Goal: Task Accomplishment & Management: Use online tool/utility

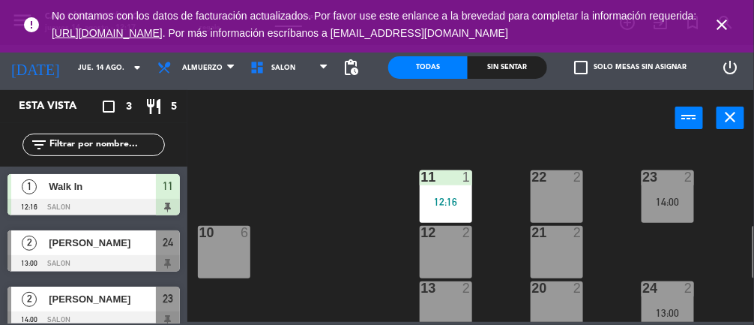
click at [705, 21] on span "close" at bounding box center [722, 24] width 40 height 40
click at [726, 14] on span "close" at bounding box center [722, 24] width 40 height 40
click at [731, 27] on icon "close" at bounding box center [723, 25] width 18 height 18
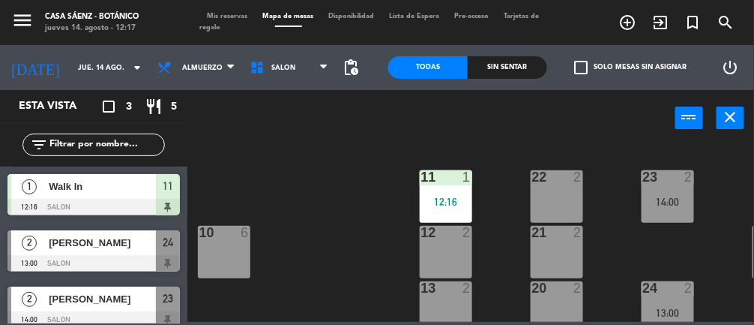
click at [211, 16] on span "Mis reservas" at bounding box center [227, 16] width 55 height 7
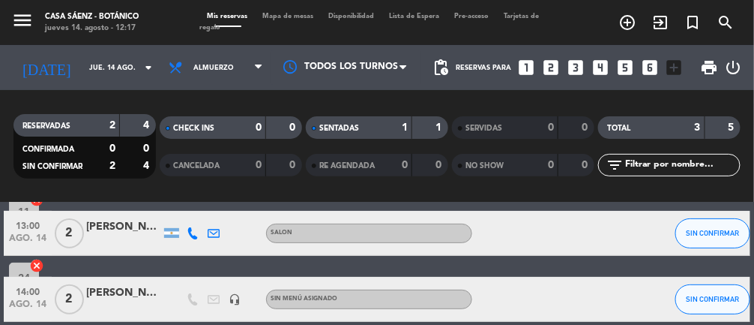
scroll to position [126, 0]
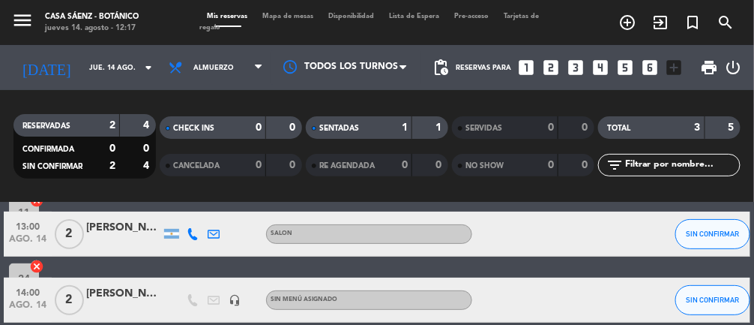
click at [111, 223] on div "[PERSON_NAME]" at bounding box center [123, 227] width 75 height 17
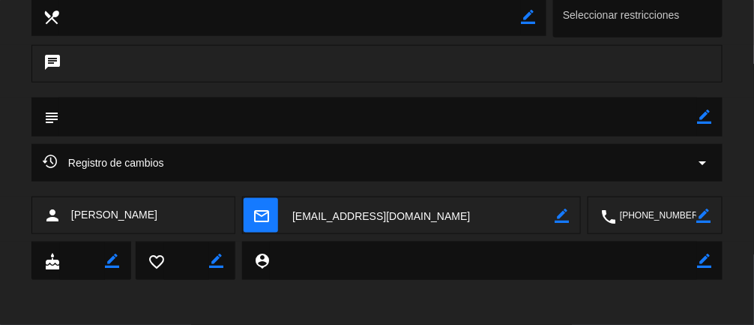
scroll to position [0, 0]
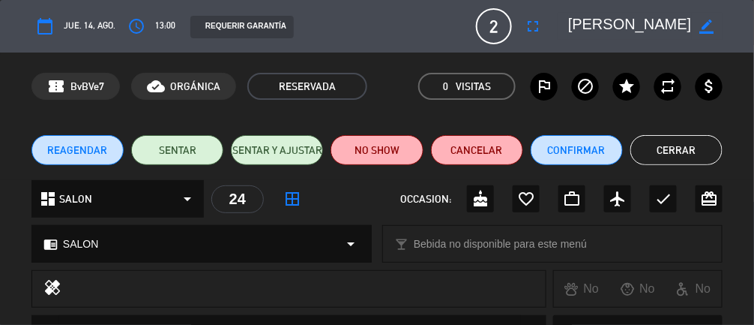
click at [690, 142] on button "Cerrar" at bounding box center [676, 150] width 92 height 30
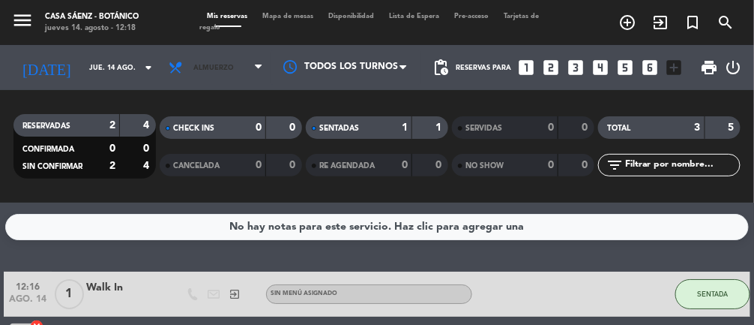
click at [228, 63] on span "Almuerzo" at bounding box center [215, 67] width 109 height 33
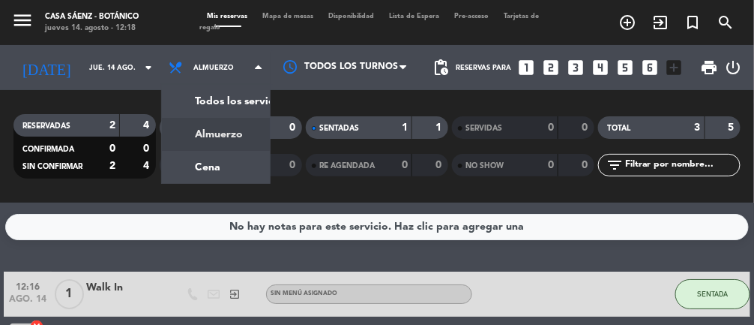
click at [205, 163] on div "menu Casa [PERSON_NAME] - Botánico jueves 14. agosto - 12:18 Mis reservas Mapa …" at bounding box center [377, 101] width 754 height 202
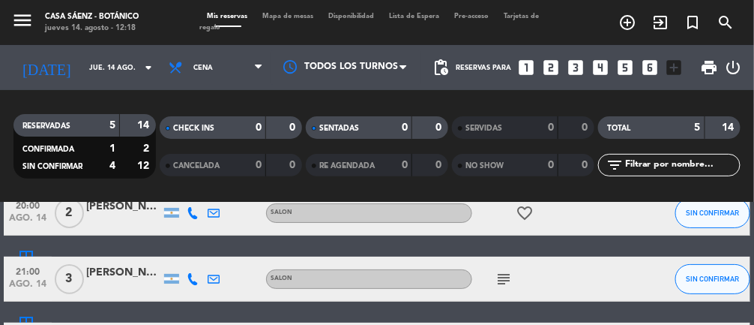
scroll to position [52, 0]
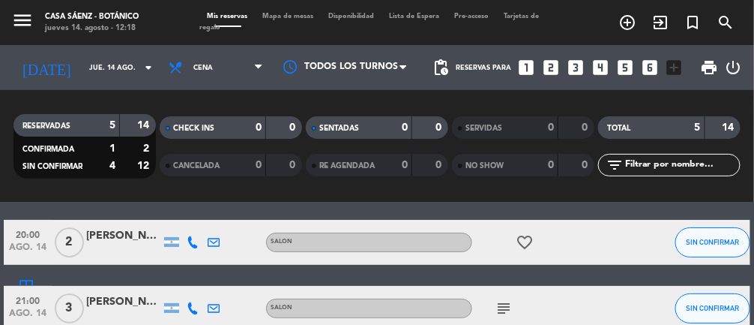
click at [106, 229] on div "[PERSON_NAME]" at bounding box center [123, 235] width 75 height 17
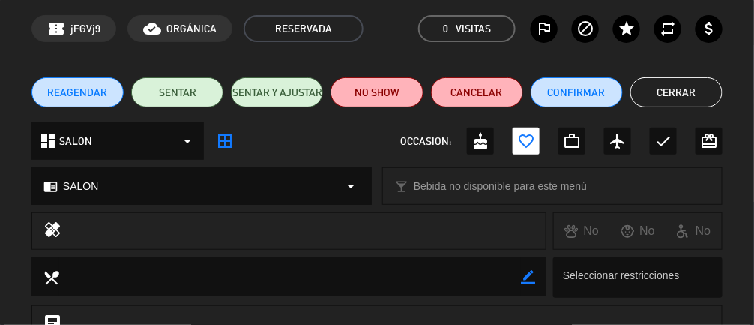
scroll to position [0, 0]
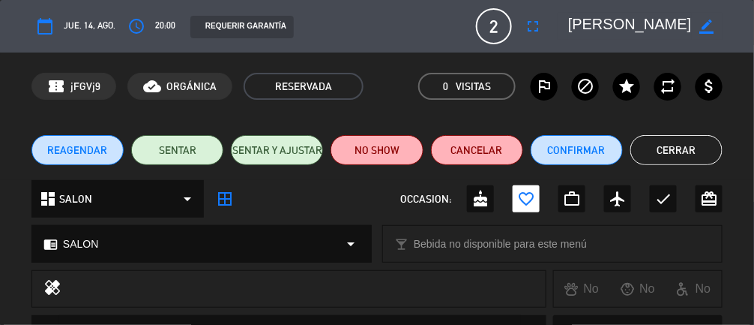
click at [701, 141] on button "Cerrar" at bounding box center [676, 150] width 92 height 30
click at [703, 146] on button "Cerrar" at bounding box center [676, 150] width 92 height 30
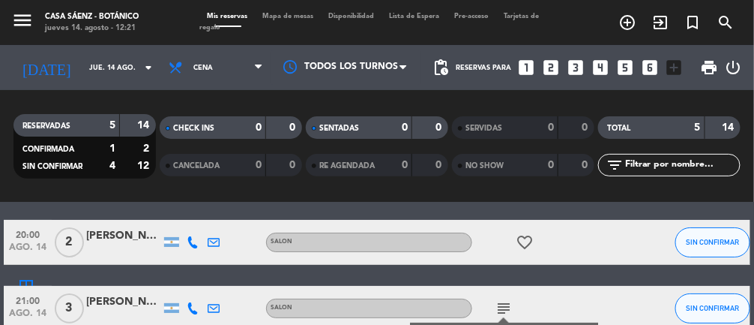
click at [124, 295] on div "[PERSON_NAME]" at bounding box center [123, 301] width 75 height 17
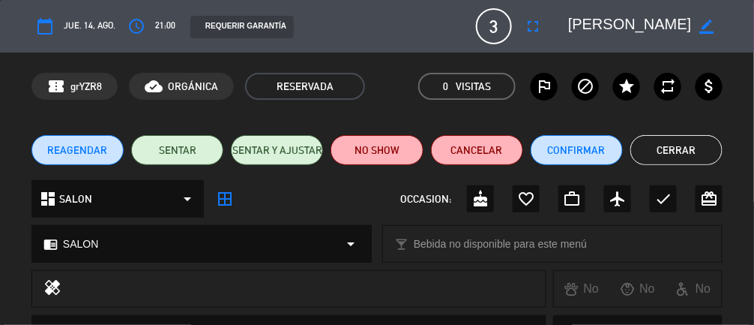
click at [683, 145] on button "Cerrar" at bounding box center [676, 150] width 92 height 30
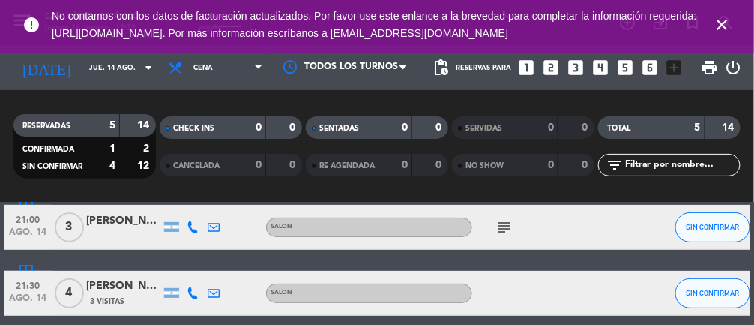
scroll to position [173, 0]
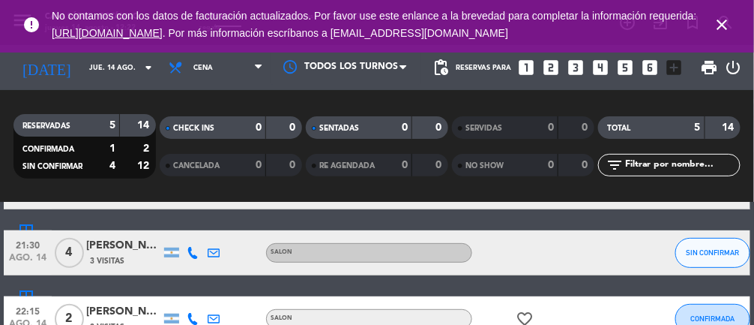
click at [113, 250] on div "[PERSON_NAME]" at bounding box center [123, 245] width 75 height 17
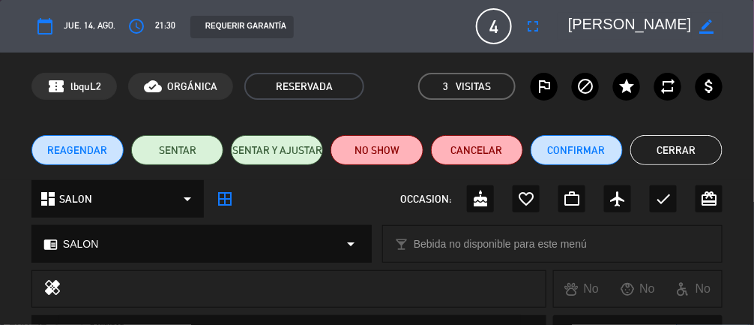
click at [685, 154] on button "Cerrar" at bounding box center [676, 150] width 92 height 30
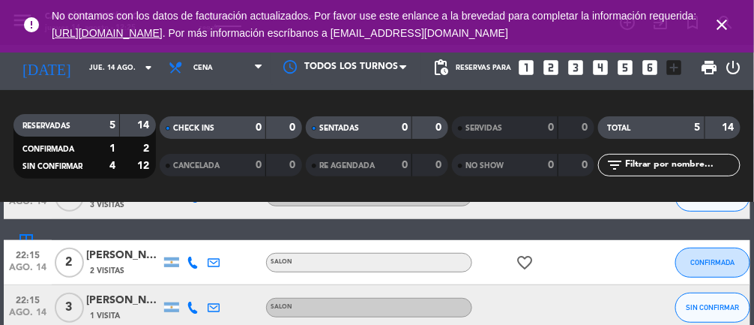
scroll to position [237, 0]
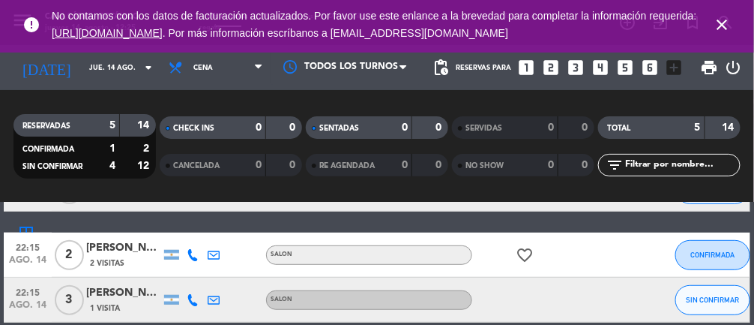
click at [116, 298] on div "[PERSON_NAME]" at bounding box center [123, 292] width 75 height 17
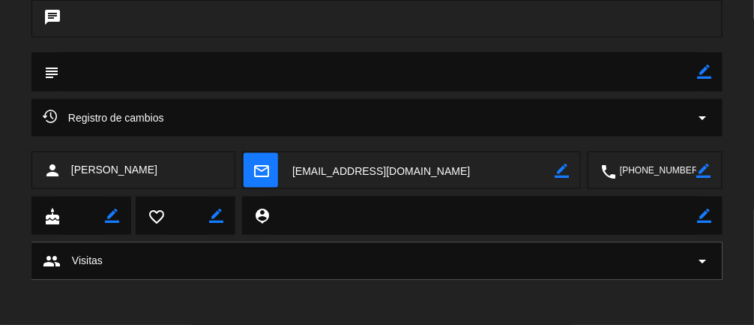
scroll to position [0, 0]
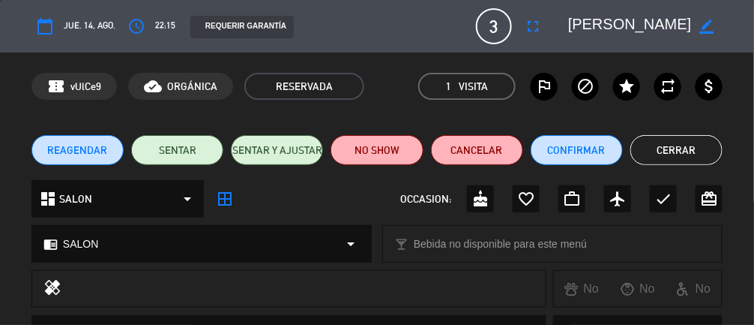
click at [703, 151] on button "Cerrar" at bounding box center [676, 150] width 92 height 30
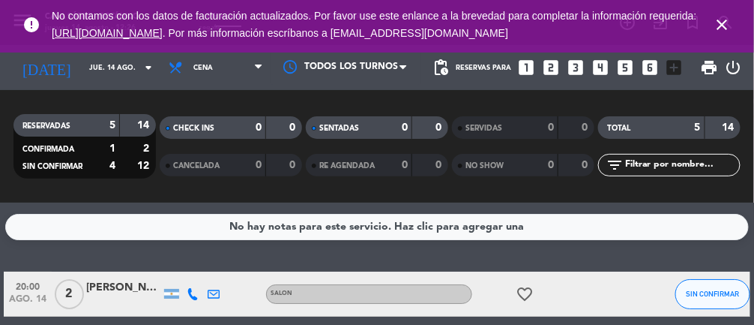
click at [729, 27] on icon "close" at bounding box center [723, 25] width 18 height 18
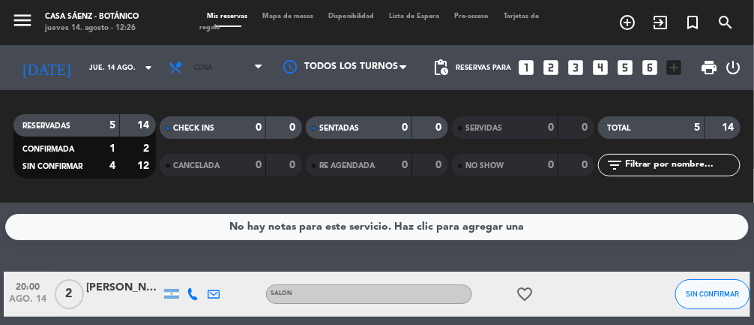
click at [232, 67] on span "Cena" at bounding box center [215, 67] width 109 height 33
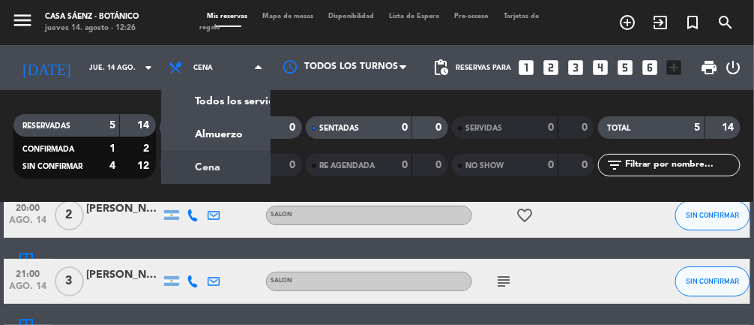
scroll to position [91, 0]
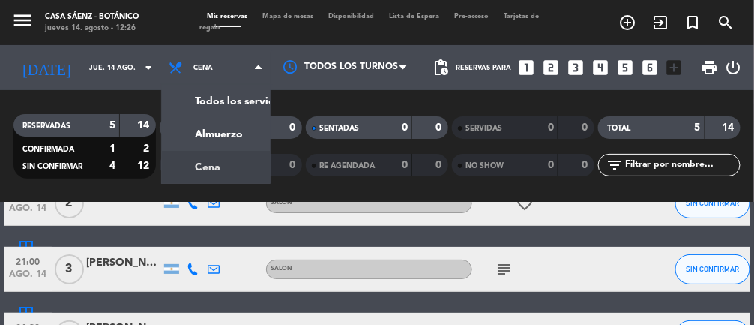
click at [108, 324] on div "[PERSON_NAME]" at bounding box center [123, 327] width 75 height 17
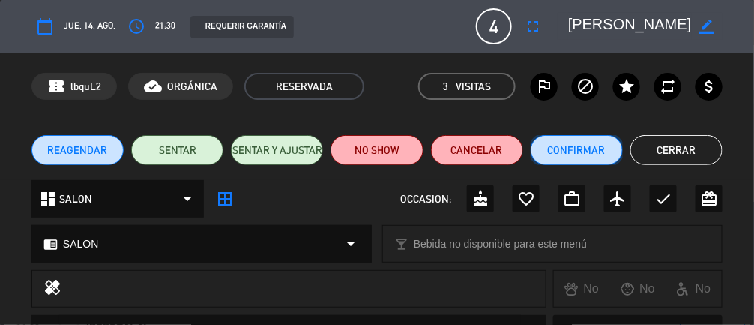
click at [590, 143] on button "Confirmar" at bounding box center [577, 150] width 92 height 30
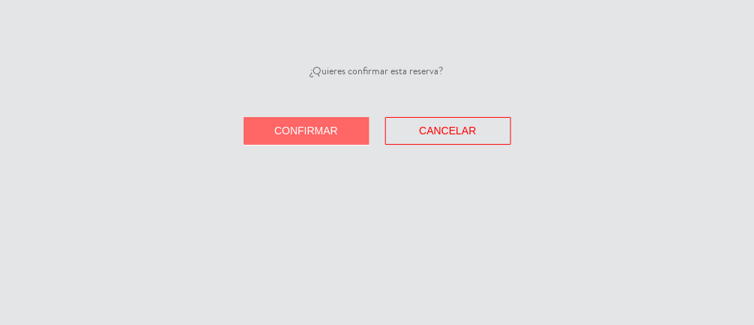
click at [333, 133] on span "Confirmar" at bounding box center [306, 130] width 64 height 12
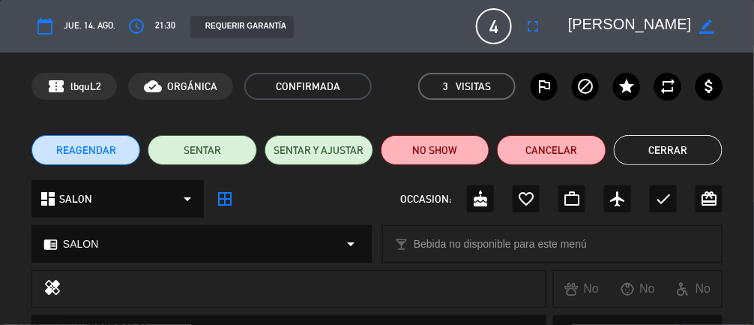
click at [685, 157] on button "Cerrar" at bounding box center [668, 150] width 109 height 30
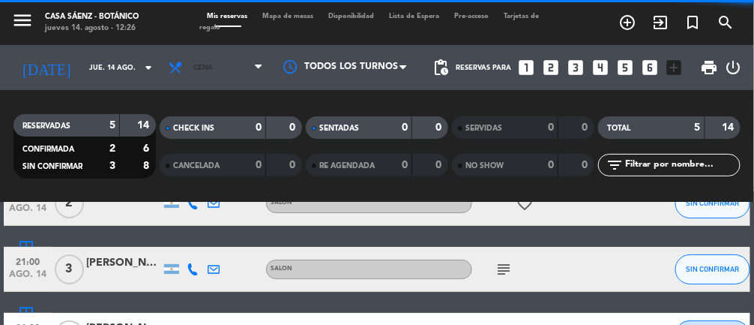
click at [241, 58] on span "Cena" at bounding box center [215, 67] width 109 height 33
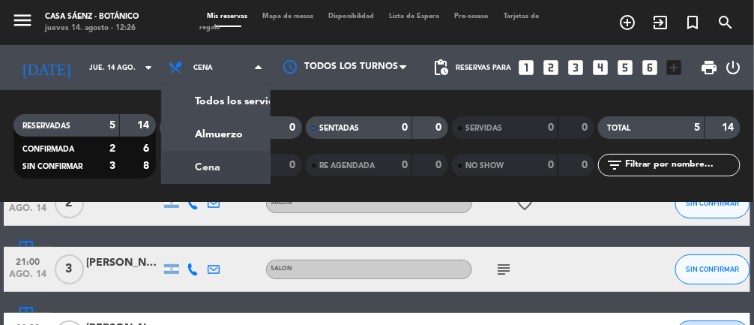
click at [244, 133] on div "menu Casa [PERSON_NAME] - Botánico jueves 14. agosto - 12:26 Mis reservas Mapa …" at bounding box center [377, 101] width 754 height 202
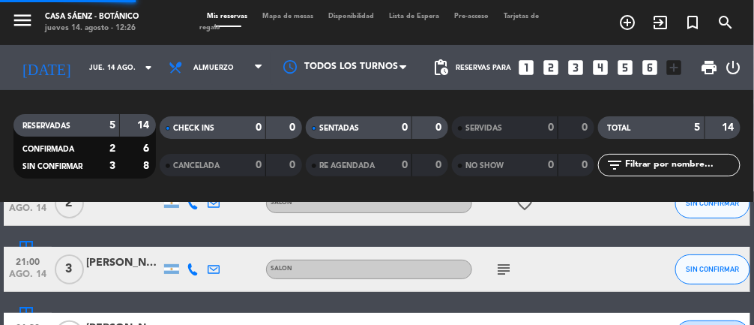
click at [287, 16] on span "Mapa de mesas" at bounding box center [289, 16] width 66 height 7
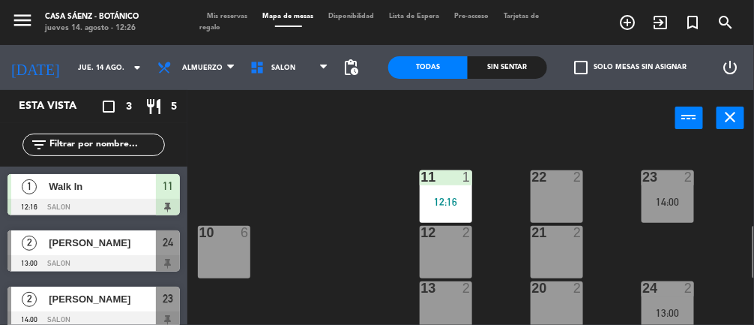
click at [450, 192] on div "11 1 12:16" at bounding box center [446, 196] width 52 height 52
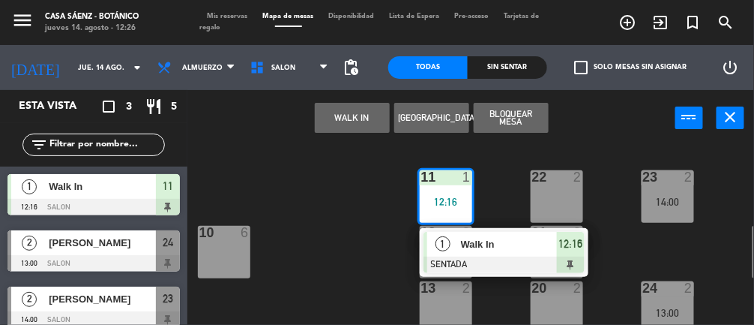
click at [502, 253] on div "Walk In" at bounding box center [508, 244] width 97 height 25
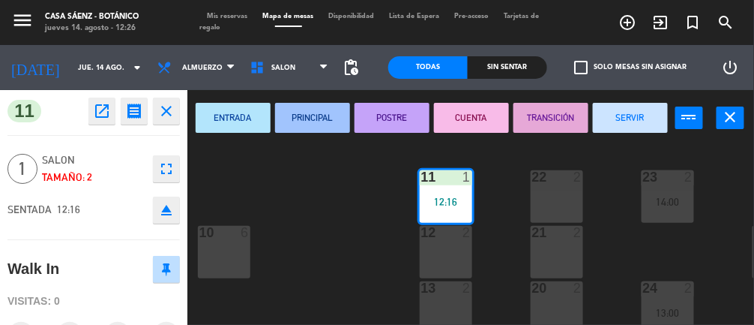
click at [642, 121] on button "SERVIR" at bounding box center [630, 118] width 75 height 30
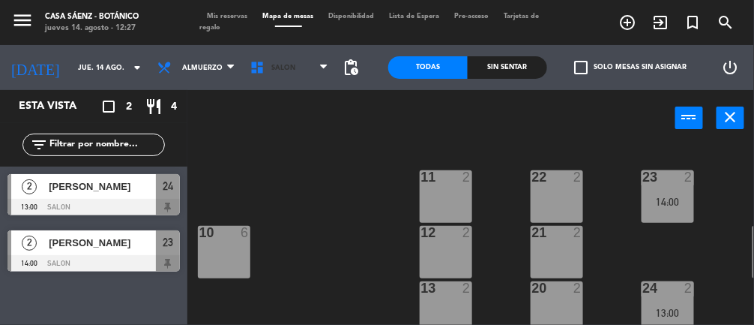
click at [298, 63] on span "SALON" at bounding box center [289, 67] width 93 height 33
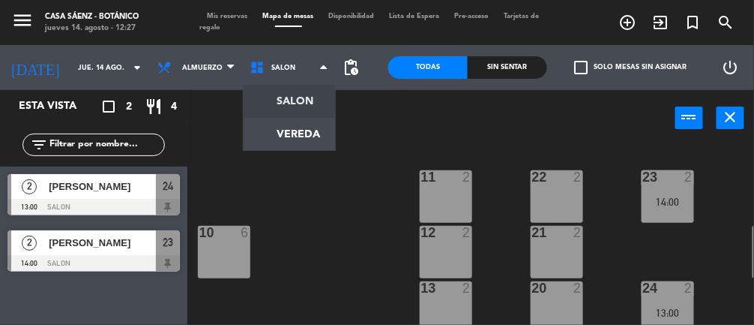
click at [313, 124] on ng-component "menu Casa [PERSON_NAME] - Botánico jueves 14. agosto - 12:27 Mis reservas Mapa …" at bounding box center [377, 197] width 754 height 394
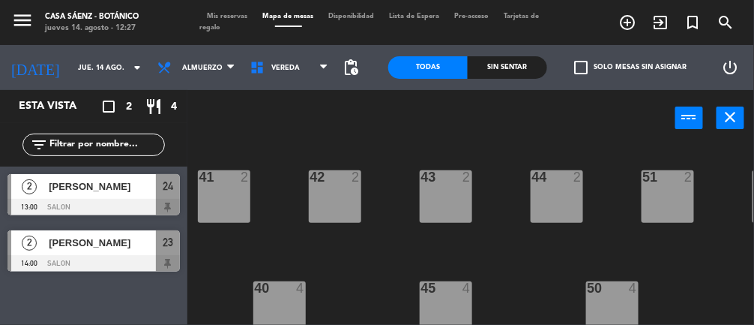
scroll to position [0, 394]
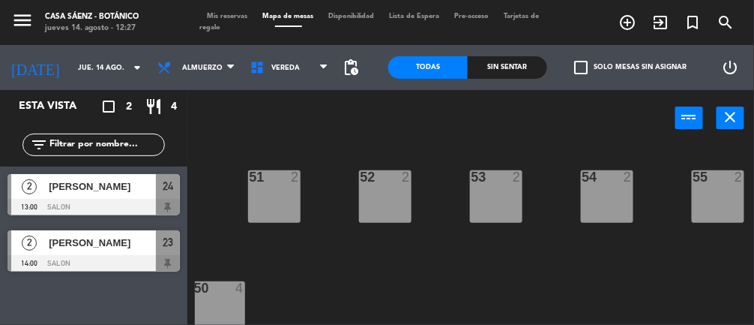
click at [723, 181] on div at bounding box center [717, 176] width 25 height 13
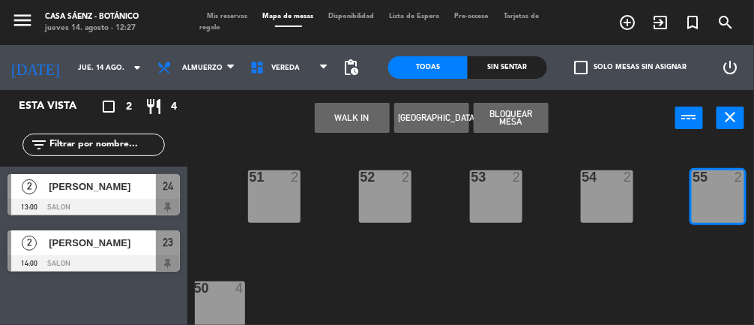
click at [620, 186] on div "54 2" at bounding box center [607, 196] width 52 height 52
click at [348, 108] on button "WALK IN" at bounding box center [352, 118] width 75 height 30
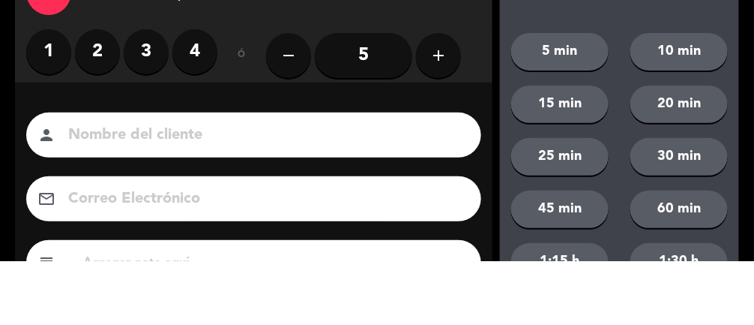
click at [94, 100] on label "2" at bounding box center [97, 115] width 45 height 45
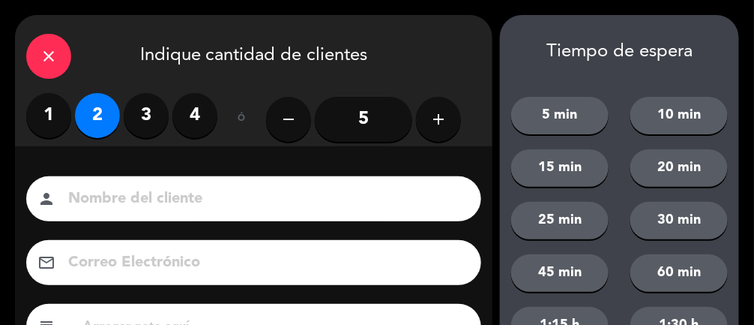
scroll to position [182, 0]
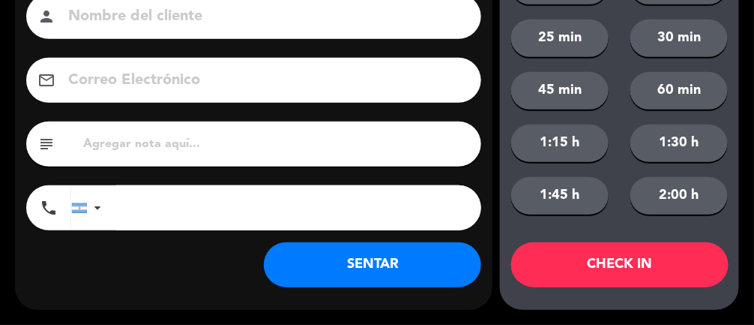
click at [340, 267] on button "SENTAR" at bounding box center [372, 264] width 217 height 45
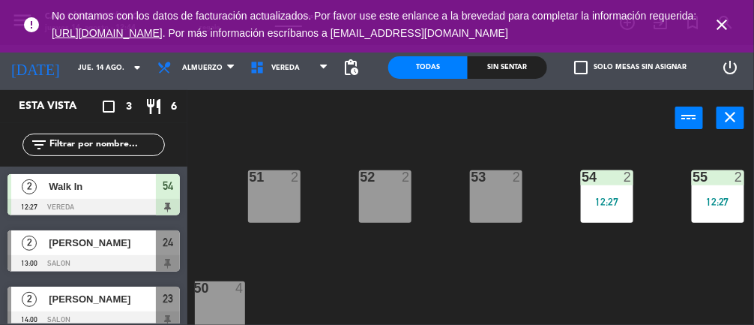
click at [729, 27] on icon "close" at bounding box center [723, 25] width 18 height 18
click at [621, 196] on div "12:27" at bounding box center [607, 201] width 52 height 10
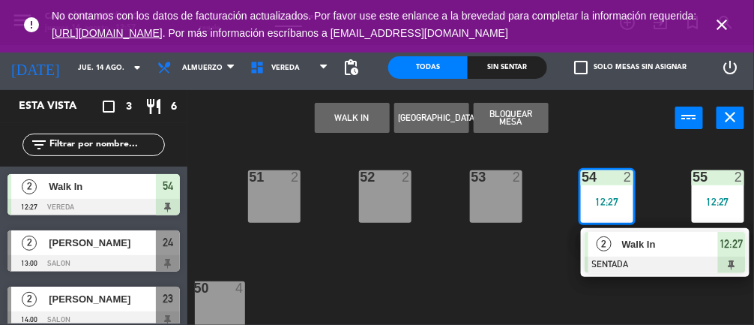
click at [636, 262] on div at bounding box center [665, 264] width 161 height 16
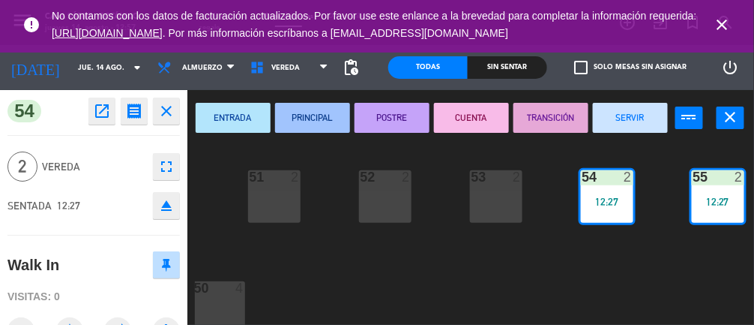
click at [646, 124] on button "SERVIR" at bounding box center [630, 118] width 75 height 30
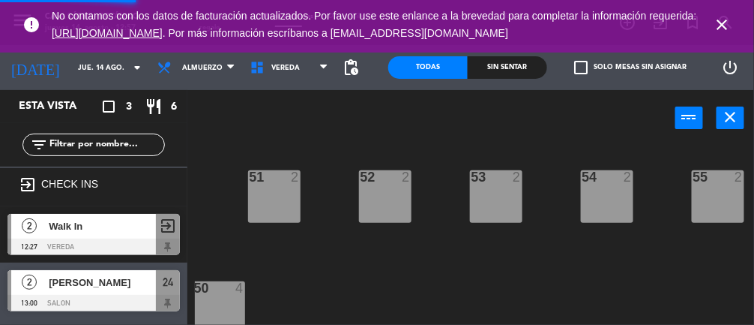
click at [726, 18] on icon "close" at bounding box center [723, 25] width 18 height 18
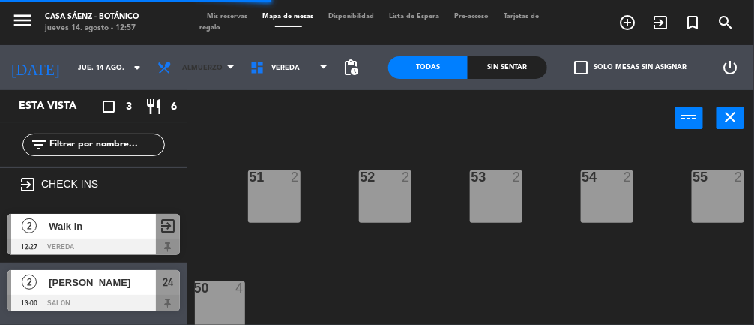
click at [210, 70] on span "Almuerzo" at bounding box center [196, 67] width 93 height 33
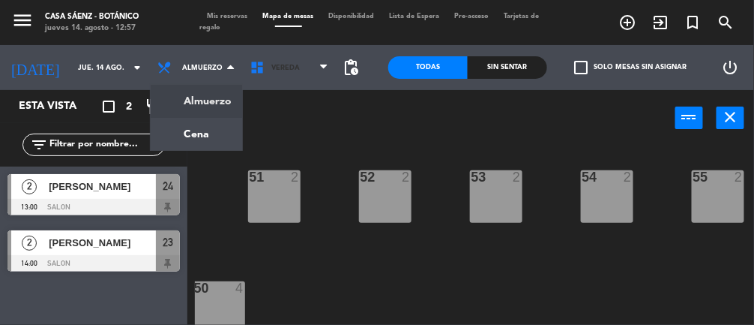
click at [285, 64] on span "VEREDA" at bounding box center [285, 68] width 28 height 8
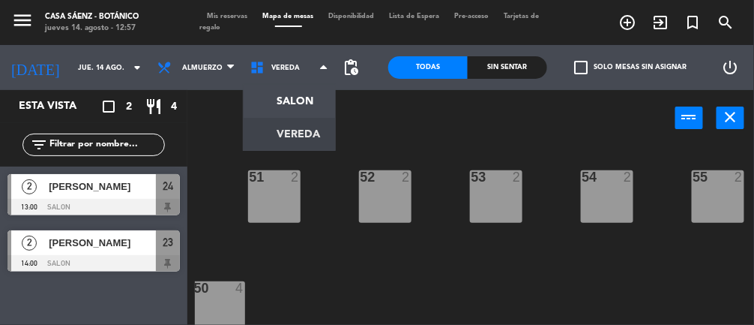
click at [308, 99] on ng-component "menu Casa [PERSON_NAME] - Botánico jueves 14. agosto - 12:57 Mis reservas Mapa …" at bounding box center [377, 197] width 754 height 394
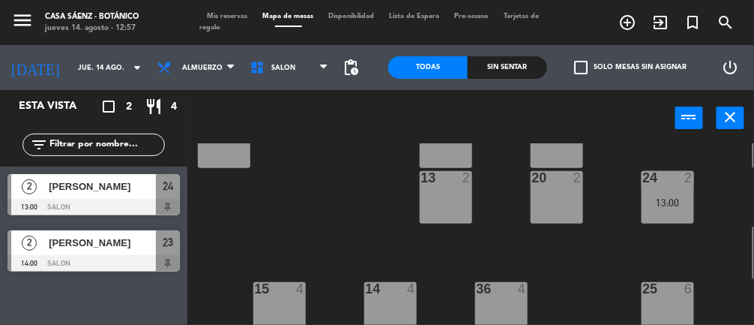
scroll to position [225, 0]
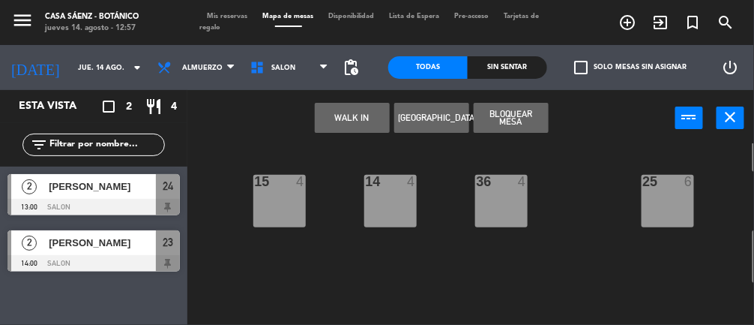
click at [352, 112] on button "WALK IN" at bounding box center [352, 118] width 75 height 30
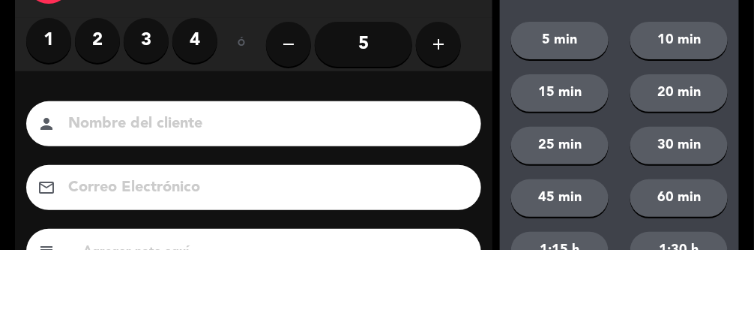
click at [94, 114] on label "2" at bounding box center [97, 115] width 45 height 45
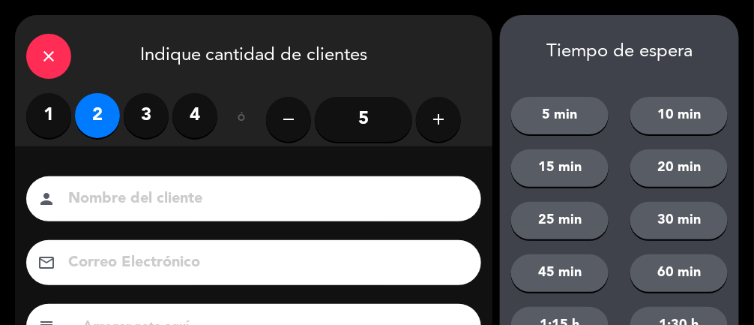
scroll to position [182, 0]
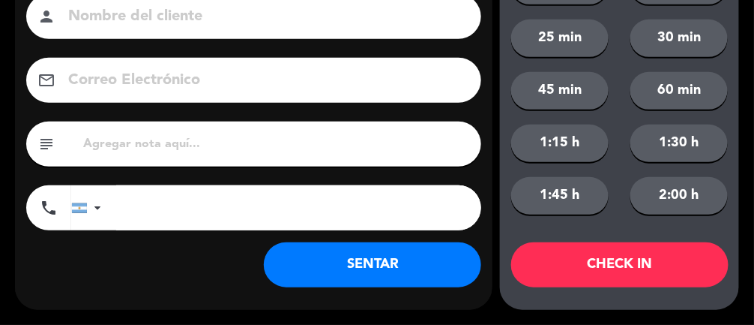
click at [385, 271] on button "SENTAR" at bounding box center [372, 264] width 217 height 45
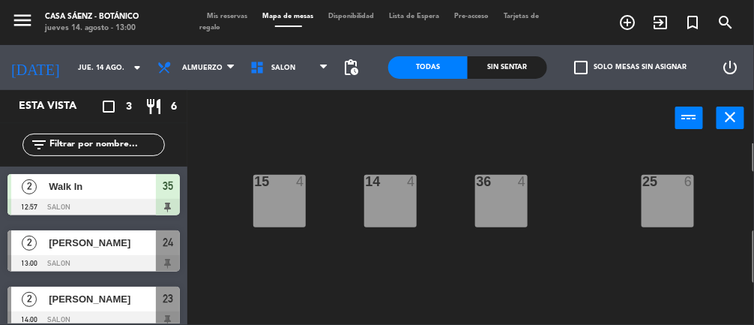
scroll to position [11, 0]
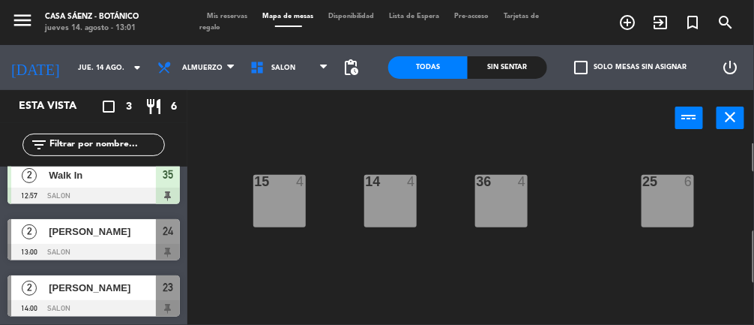
click at [221, 3] on div "menu Casa [PERSON_NAME] - Botánico jueves 14. agosto - 13:01 Mis reservas Mapa …" at bounding box center [377, 22] width 754 height 45
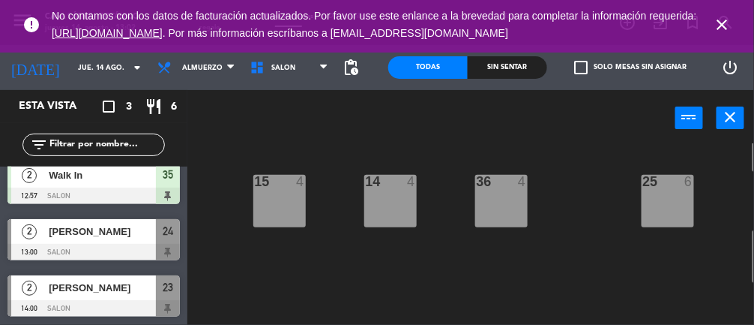
click at [721, 28] on icon "close" at bounding box center [723, 25] width 18 height 18
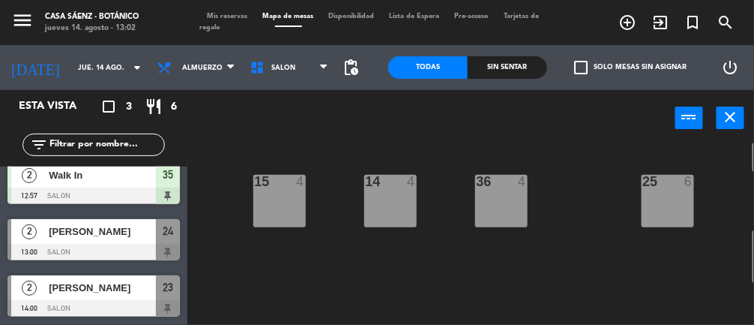
click at [229, 16] on span "Mis reservas" at bounding box center [227, 16] width 55 height 7
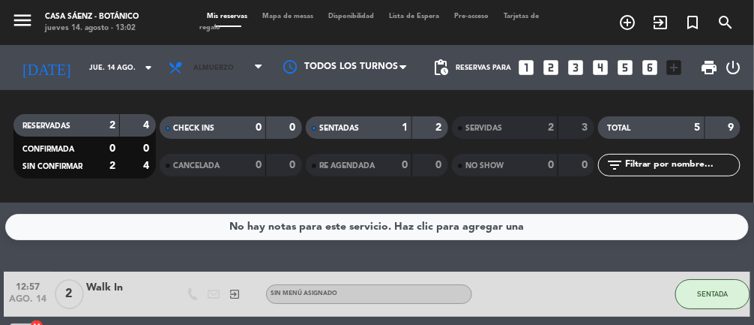
click at [230, 66] on span "Almuerzo" at bounding box center [215, 67] width 109 height 33
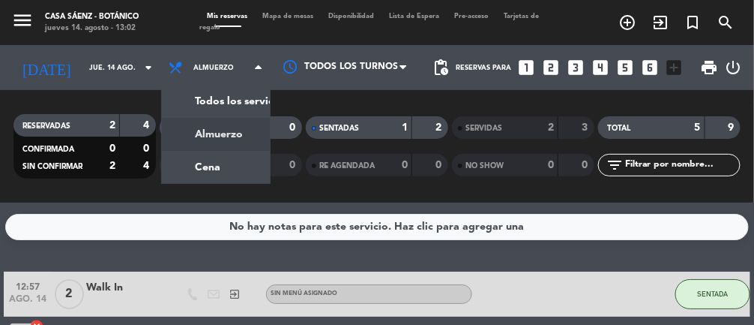
click at [229, 158] on div "menu Casa [PERSON_NAME] - Botánico jueves 14. agosto - 13:02 Mis reservas Mapa …" at bounding box center [377, 101] width 754 height 202
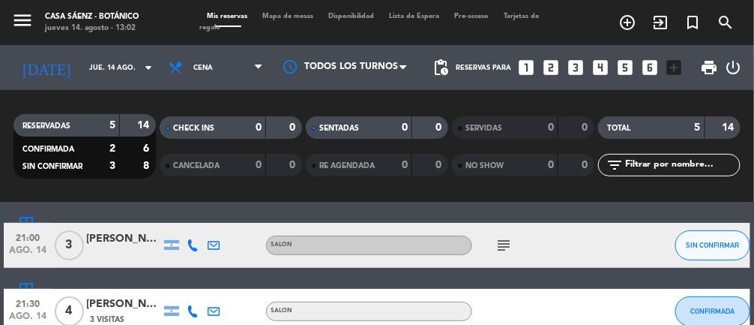
scroll to position [111, 0]
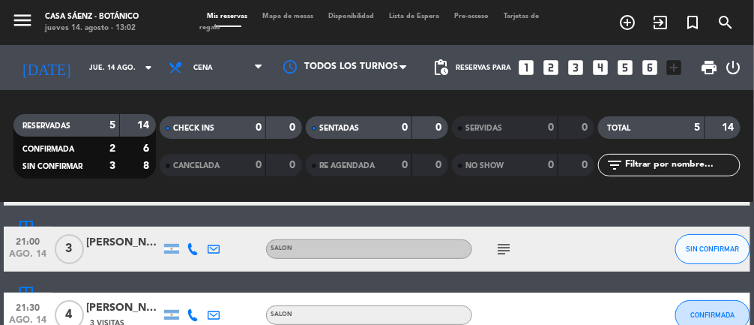
click at [500, 242] on icon "subject" at bounding box center [504, 249] width 18 height 18
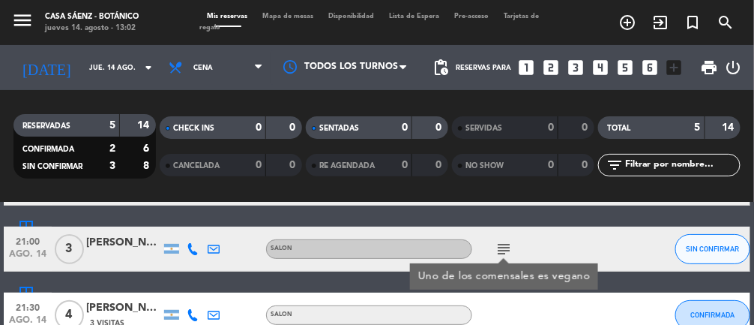
click at [108, 244] on div "[PERSON_NAME]" at bounding box center [123, 242] width 75 height 17
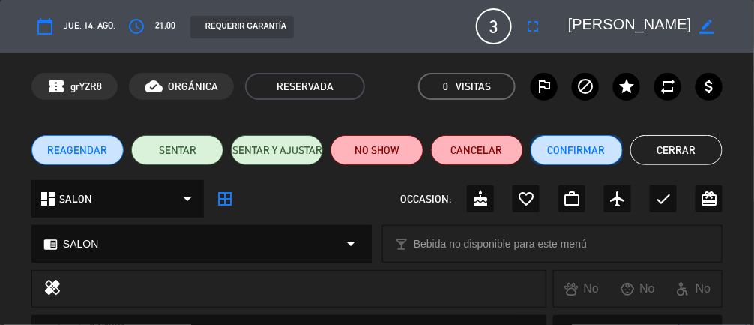
click at [599, 148] on button "Confirmar" at bounding box center [577, 150] width 92 height 30
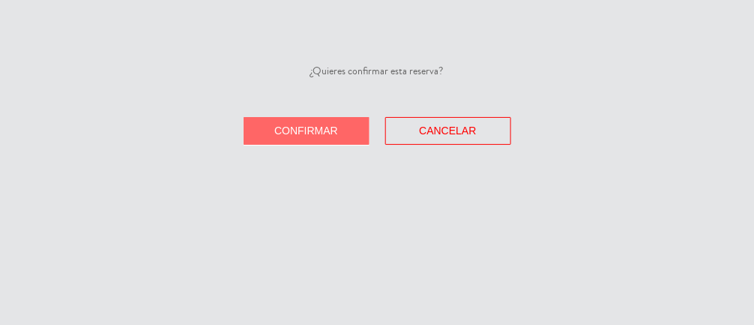
click at [271, 129] on button "Confirmar" at bounding box center [307, 131] width 126 height 28
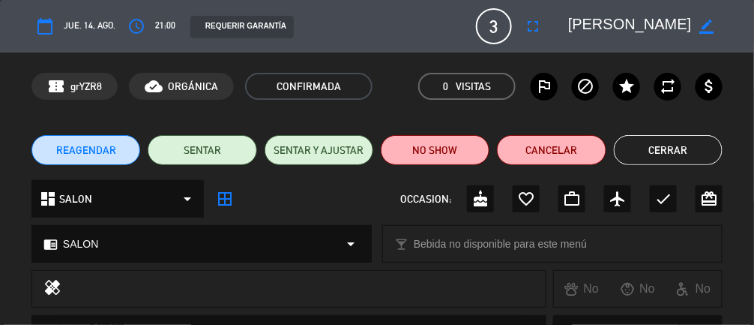
click at [680, 137] on button "Cerrar" at bounding box center [668, 150] width 109 height 30
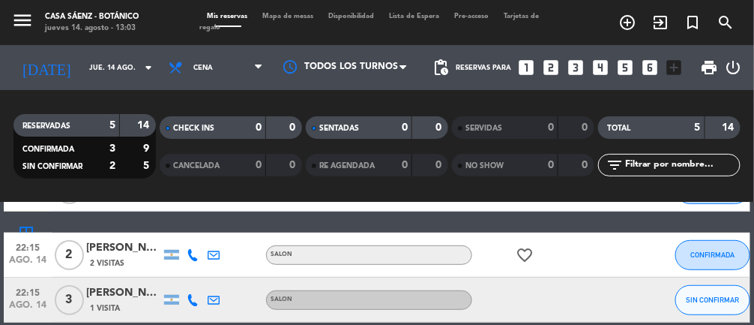
scroll to position [237, 0]
click at [105, 310] on span "1 Visita" at bounding box center [105, 308] width 30 height 12
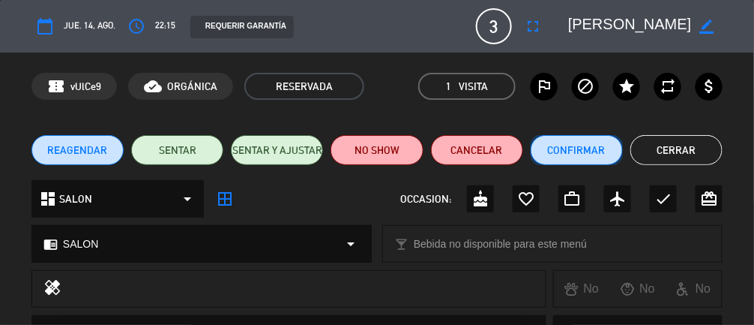
click at [576, 138] on button "Confirmar" at bounding box center [577, 150] width 92 height 30
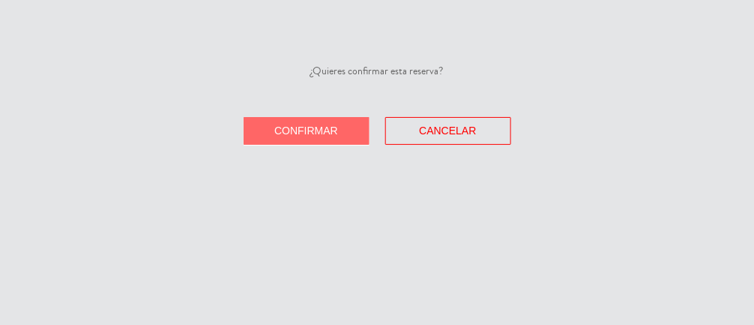
click at [337, 130] on button "Confirmar" at bounding box center [307, 131] width 126 height 28
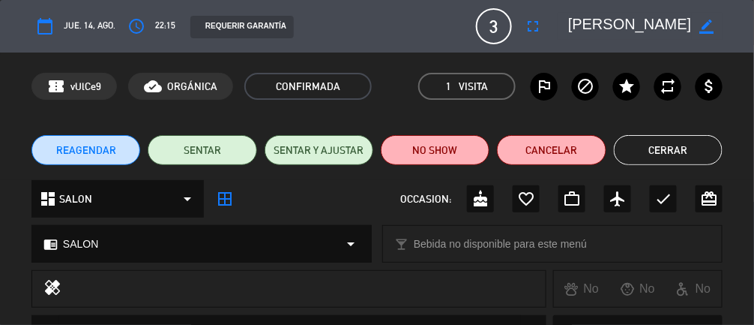
click at [686, 149] on button "Cerrar" at bounding box center [668, 150] width 109 height 30
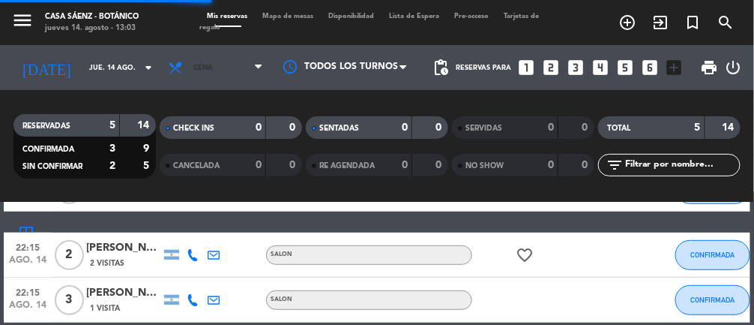
click at [235, 56] on span "Cena" at bounding box center [215, 67] width 109 height 33
click at [232, 63] on span "Cena" at bounding box center [215, 67] width 109 height 33
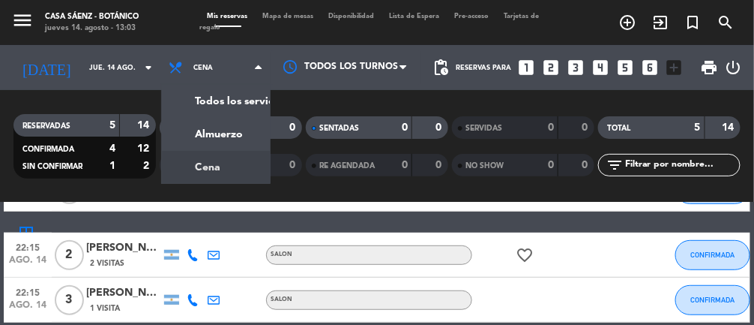
click at [226, 130] on div "menu Casa [PERSON_NAME] - Botánico jueves 14. agosto - 13:03 Mis reservas Mapa …" at bounding box center [377, 101] width 754 height 202
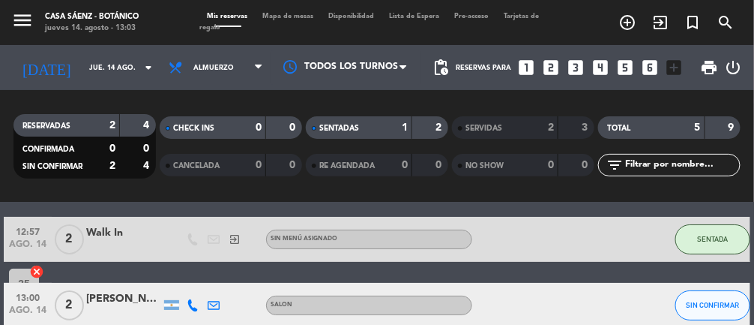
scroll to position [127, 0]
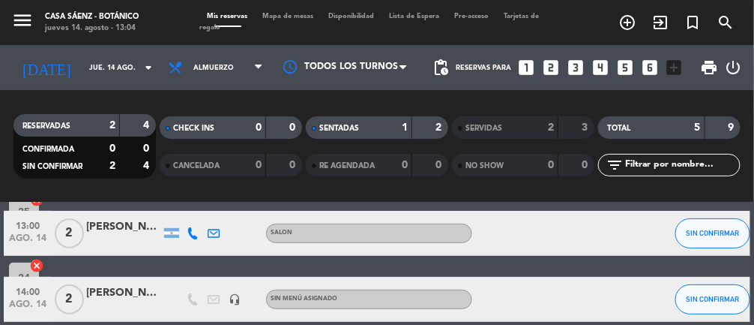
click at [295, 16] on span "Mapa de mesas" at bounding box center [289, 16] width 66 height 7
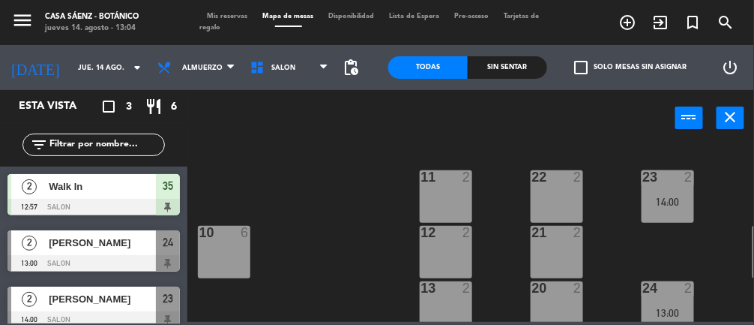
scroll to position [0, 61]
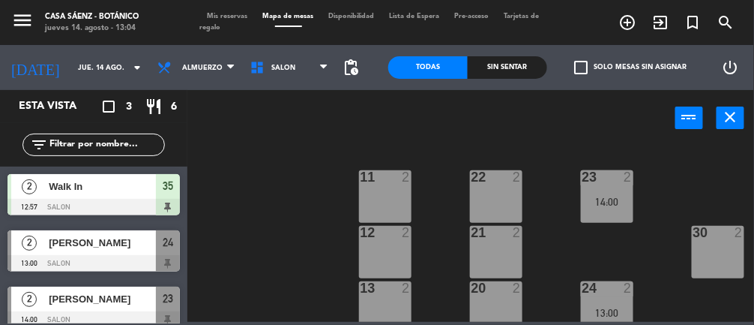
click at [720, 253] on div "30 2" at bounding box center [718, 252] width 52 height 52
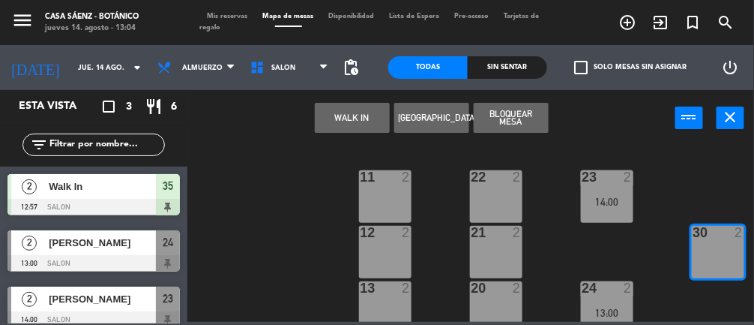
click at [711, 250] on div "30 2" at bounding box center [718, 252] width 52 height 52
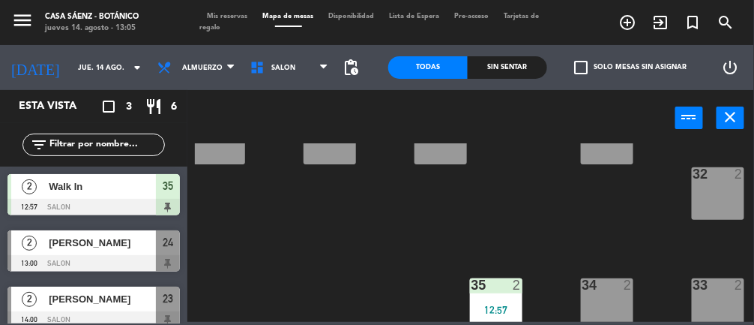
scroll to position [297, 61]
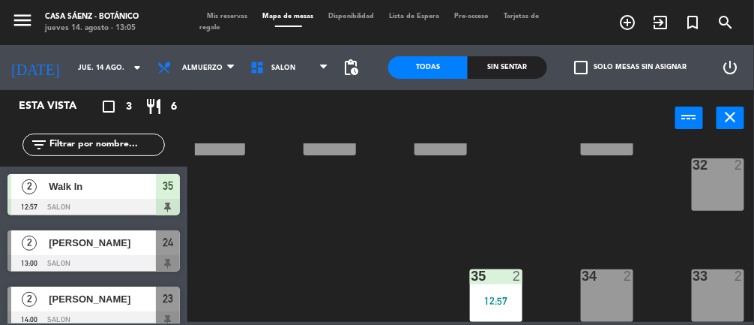
click at [717, 280] on div "33 2" at bounding box center [718, 295] width 52 height 52
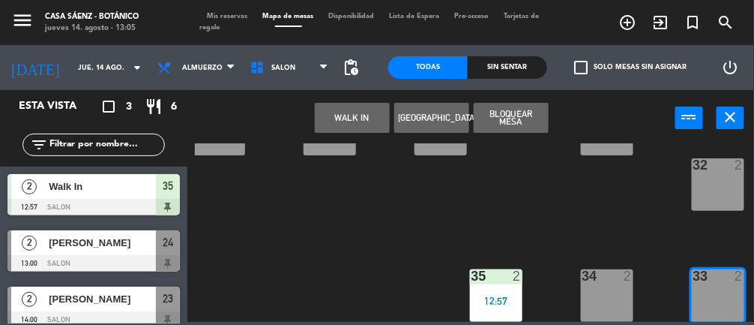
click at [351, 123] on button "WALK IN" at bounding box center [352, 118] width 75 height 30
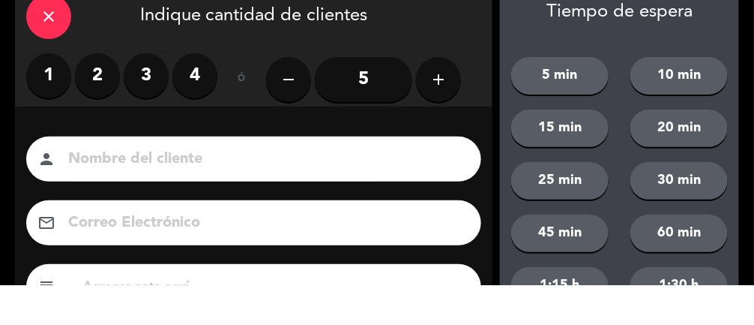
click at [99, 115] on label "2" at bounding box center [97, 115] width 45 height 45
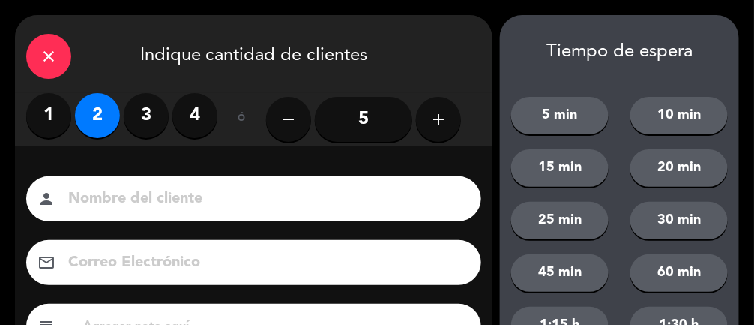
scroll to position [182, 0]
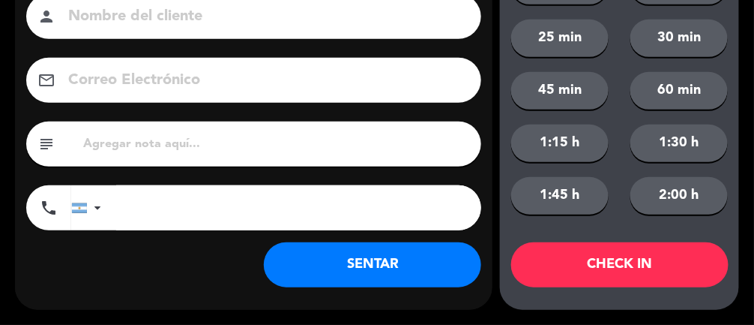
click at [348, 280] on button "SENTAR" at bounding box center [372, 264] width 217 height 45
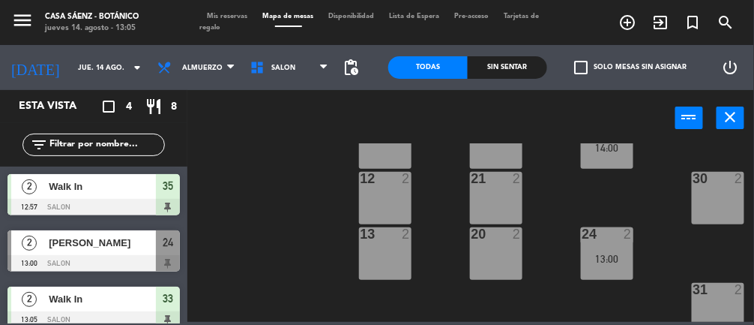
scroll to position [53, 61]
click at [723, 196] on div "30 2" at bounding box center [718, 198] width 52 height 52
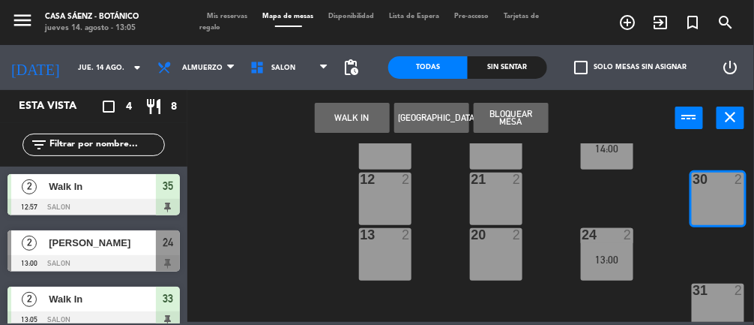
click at [718, 309] on div "31 2" at bounding box center [718, 309] width 52 height 52
click at [352, 109] on button "WALK IN" at bounding box center [352, 118] width 75 height 30
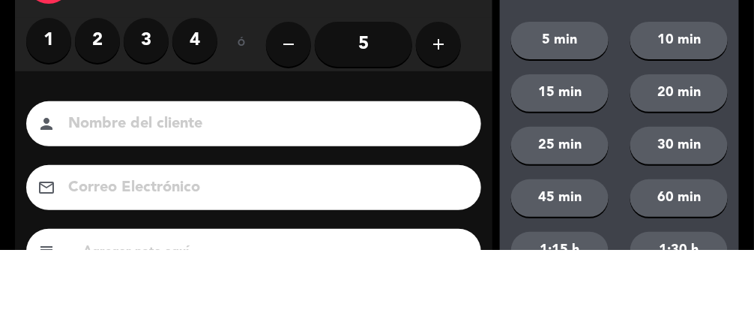
click at [147, 112] on label "3" at bounding box center [146, 115] width 45 height 45
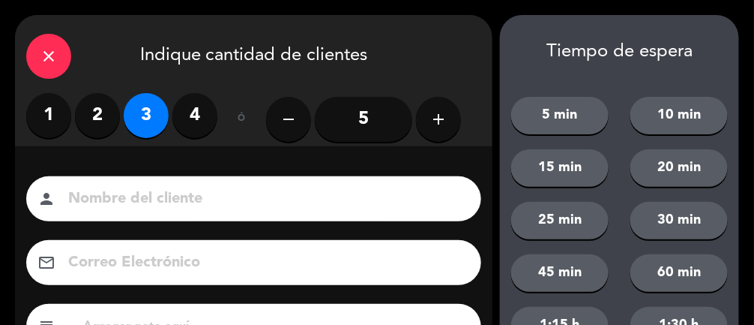
scroll to position [182, 0]
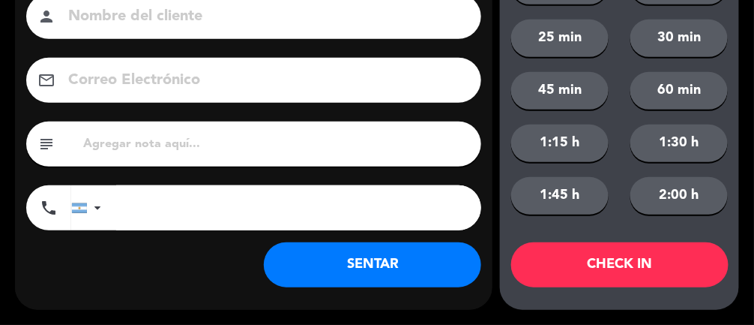
click at [433, 263] on button "SENTAR" at bounding box center [372, 264] width 217 height 45
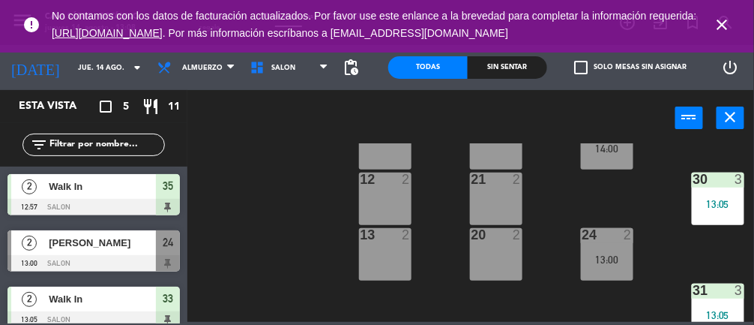
click at [728, 21] on icon "close" at bounding box center [723, 25] width 18 height 18
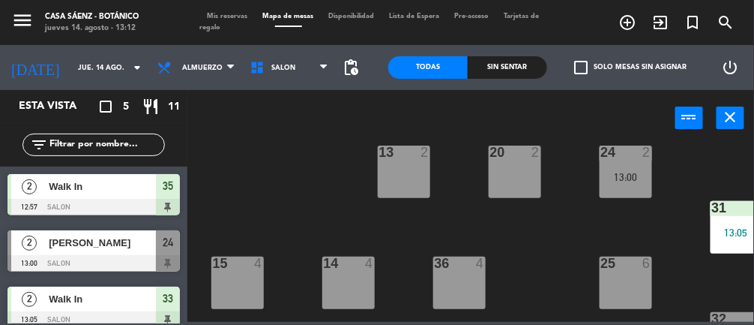
scroll to position [136, 42]
click at [232, 258] on div at bounding box center [237, 262] width 25 height 13
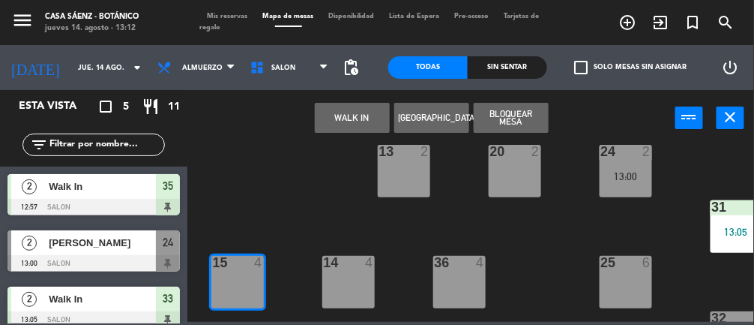
click at [330, 114] on button "WALK IN" at bounding box center [352, 118] width 75 height 30
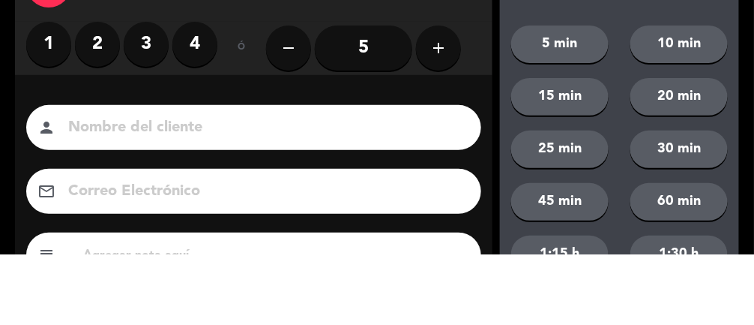
click at [151, 117] on label "3" at bounding box center [146, 115] width 45 height 45
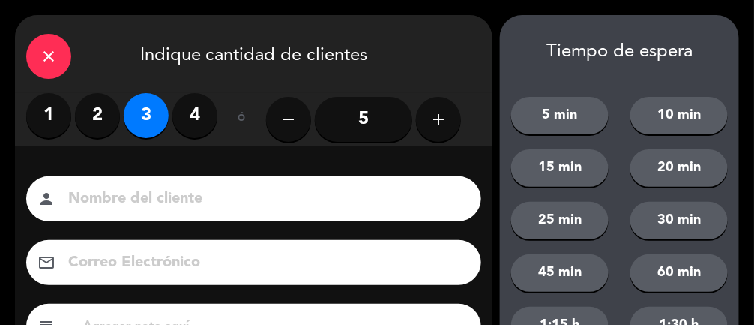
scroll to position [182, 0]
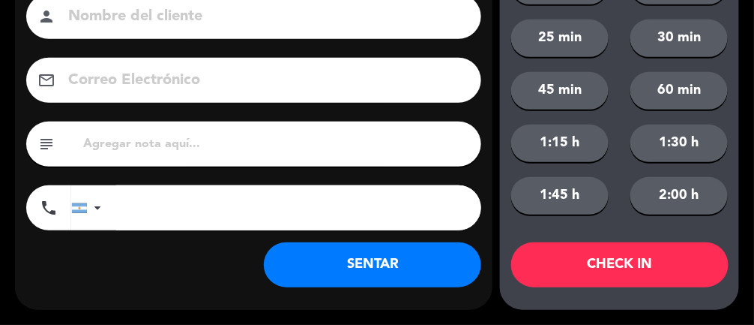
click at [397, 259] on button "SENTAR" at bounding box center [372, 264] width 217 height 45
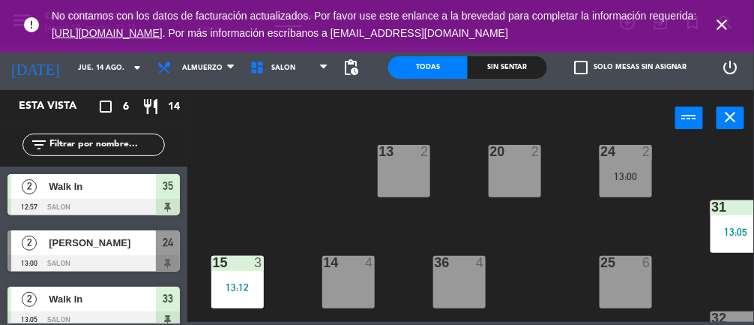
click at [722, 17] on icon "close" at bounding box center [723, 25] width 18 height 18
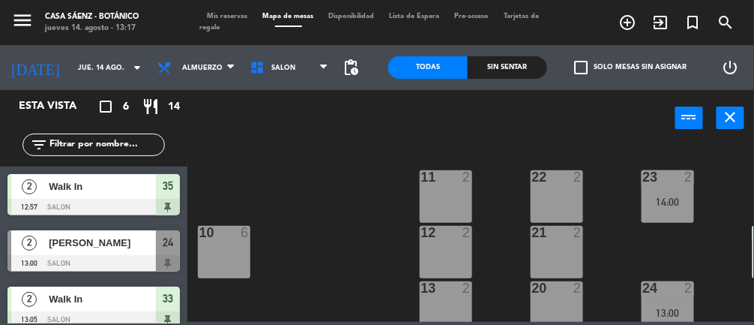
scroll to position [68, 0]
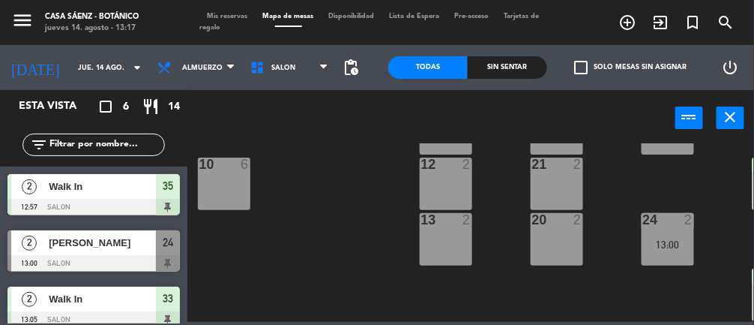
click at [569, 230] on div "20 2" at bounding box center [557, 239] width 52 height 52
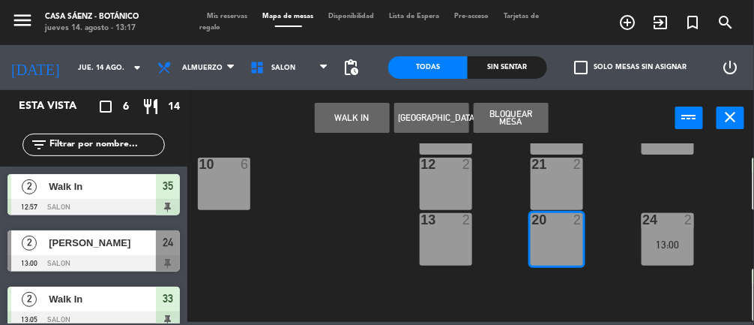
click at [349, 115] on button "WALK IN" at bounding box center [352, 118] width 75 height 30
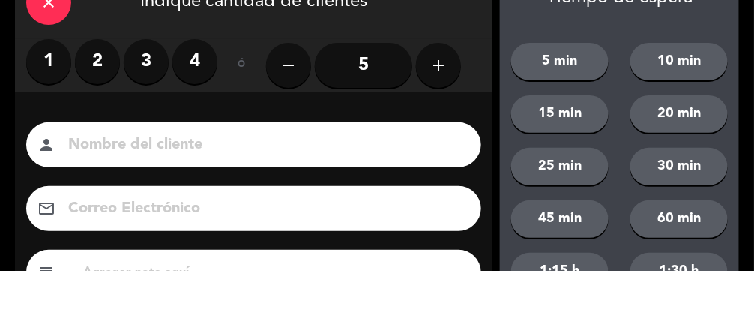
click at [44, 111] on label "1" at bounding box center [48, 115] width 45 height 45
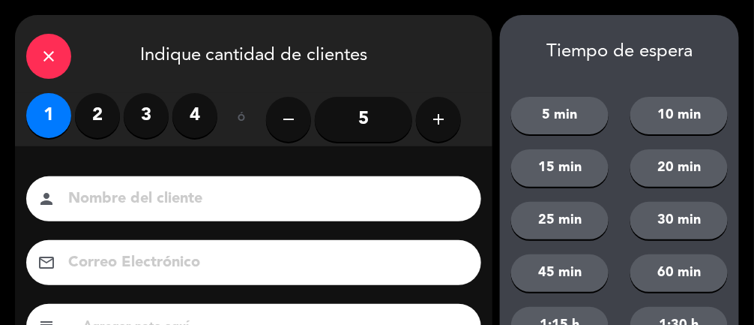
scroll to position [182, 0]
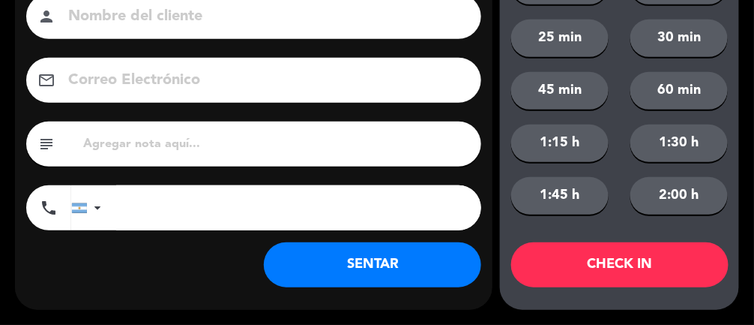
click at [416, 258] on button "SENTAR" at bounding box center [372, 264] width 217 height 45
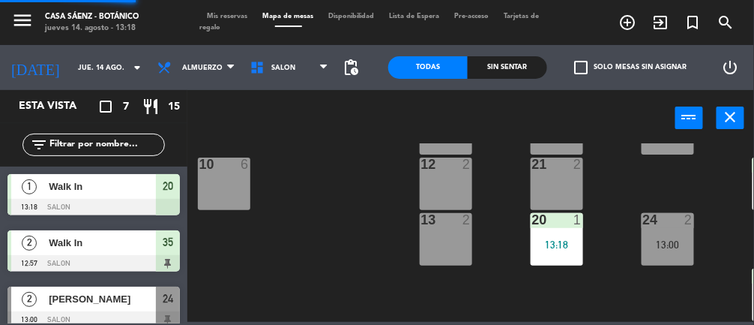
click at [563, 181] on div "21 2" at bounding box center [557, 183] width 52 height 52
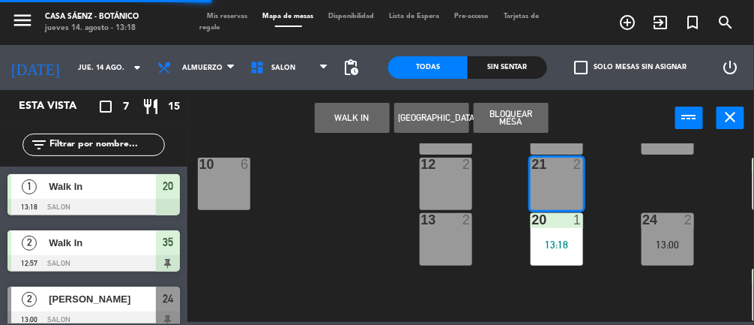
click at [337, 124] on button "WALK IN" at bounding box center [352, 118] width 75 height 30
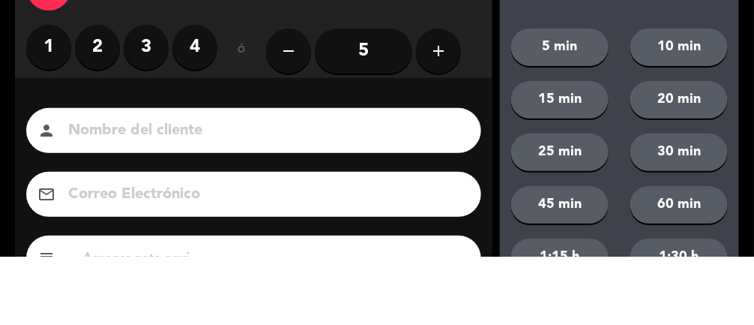
click at [108, 105] on label "2" at bounding box center [97, 115] width 45 height 45
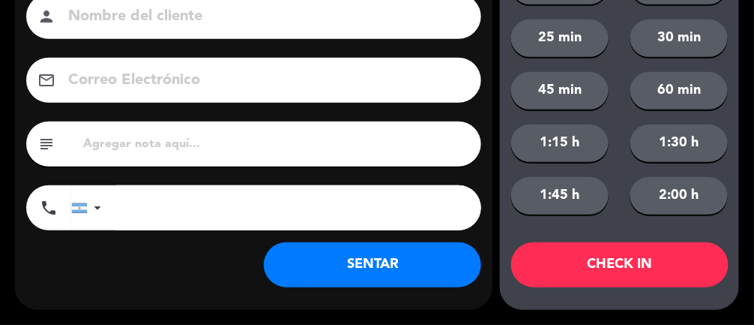
click at [405, 264] on button "SENTAR" at bounding box center [372, 264] width 217 height 45
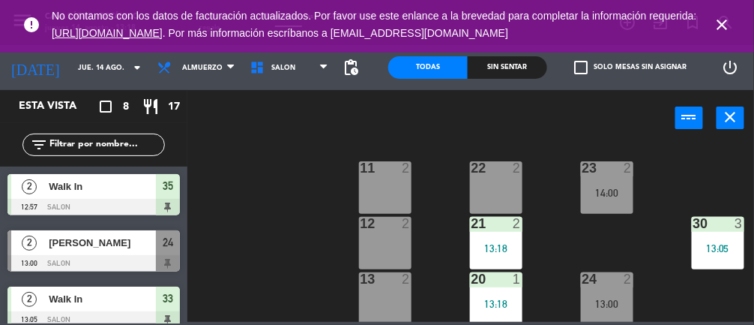
scroll to position [4, 61]
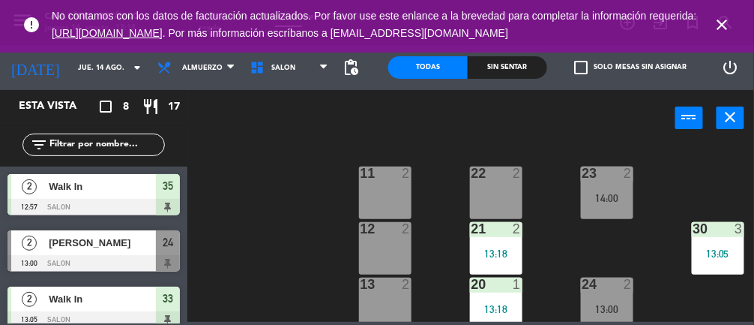
click at [613, 304] on div "13:00" at bounding box center [607, 309] width 52 height 10
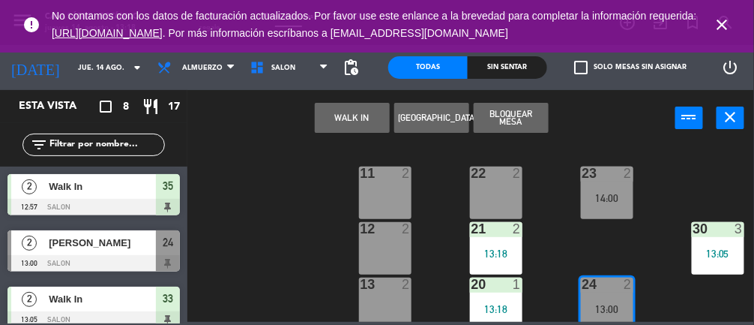
click at [479, 181] on div "22 2" at bounding box center [496, 192] width 52 height 52
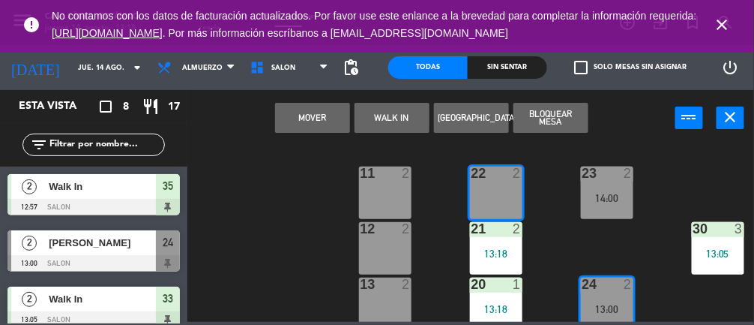
click at [304, 120] on button "Mover" at bounding box center [312, 118] width 75 height 30
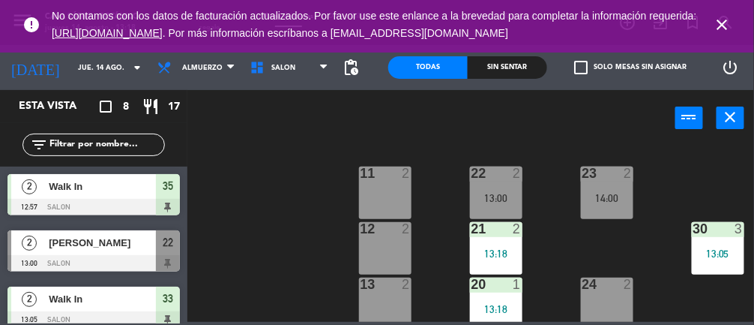
click at [723, 26] on icon "close" at bounding box center [723, 25] width 18 height 18
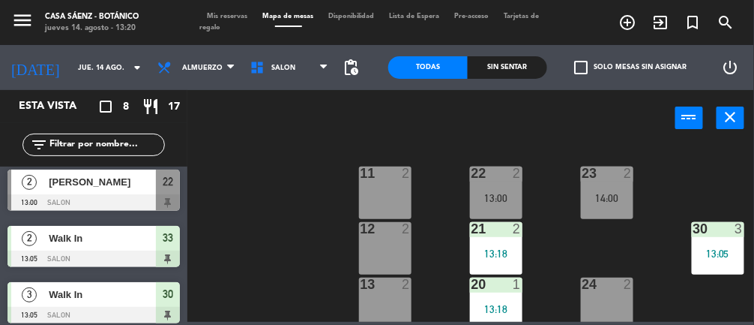
scroll to position [40, 0]
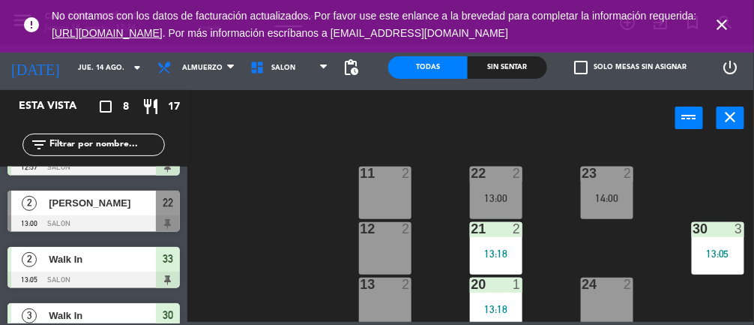
click at [611, 285] on div at bounding box center [606, 283] width 25 height 13
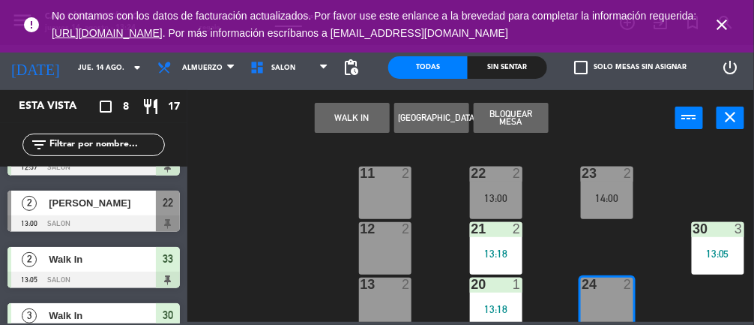
click at [352, 115] on button "WALK IN" at bounding box center [352, 118] width 75 height 30
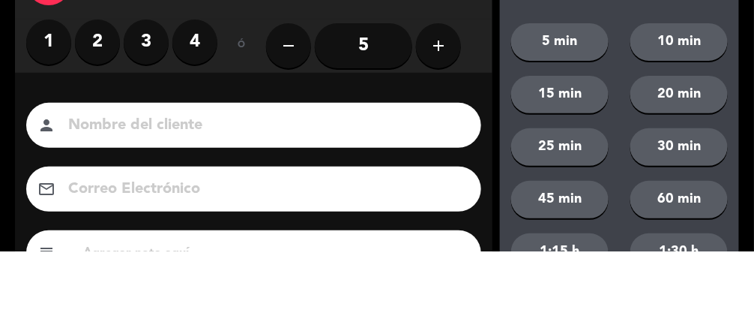
click at [43, 117] on label "1" at bounding box center [48, 115] width 45 height 45
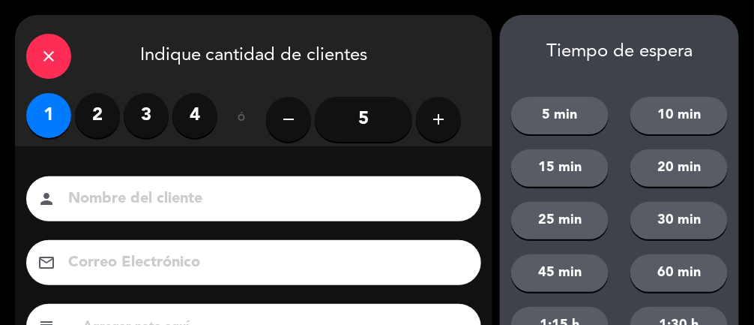
scroll to position [182, 0]
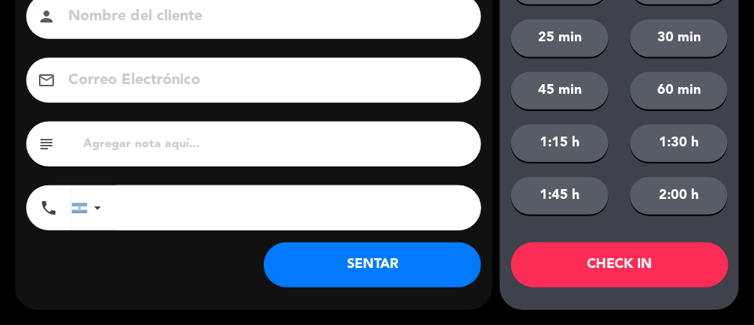
click at [416, 264] on button "SENTAR" at bounding box center [372, 264] width 217 height 45
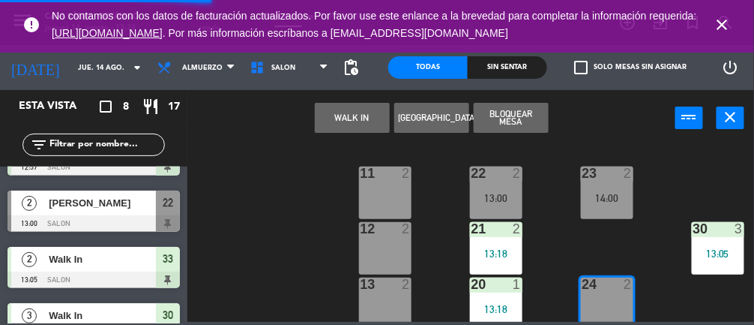
scroll to position [0, 0]
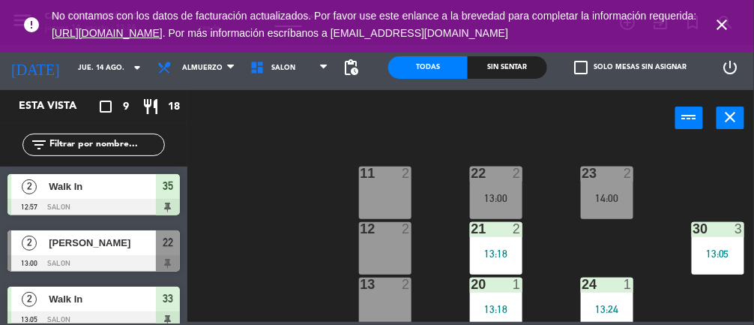
click at [729, 17] on icon "close" at bounding box center [723, 25] width 18 height 18
click at [729, 20] on icon "close" at bounding box center [723, 25] width 18 height 18
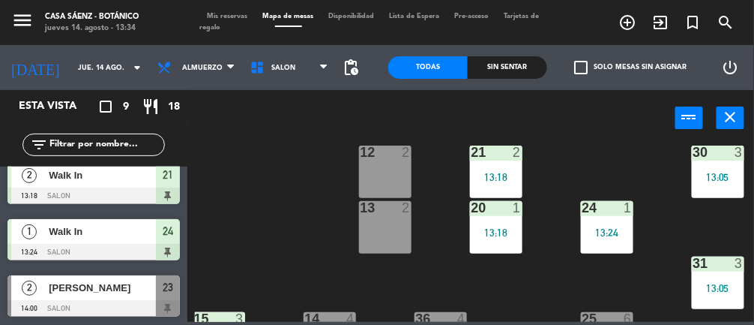
scroll to position [0, 61]
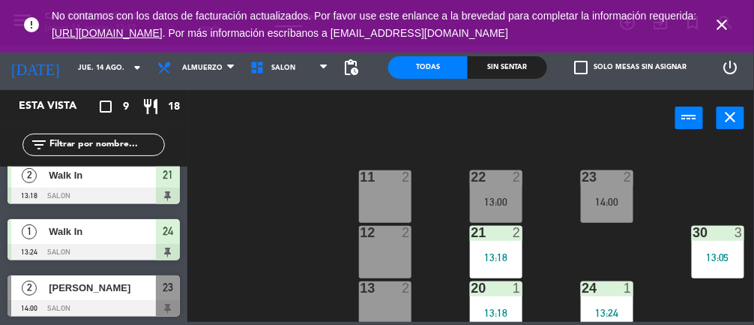
click at [729, 23] on icon "close" at bounding box center [723, 25] width 18 height 18
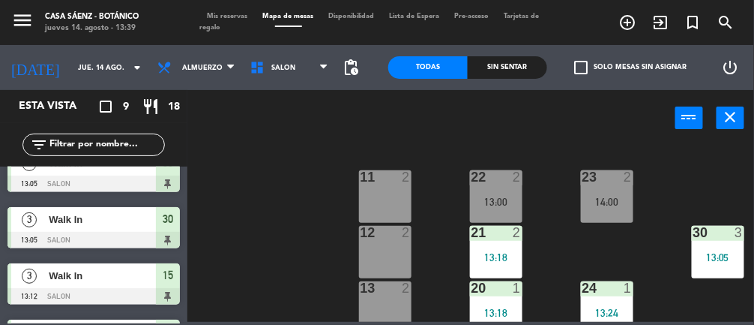
scroll to position [0, 0]
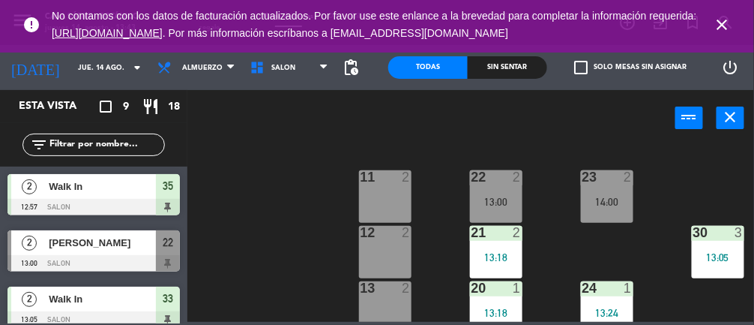
click at [740, 21] on span "close" at bounding box center [722, 24] width 40 height 40
click at [730, 19] on icon "close" at bounding box center [723, 25] width 18 height 18
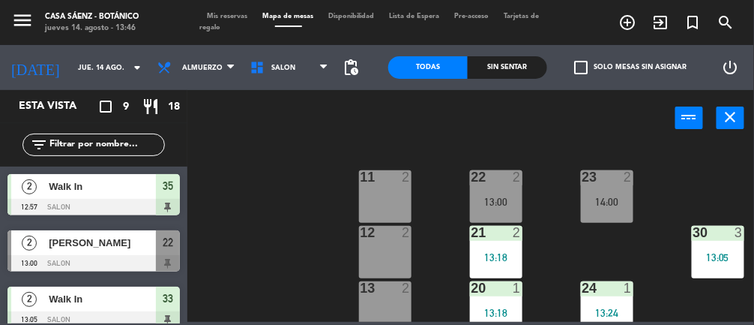
click at [215, 15] on span "Mis reservas" at bounding box center [227, 16] width 55 height 7
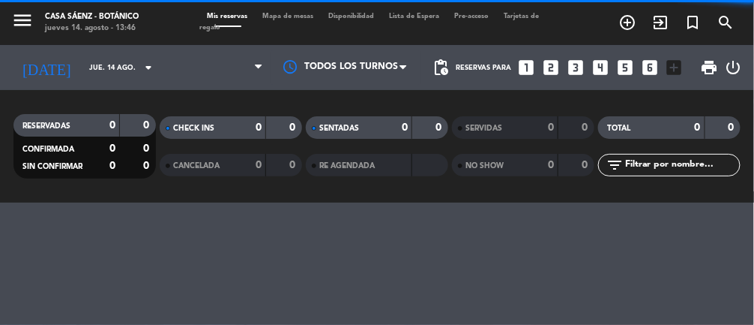
click at [192, 67] on span at bounding box center [215, 67] width 109 height 33
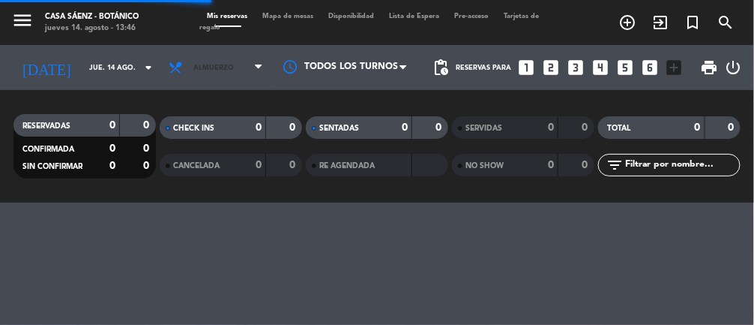
click at [174, 67] on icon at bounding box center [179, 67] width 22 height 15
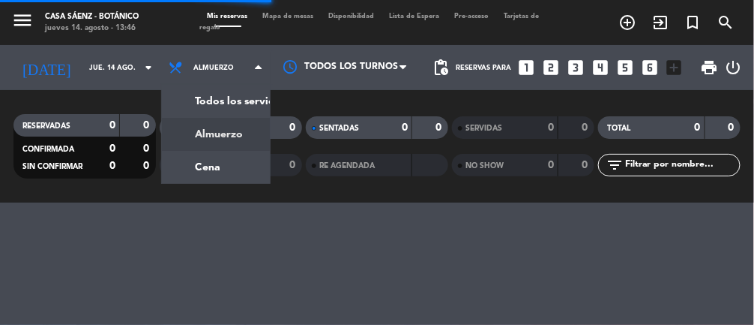
click at [188, 173] on div "CANCELADA" at bounding box center [197, 165] width 69 height 17
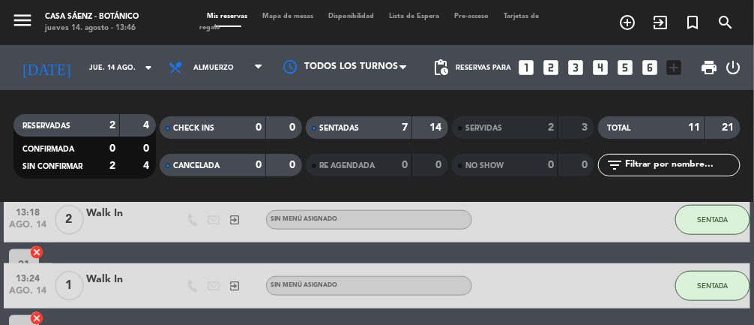
scroll to position [480, 0]
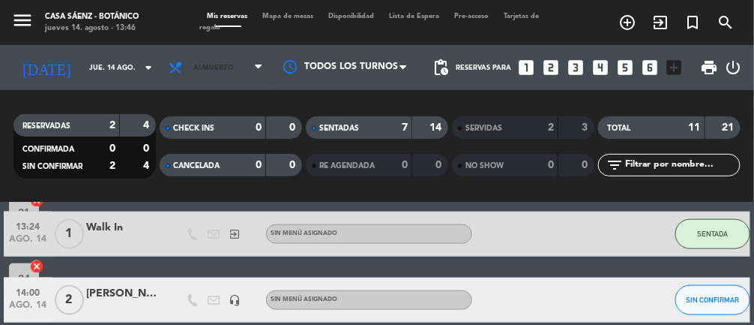
click at [210, 72] on span "Almuerzo" at bounding box center [215, 67] width 109 height 33
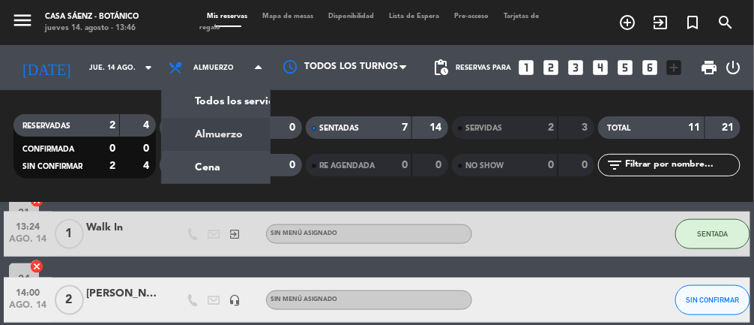
click at [226, 165] on div "menu Casa [PERSON_NAME] - Botánico jueves 14. agosto - 13:46 Mis reservas Mapa …" at bounding box center [377, 101] width 754 height 202
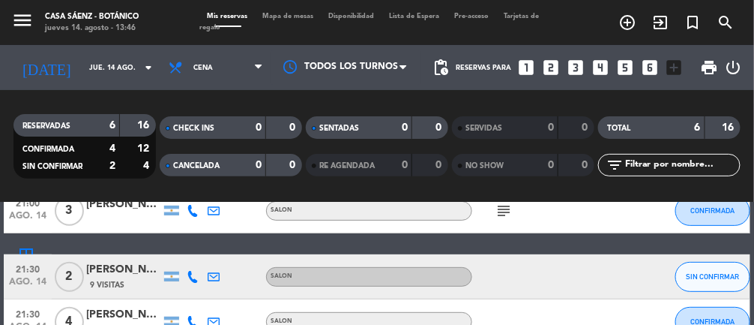
scroll to position [0, 0]
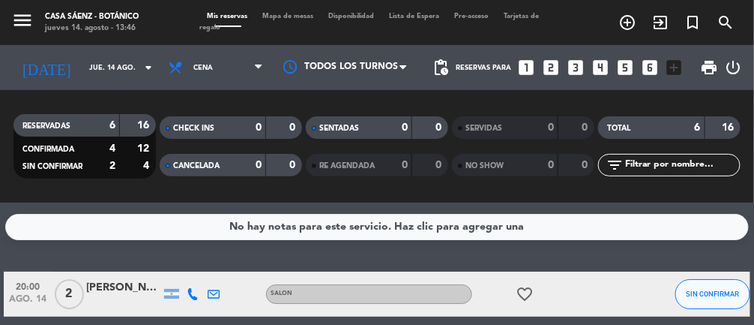
click at [120, 289] on div "[PERSON_NAME]" at bounding box center [123, 287] width 75 height 17
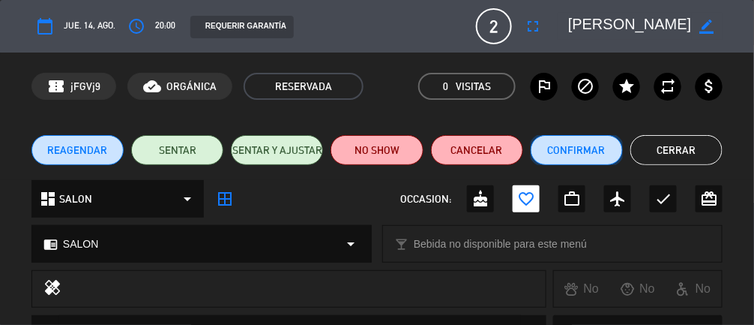
click at [583, 145] on button "Confirmar" at bounding box center [577, 150] width 92 height 30
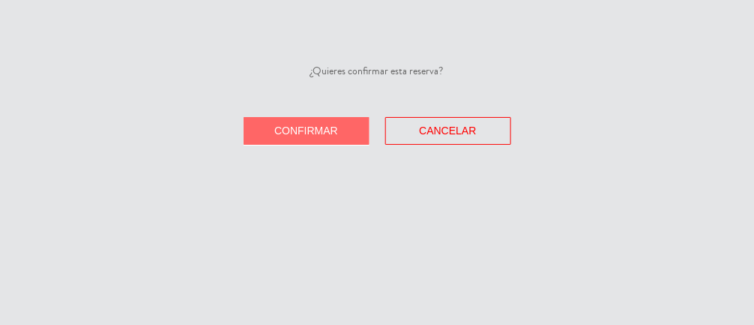
click at [319, 138] on button "Confirmar" at bounding box center [307, 131] width 126 height 28
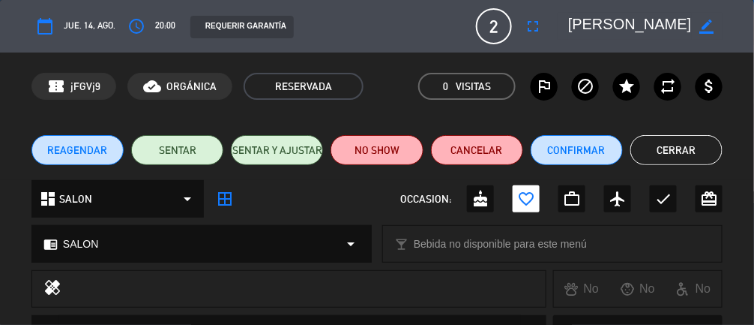
click at [673, 151] on button "Cerrar" at bounding box center [676, 150] width 92 height 30
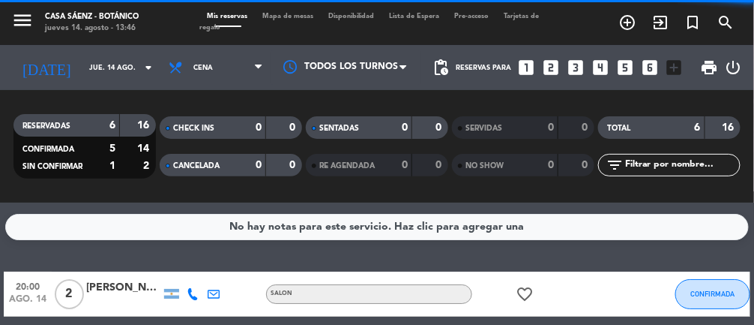
scroll to position [134, 0]
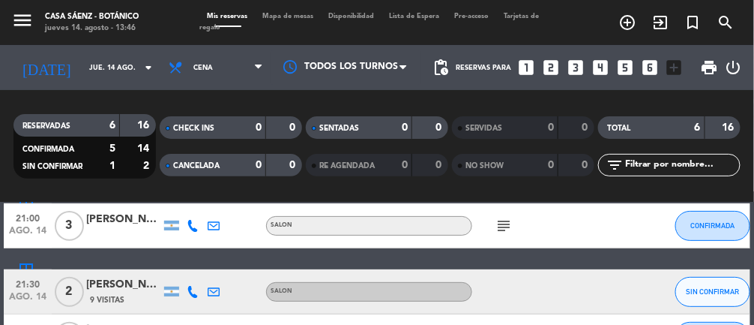
click at [109, 298] on span "9 Visitas" at bounding box center [107, 300] width 34 height 12
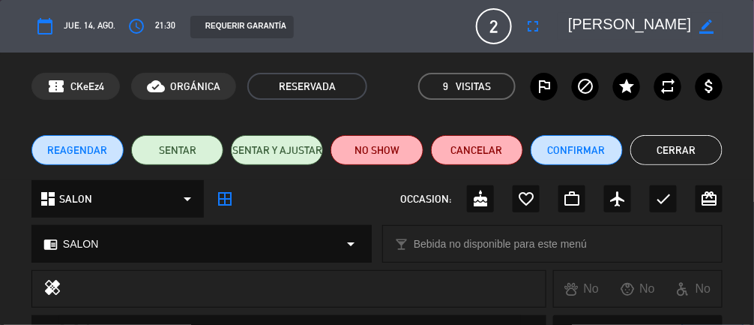
click at [679, 157] on button "Cerrar" at bounding box center [676, 150] width 92 height 30
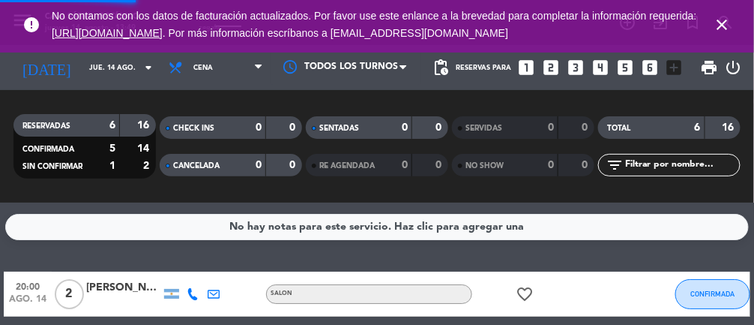
scroll to position [22, 0]
click at [730, 24] on icon "close" at bounding box center [723, 25] width 18 height 18
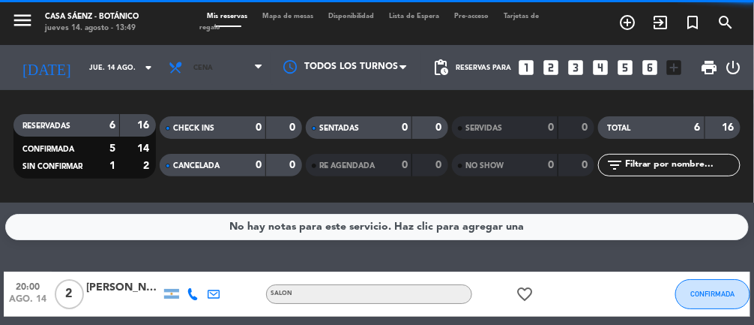
click at [198, 51] on span "Cena" at bounding box center [215, 67] width 109 height 33
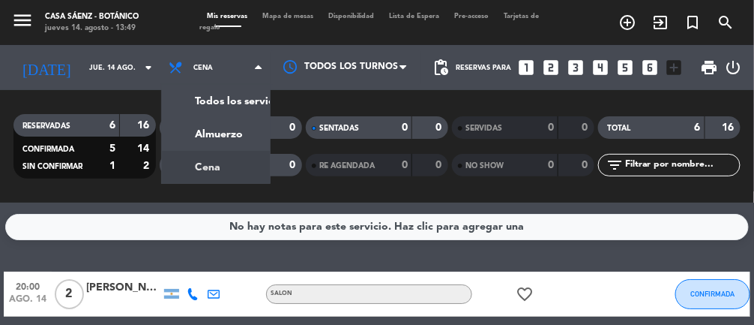
click at [192, 109] on div "menu Casa [PERSON_NAME] - Botánico jueves 14. agosto - 13:49 Mis reservas Mapa …" at bounding box center [377, 101] width 754 height 202
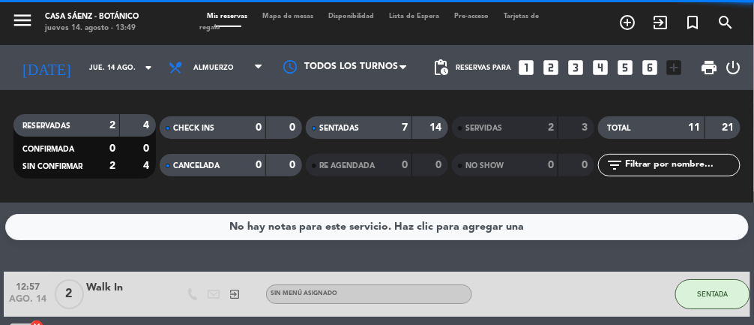
scroll to position [0, 0]
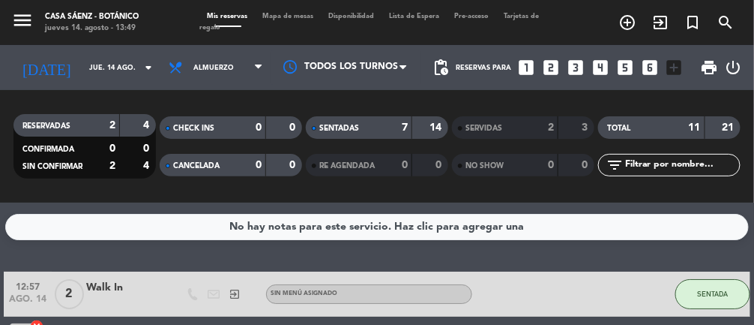
click at [276, 13] on span "Mapa de mesas" at bounding box center [289, 16] width 66 height 7
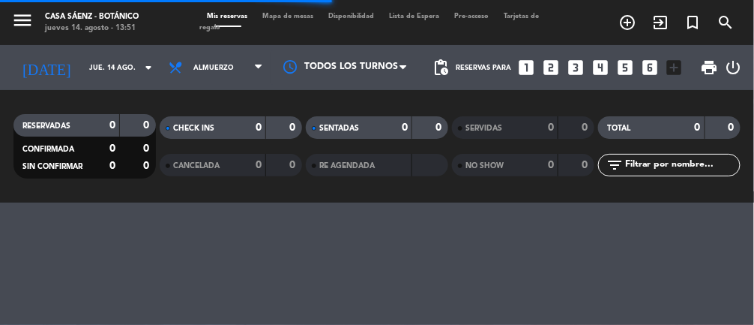
click at [285, 13] on span "Mapa de mesas" at bounding box center [289, 16] width 66 height 7
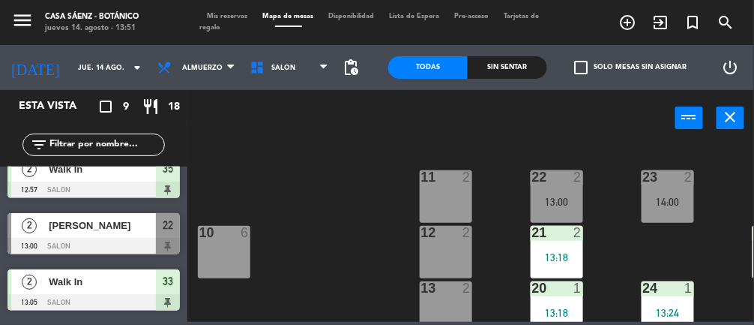
scroll to position [20, 0]
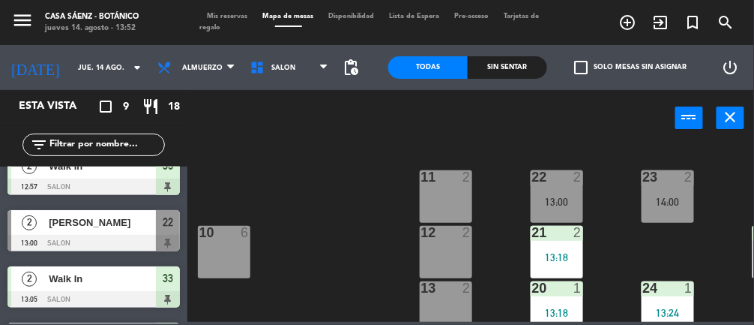
click at [552, 184] on div "22 2" at bounding box center [557, 177] width 52 height 15
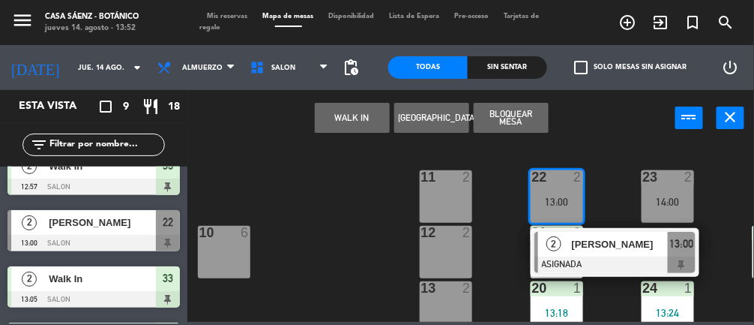
click at [634, 247] on span "[PERSON_NAME]" at bounding box center [620, 244] width 96 height 16
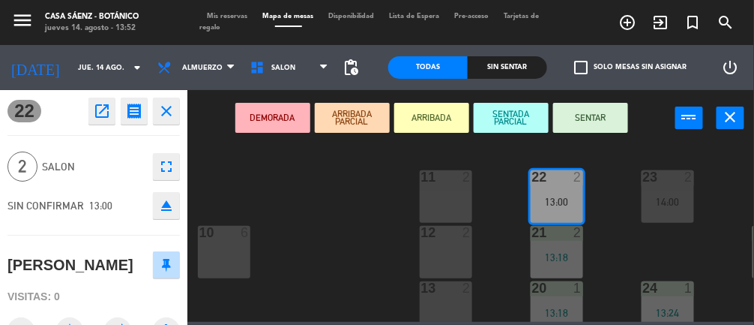
click at [609, 122] on button "SENTAR" at bounding box center [590, 118] width 75 height 30
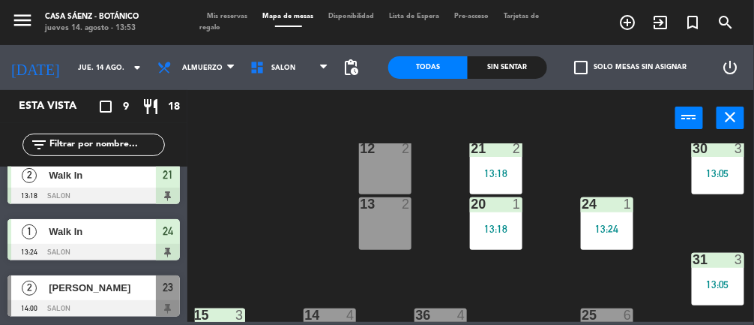
scroll to position [87, 61]
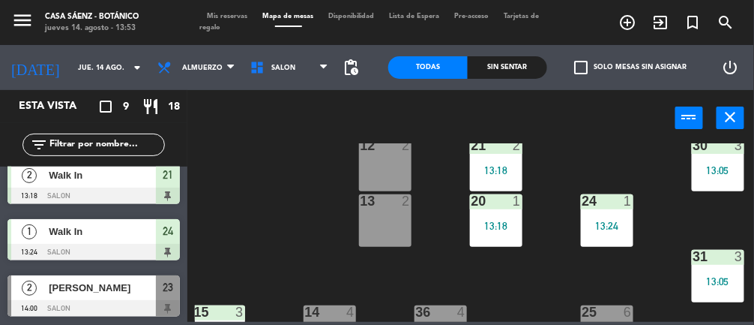
click at [597, 228] on div "13:24" at bounding box center [607, 225] width 52 height 10
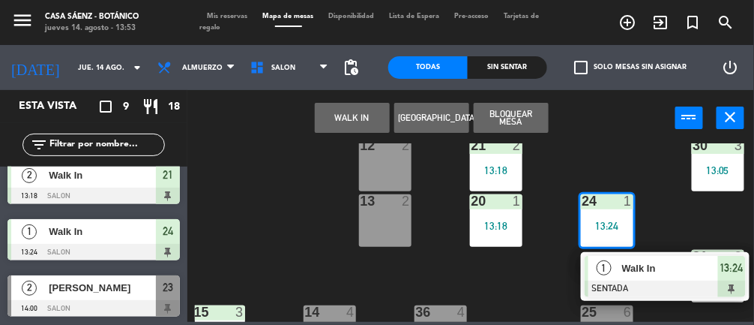
click at [645, 280] on div at bounding box center [665, 288] width 161 height 16
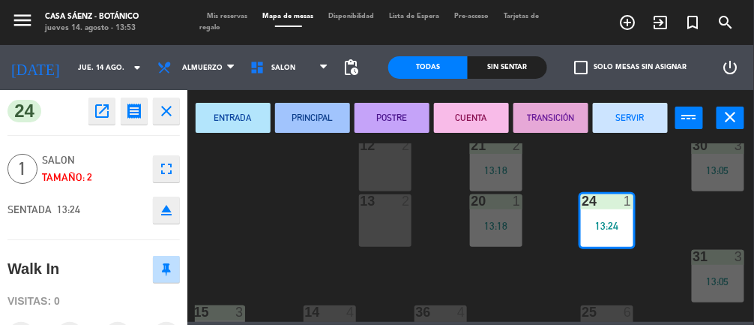
click at [636, 117] on button "SERVIR" at bounding box center [630, 118] width 75 height 30
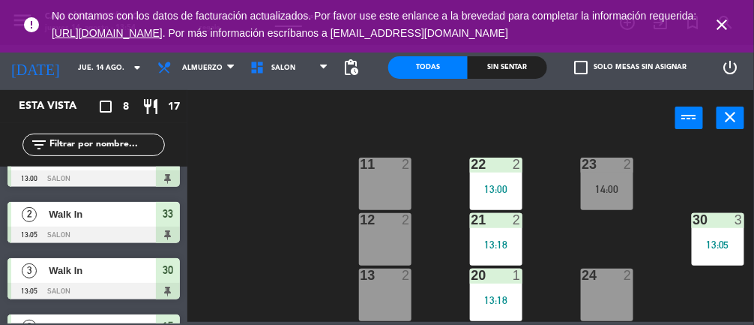
scroll to position [4, 61]
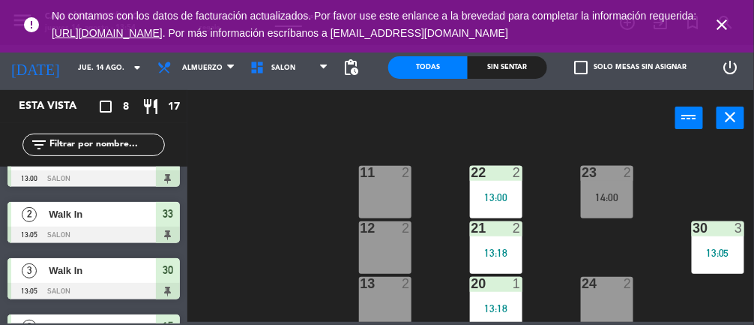
click at [500, 187] on div "22 2 13:00" at bounding box center [496, 192] width 52 height 52
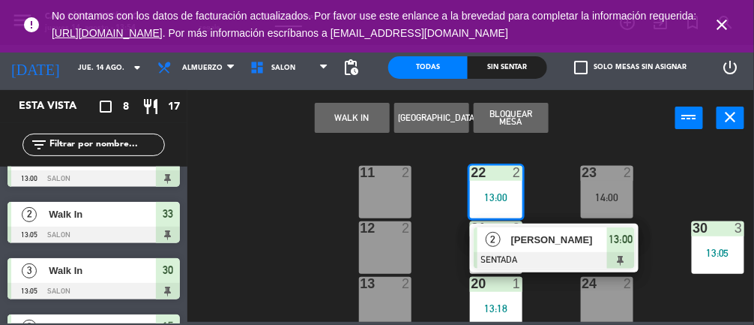
click at [609, 292] on div "24 2" at bounding box center [607, 303] width 52 height 52
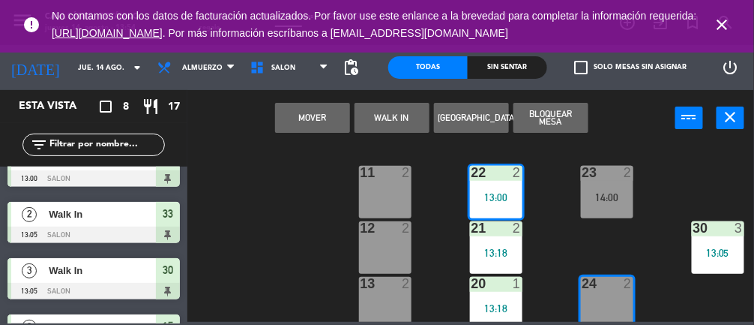
click at [310, 108] on button "Mover" at bounding box center [312, 118] width 75 height 30
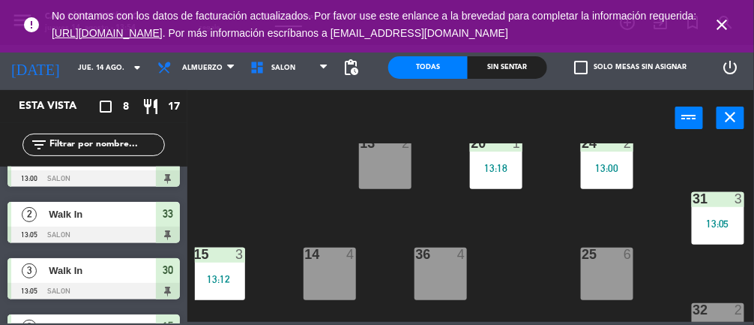
scroll to position [152, 61]
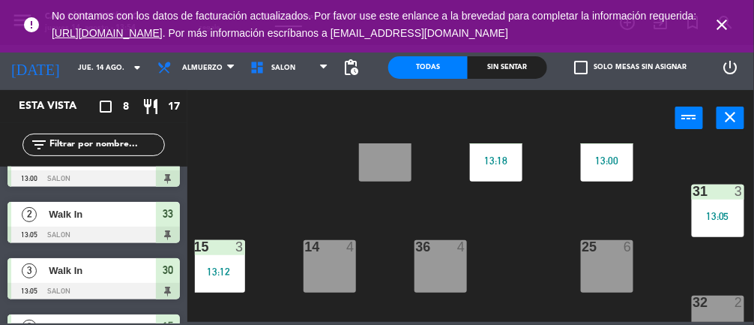
click at [624, 164] on div "13:00" at bounding box center [607, 160] width 52 height 10
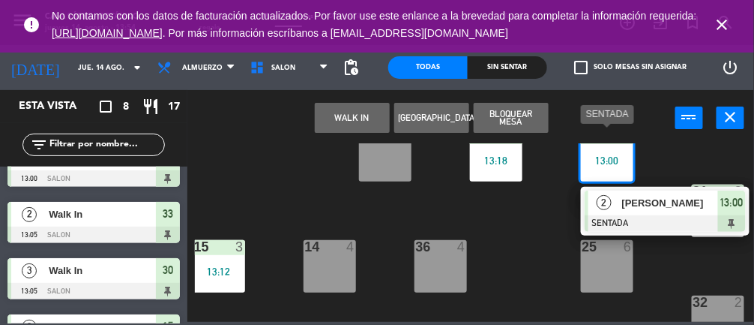
click at [713, 307] on div at bounding box center [717, 301] width 25 height 13
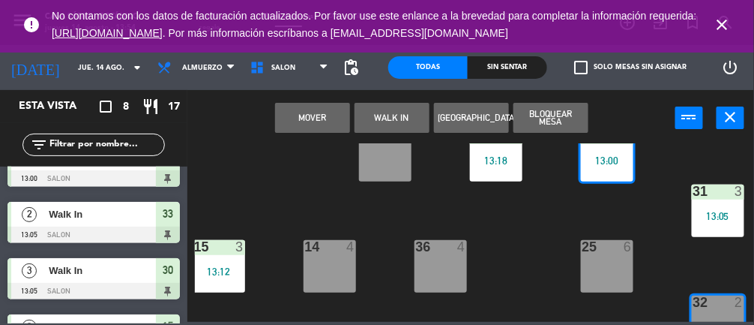
click at [316, 112] on button "Mover" at bounding box center [312, 118] width 75 height 30
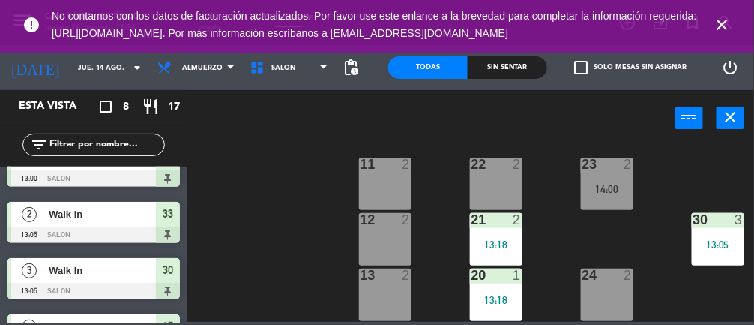
scroll to position [0, 61]
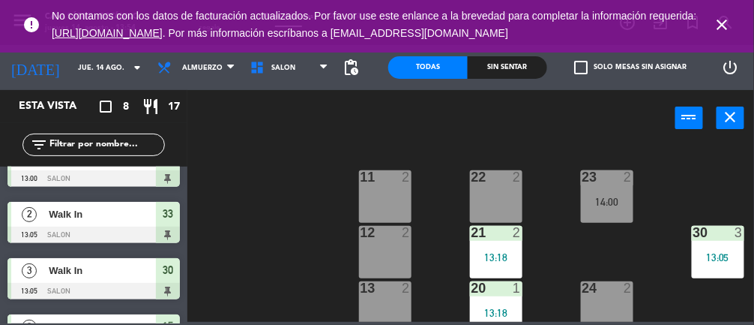
click at [726, 31] on icon "close" at bounding box center [723, 25] width 18 height 18
click at [692, 258] on div "13:05" at bounding box center [718, 257] width 52 height 10
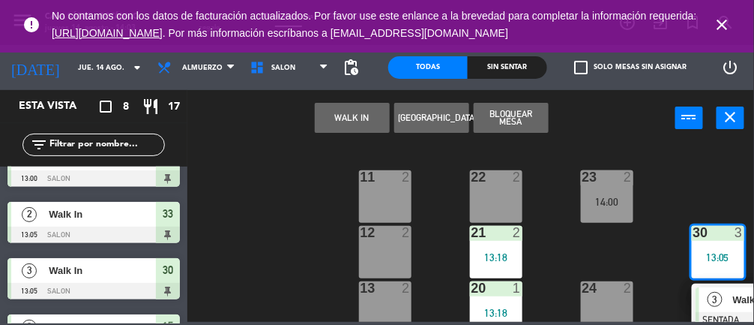
click at [723, 306] on div "3" at bounding box center [715, 299] width 32 height 25
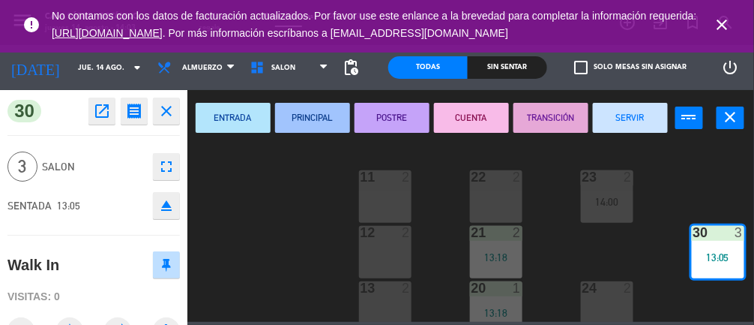
click at [650, 121] on button "SERVIR" at bounding box center [630, 118] width 75 height 30
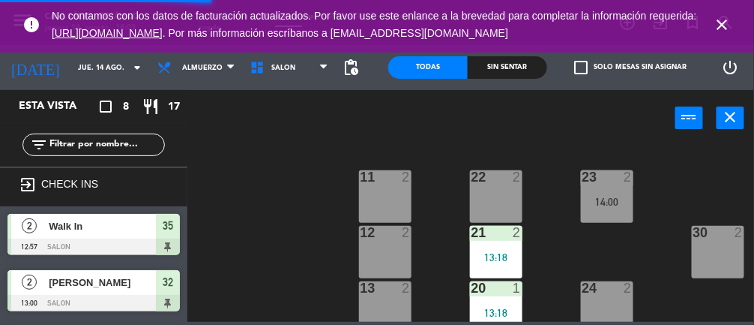
scroll to position [297, 61]
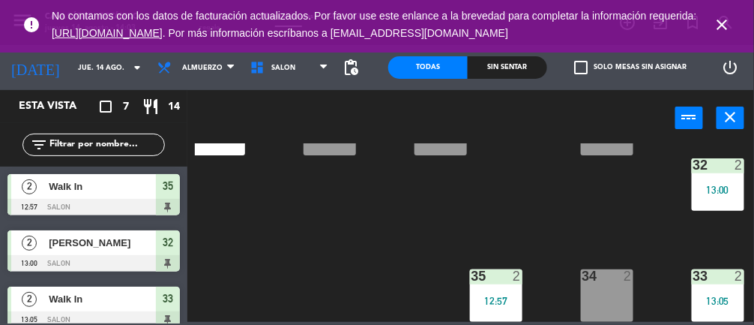
click at [140, 185] on span "Walk In" at bounding box center [102, 186] width 107 height 16
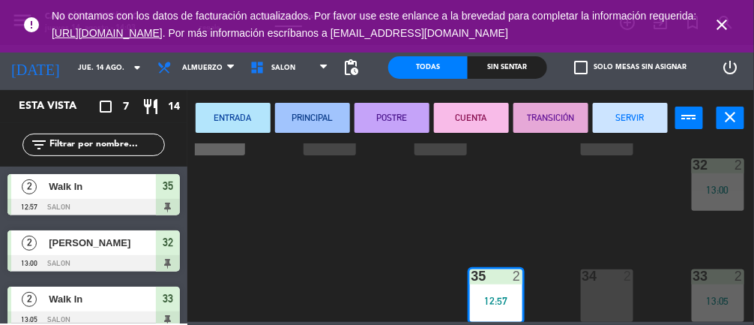
click at [644, 125] on button "SERVIR" at bounding box center [630, 118] width 75 height 30
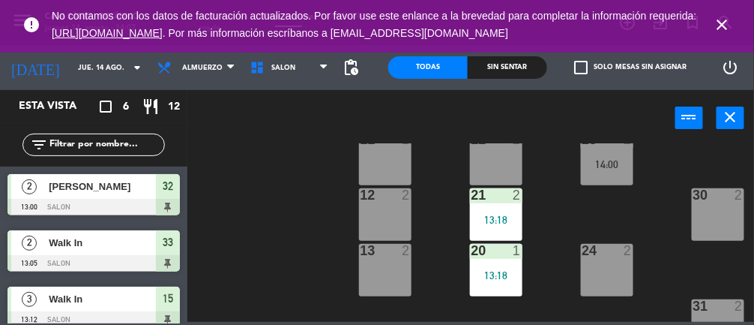
scroll to position [0, 61]
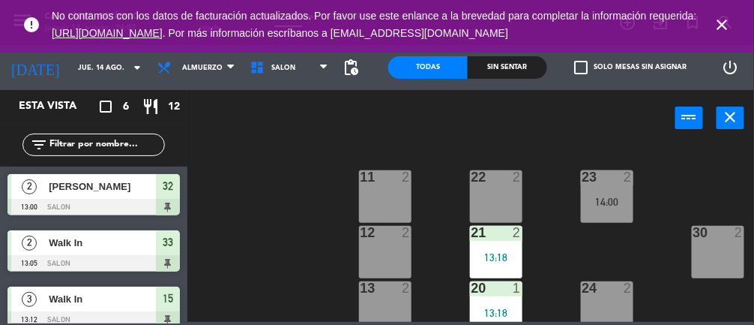
click at [606, 183] on div at bounding box center [606, 176] width 25 height 13
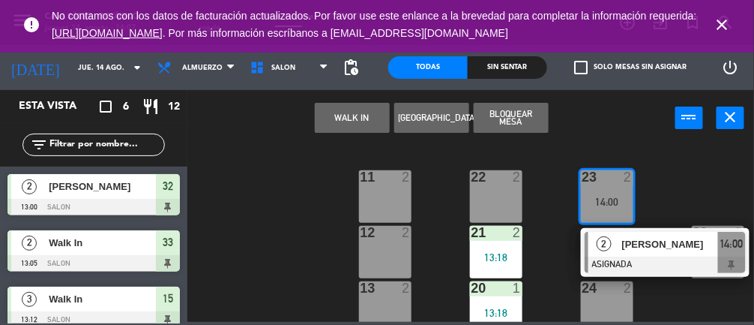
click at [500, 203] on div "22 2" at bounding box center [496, 196] width 52 height 52
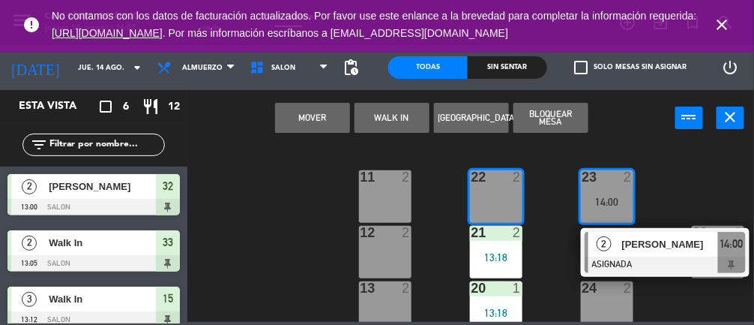
click at [305, 129] on button "Mover" at bounding box center [312, 118] width 75 height 30
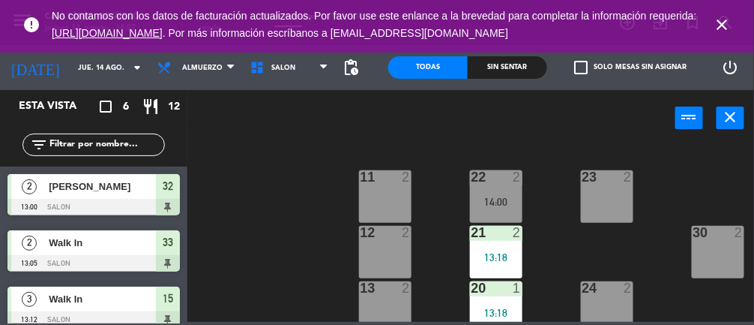
click at [602, 178] on div at bounding box center [606, 176] width 25 height 13
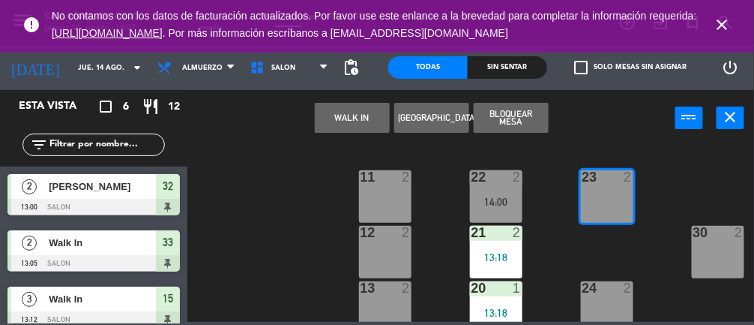
click at [350, 128] on button "WALK IN" at bounding box center [352, 118] width 75 height 30
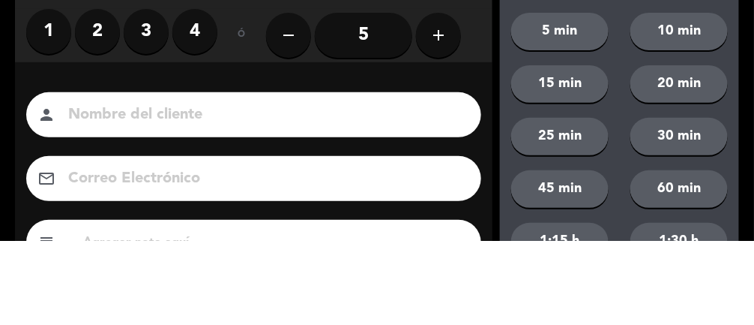
click at [103, 120] on label "2" at bounding box center [97, 115] width 45 height 45
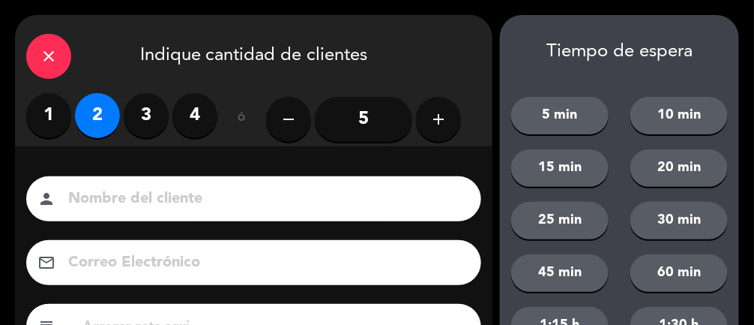
scroll to position [182, 0]
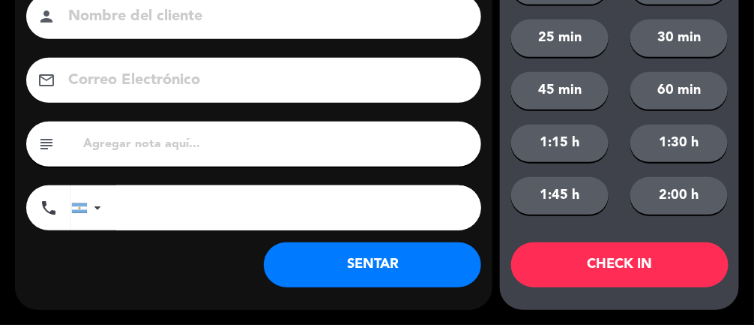
click at [352, 265] on button "SENTAR" at bounding box center [372, 264] width 217 height 45
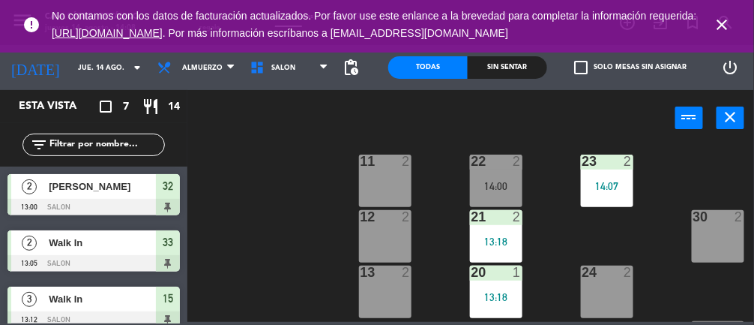
scroll to position [0, 61]
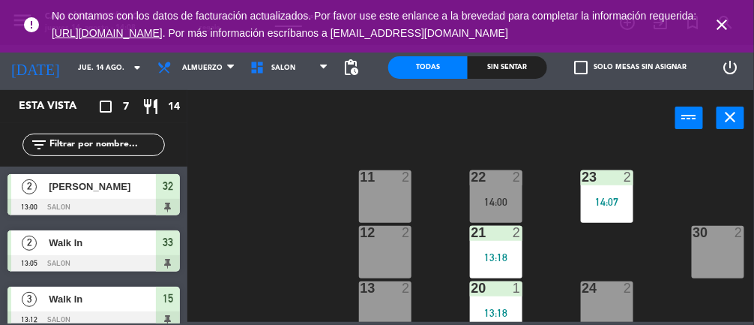
click at [374, 289] on div at bounding box center [385, 287] width 25 height 13
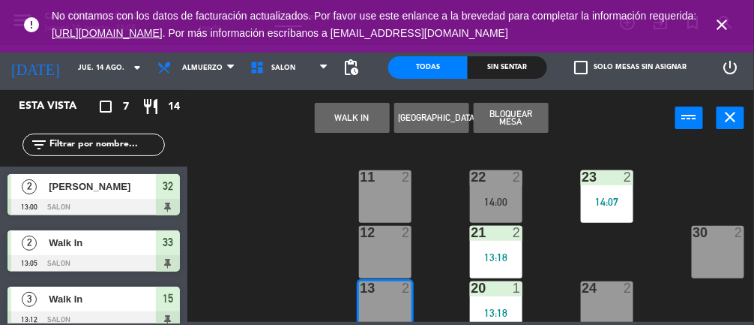
click at [357, 117] on button "WALK IN" at bounding box center [352, 118] width 75 height 30
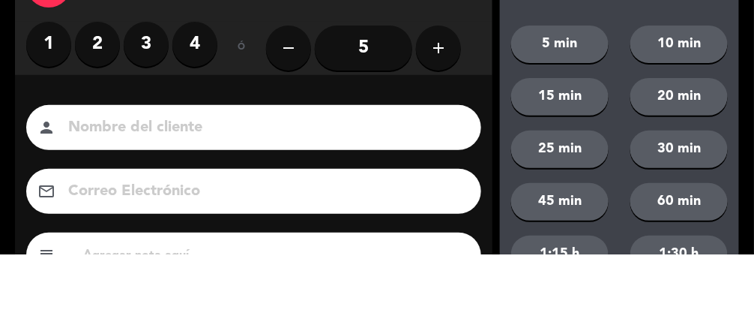
click at [48, 115] on label "1" at bounding box center [48, 115] width 45 height 45
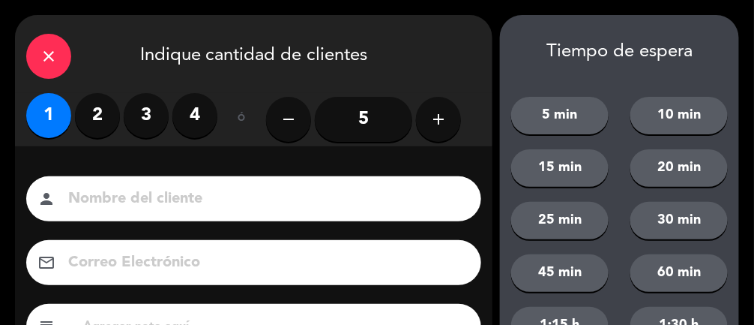
scroll to position [182, 0]
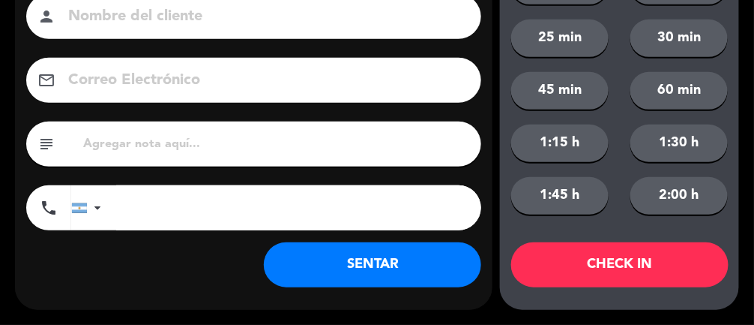
click at [432, 267] on button "SENTAR" at bounding box center [372, 264] width 217 height 45
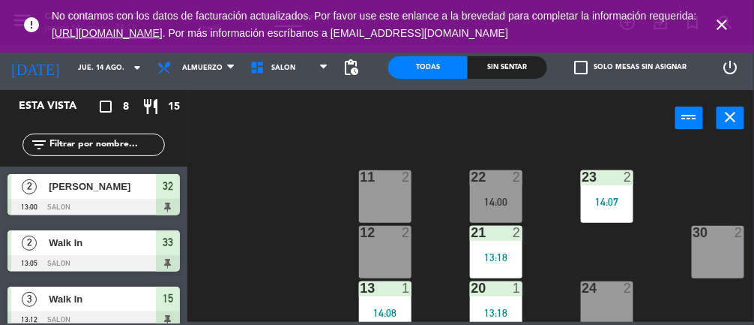
click at [729, 28] on icon "close" at bounding box center [723, 25] width 18 height 18
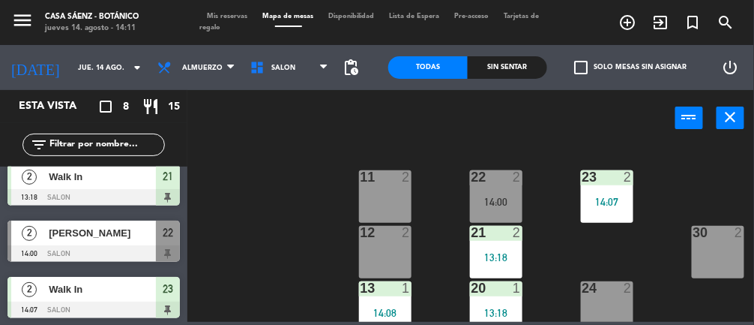
scroll to position [292, 0]
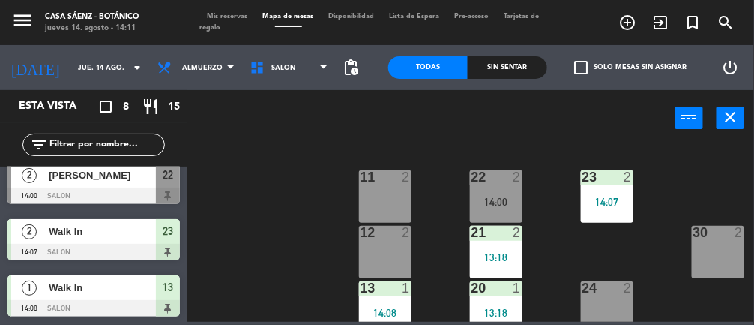
click at [223, 16] on span "Mis reservas" at bounding box center [227, 16] width 55 height 7
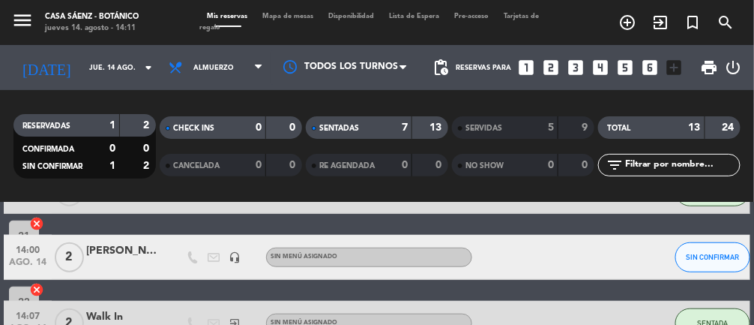
scroll to position [435, 0]
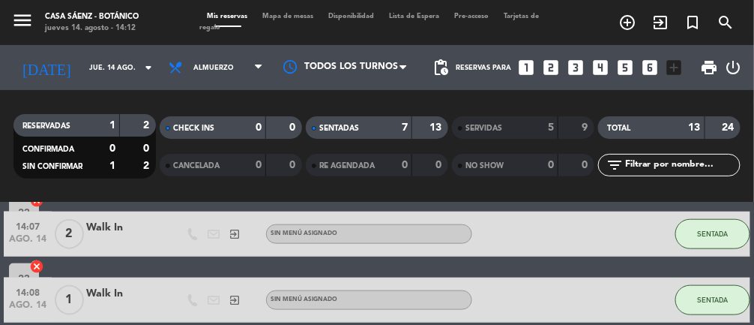
click at [290, 18] on span "Mapa de mesas" at bounding box center [289, 16] width 66 height 7
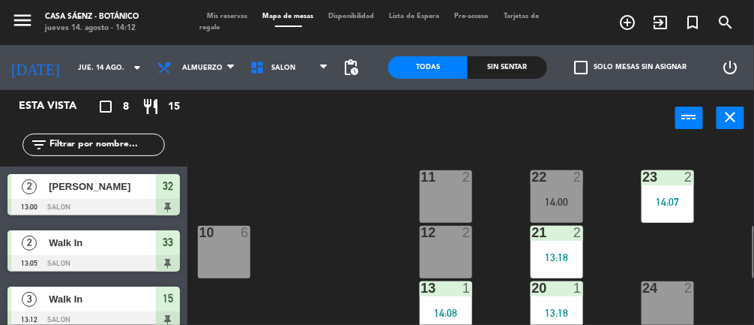
scroll to position [0, 61]
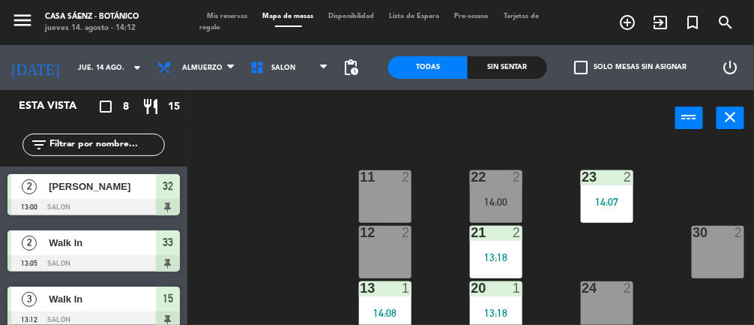
click at [728, 262] on div "30 2" at bounding box center [718, 252] width 52 height 52
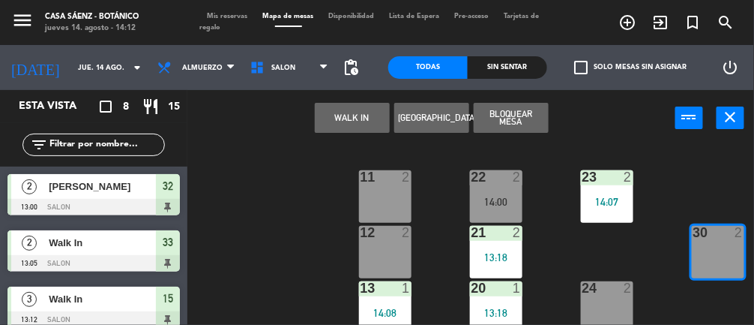
click at [341, 119] on button "WALK IN" at bounding box center [352, 118] width 75 height 30
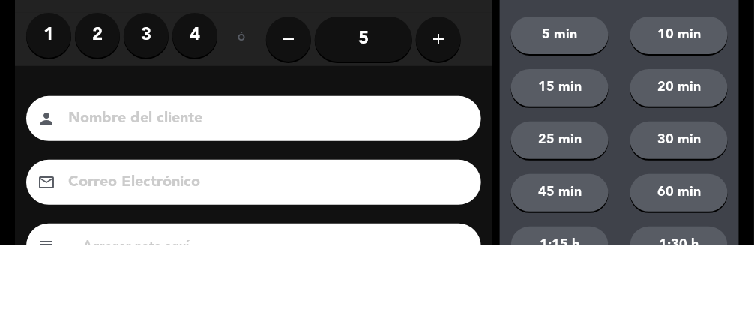
click at [94, 107] on label "2" at bounding box center [97, 115] width 45 height 45
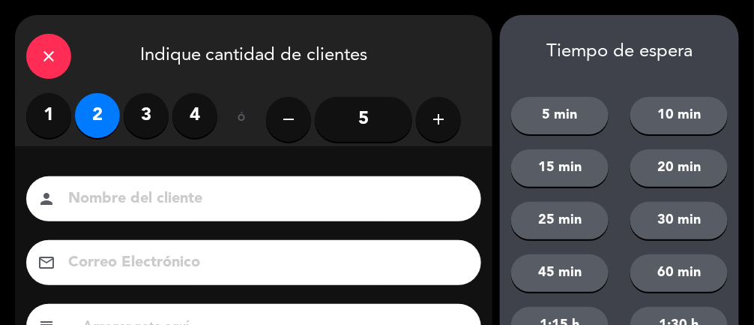
scroll to position [182, 0]
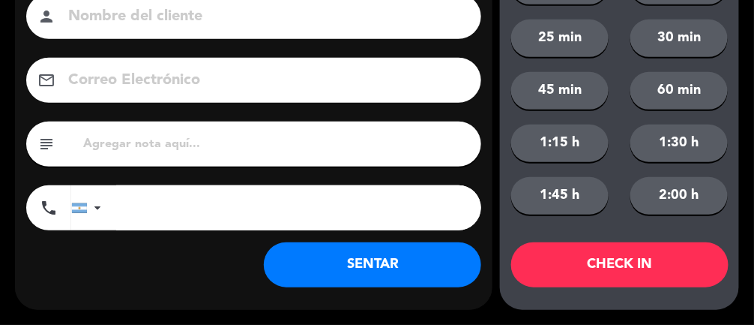
click at [369, 283] on button "SENTAR" at bounding box center [372, 264] width 217 height 45
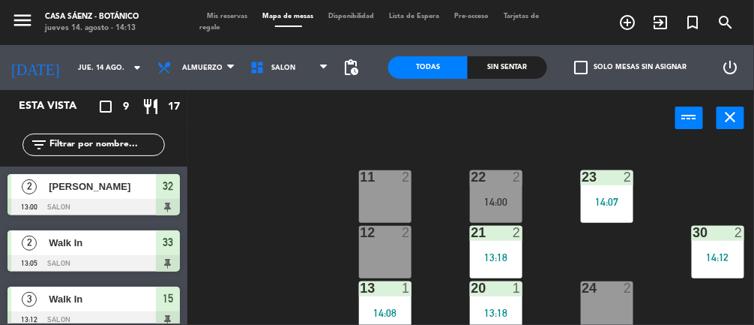
click at [602, 303] on div "24 2" at bounding box center [607, 307] width 52 height 52
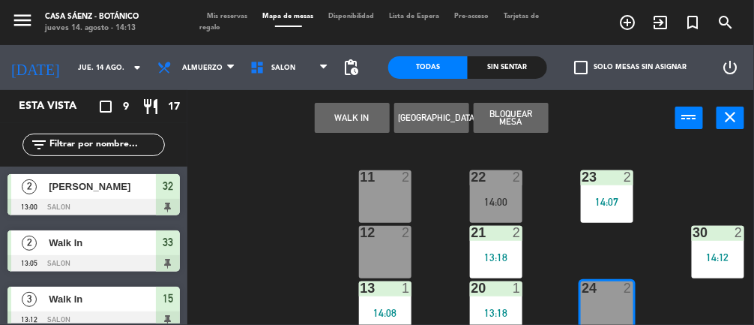
click at [356, 124] on button "WALK IN" at bounding box center [352, 118] width 75 height 30
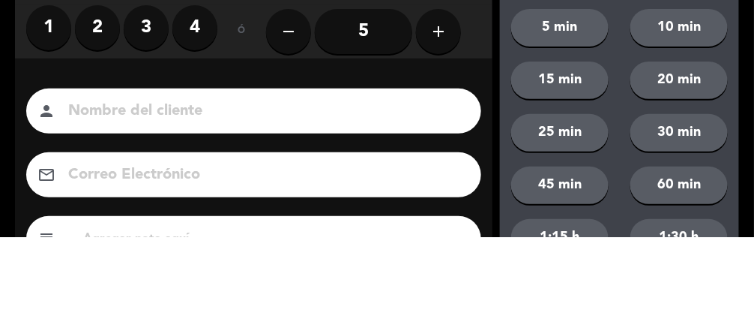
click at [49, 106] on label "1" at bounding box center [48, 115] width 45 height 45
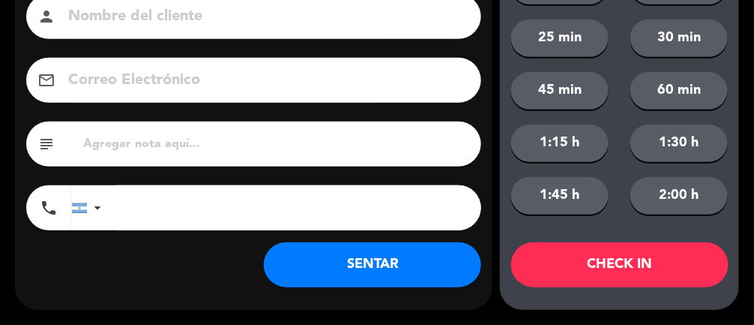
click at [385, 274] on button "SENTAR" at bounding box center [372, 264] width 217 height 45
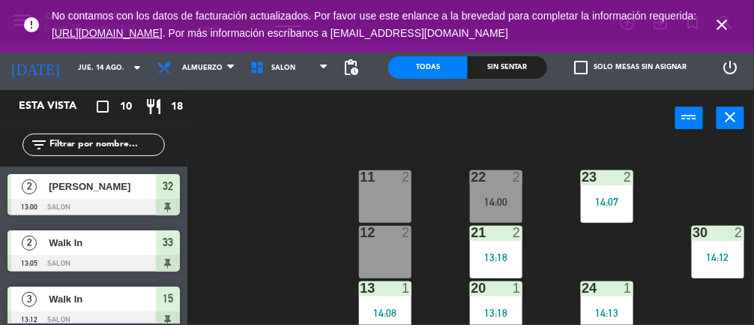
scroll to position [405, 0]
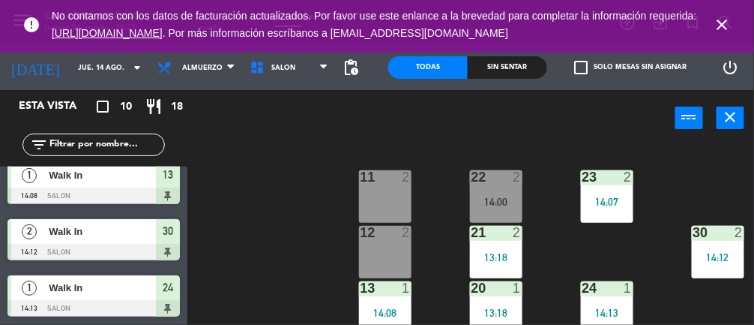
click at [742, 24] on span "close" at bounding box center [722, 24] width 40 height 40
click at [727, 21] on icon "close" at bounding box center [723, 25] width 18 height 18
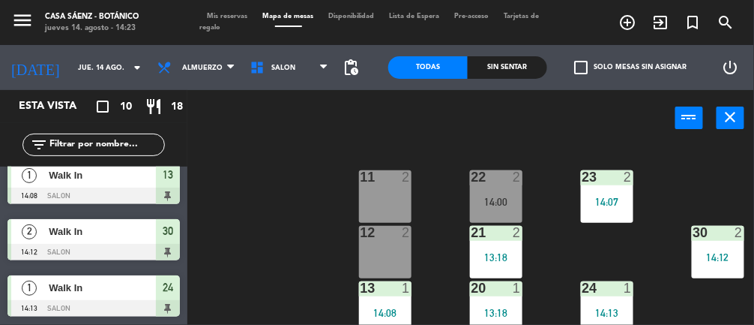
click at [223, 16] on span "Mis reservas" at bounding box center [227, 16] width 55 height 7
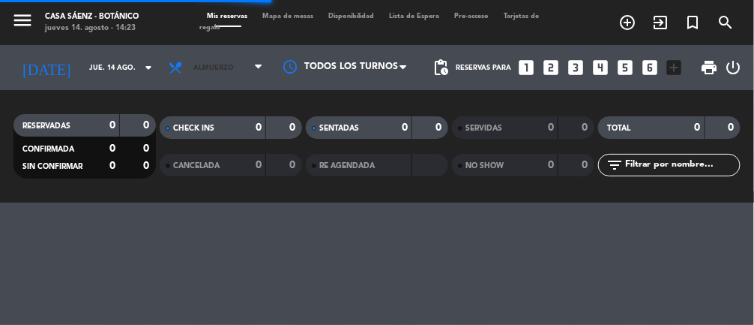
click at [174, 65] on icon at bounding box center [179, 67] width 22 height 15
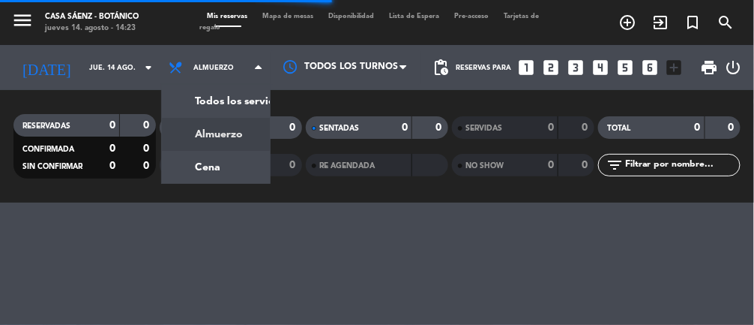
click at [186, 181] on div "menu Casa [PERSON_NAME] - Botánico jueves 14. agosto - 14:23 Mis reservas Mapa …" at bounding box center [377, 101] width 754 height 202
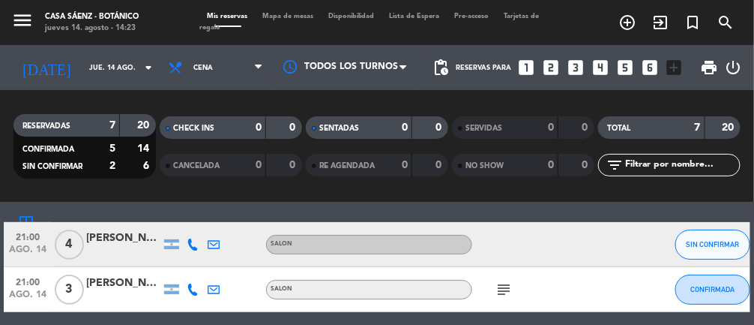
scroll to position [111, 0]
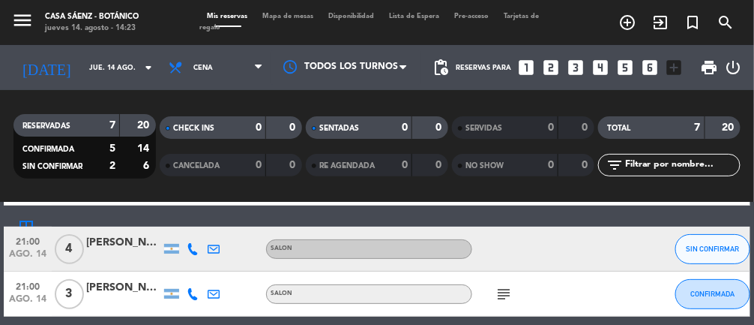
click at [114, 237] on div "[PERSON_NAME]" at bounding box center [123, 242] width 75 height 17
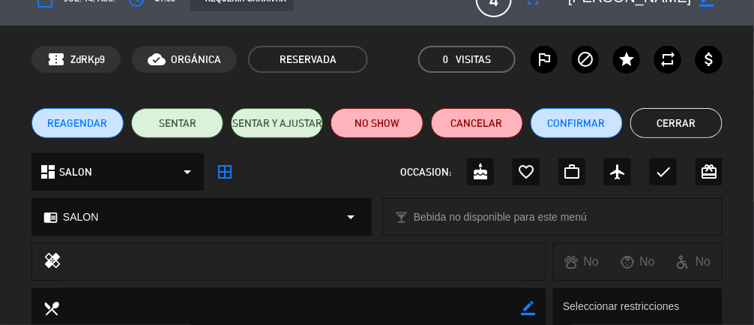
scroll to position [0, 0]
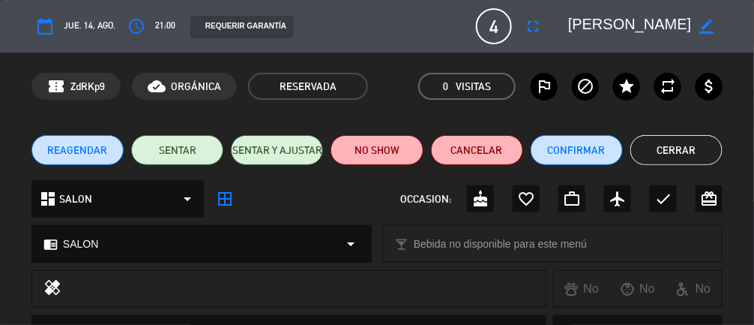
click at [690, 150] on button "Cerrar" at bounding box center [676, 150] width 92 height 30
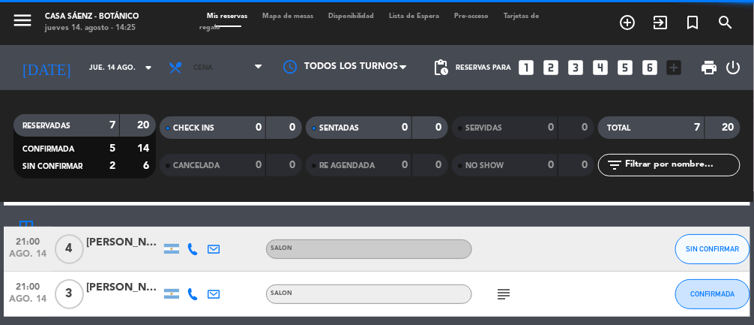
click at [203, 64] on span "Cena" at bounding box center [215, 67] width 109 height 33
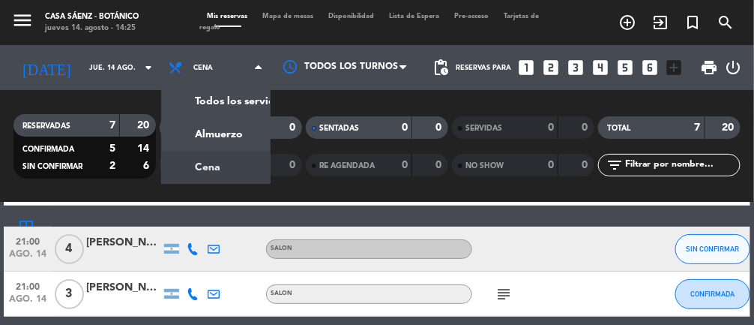
click at [197, 127] on div "menu Casa [PERSON_NAME] - Botánico jueves 14. agosto - 14:25 Mis reservas Mapa …" at bounding box center [377, 101] width 754 height 202
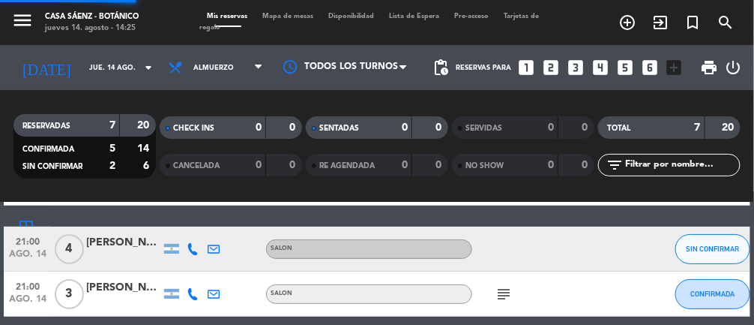
click at [300, 18] on span "Mapa de mesas" at bounding box center [289, 16] width 66 height 7
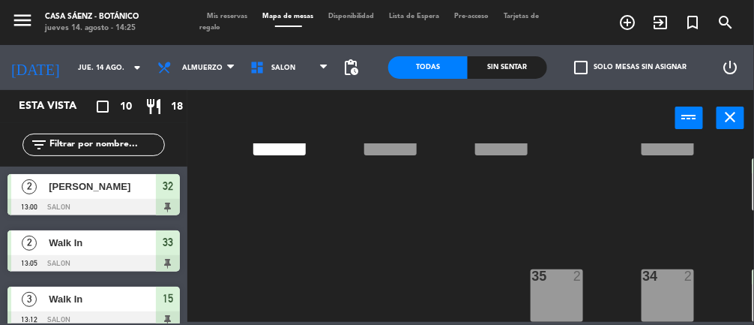
scroll to position [292, 0]
click at [549, 286] on div "35 2" at bounding box center [557, 295] width 52 height 52
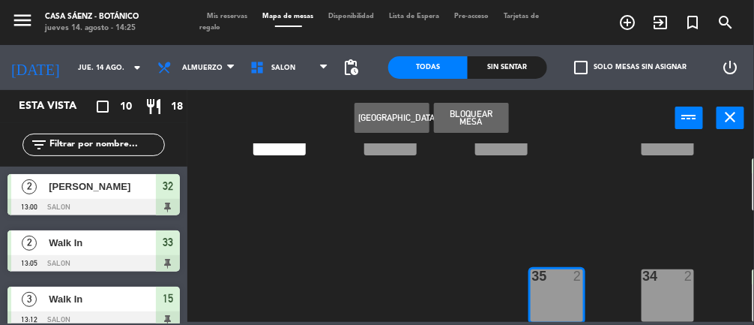
click at [552, 279] on div "35 2" at bounding box center [557, 276] width 52 height 15
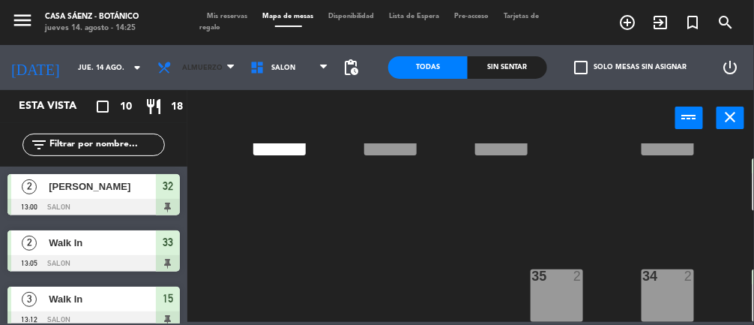
click at [187, 67] on span "Almuerzo" at bounding box center [202, 68] width 40 height 8
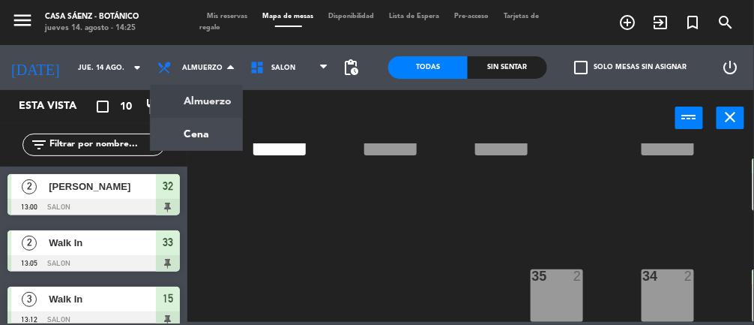
click at [192, 133] on ng-component "menu Casa [PERSON_NAME] - Botánico jueves 14. agosto - 14:25 Mis reservas Mapa …" at bounding box center [377, 161] width 754 height 322
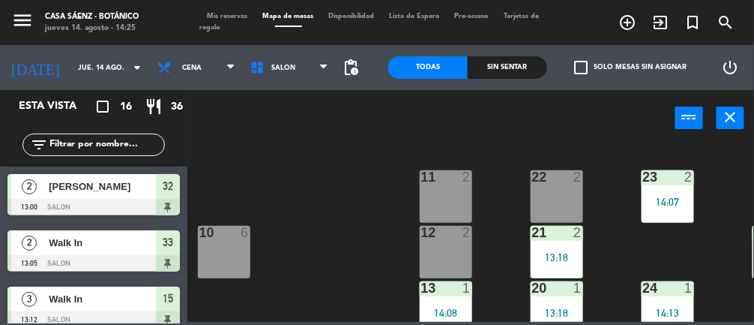
scroll to position [297, 0]
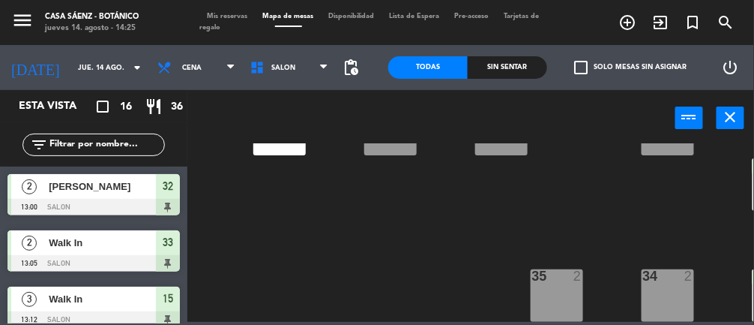
click at [579, 296] on div "35 2" at bounding box center [557, 295] width 52 height 52
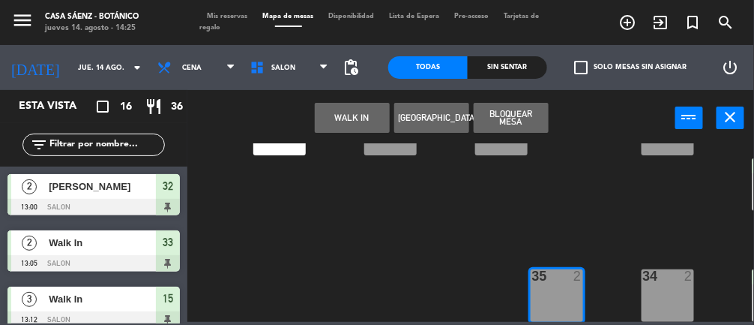
click at [352, 124] on button "WALK IN" at bounding box center [352, 118] width 75 height 30
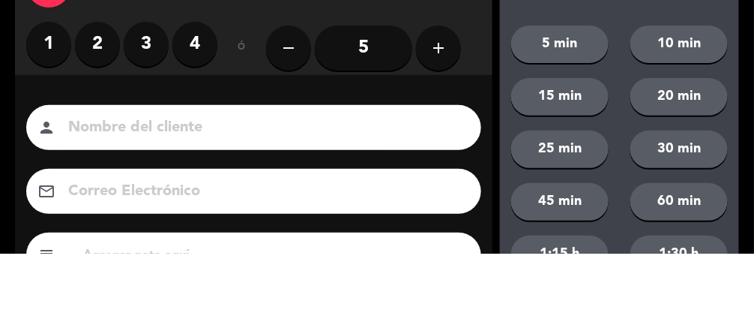
click at [97, 114] on label "2" at bounding box center [97, 115] width 45 height 45
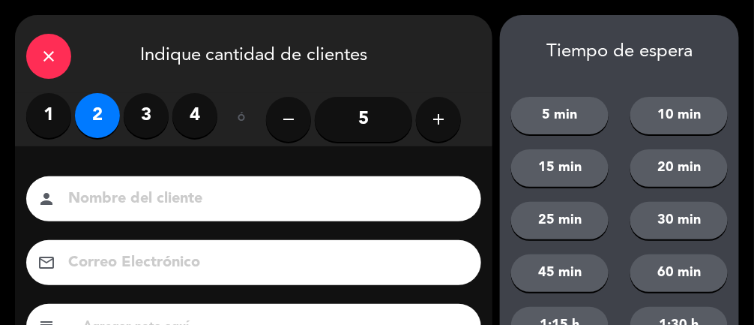
scroll to position [182, 0]
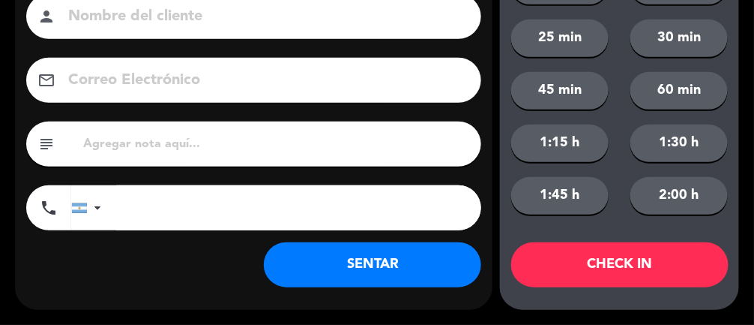
click at [391, 269] on button "SENTAR" at bounding box center [372, 264] width 217 height 45
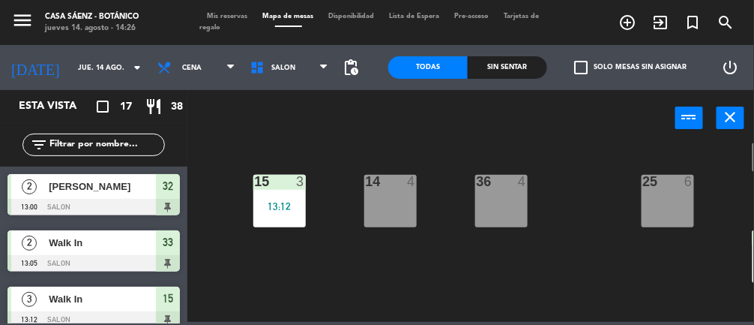
scroll to position [214, 0]
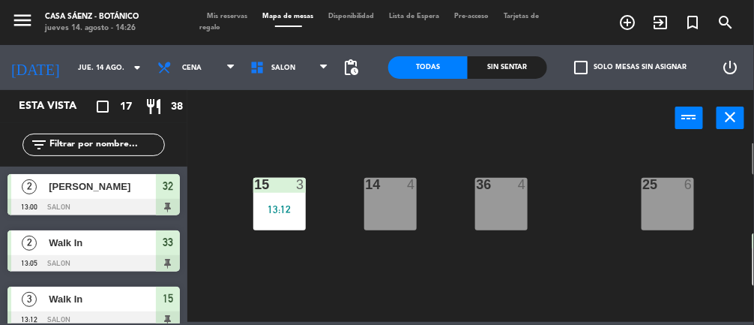
click at [506, 210] on div "36 4" at bounding box center [501, 204] width 52 height 52
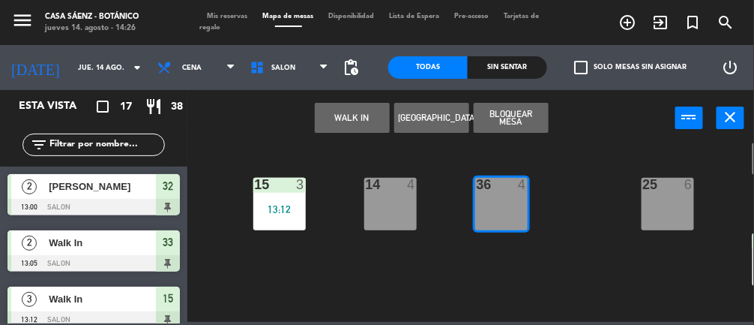
click at [350, 118] on button "WALK IN" at bounding box center [352, 118] width 75 height 30
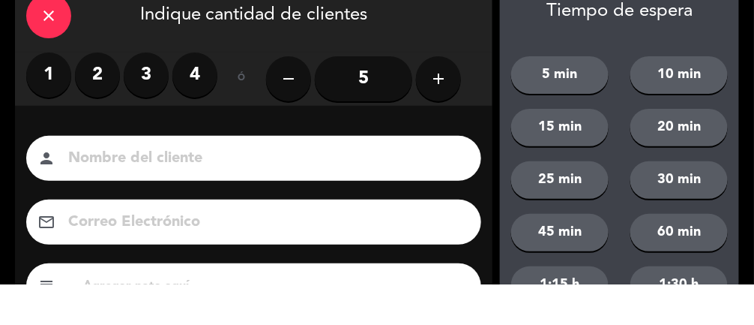
click at [145, 107] on label "3" at bounding box center [146, 115] width 45 height 45
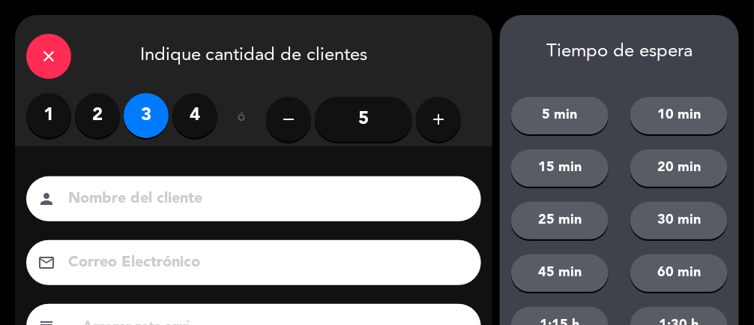
scroll to position [182, 0]
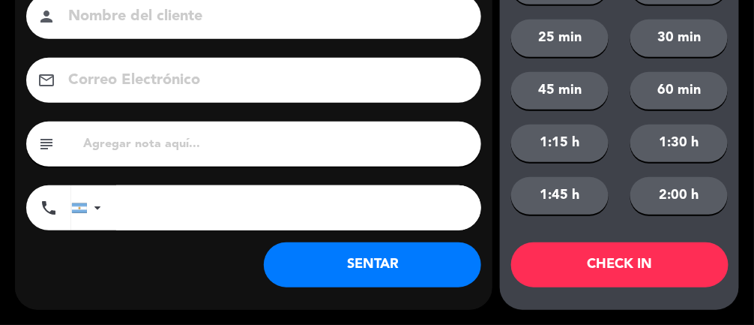
click at [381, 270] on button "SENTAR" at bounding box center [372, 264] width 217 height 45
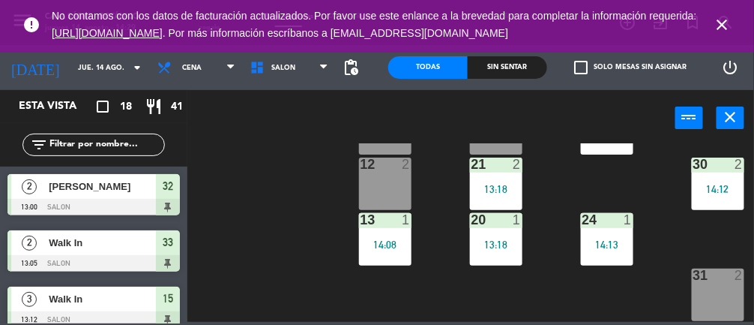
scroll to position [100, 61]
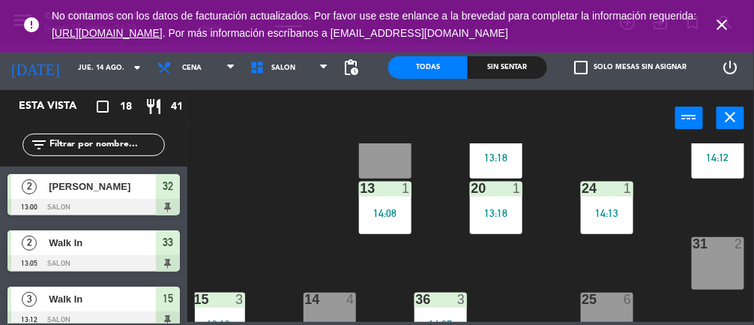
click at [723, 263] on div "31 2" at bounding box center [718, 263] width 52 height 52
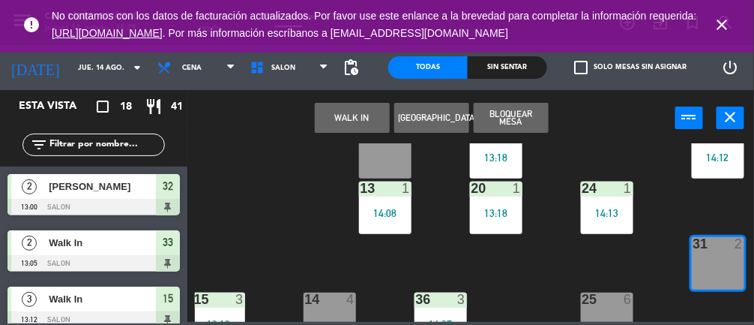
click at [356, 127] on button "WALK IN" at bounding box center [352, 118] width 75 height 30
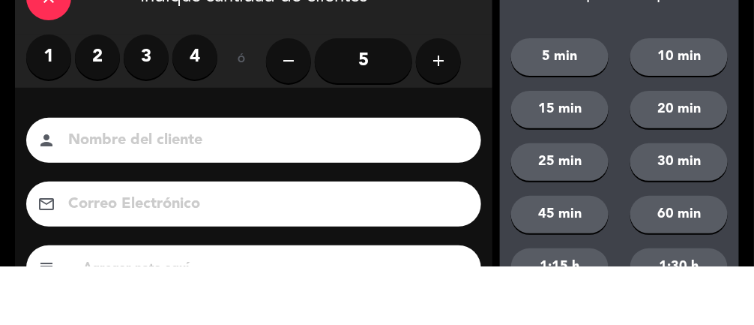
click at [83, 108] on label "2" at bounding box center [97, 115] width 45 height 45
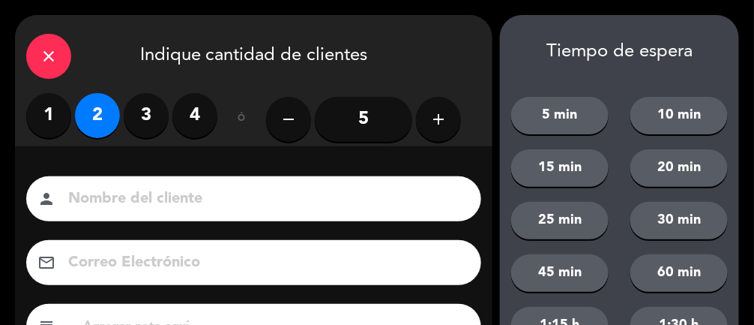
scroll to position [182, 0]
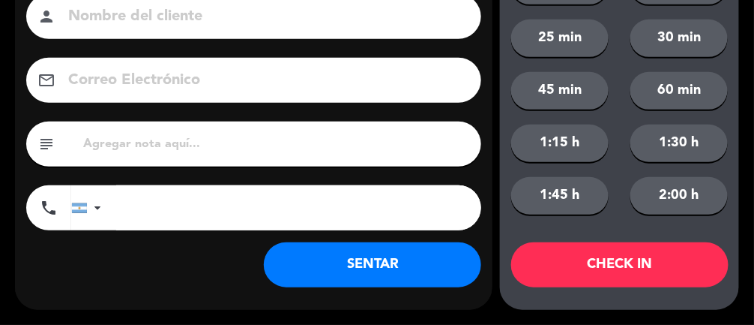
click at [390, 260] on button "SENTAR" at bounding box center [372, 264] width 217 height 45
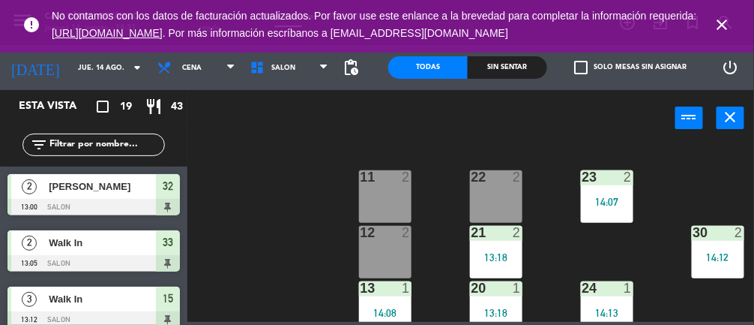
scroll to position [297, 61]
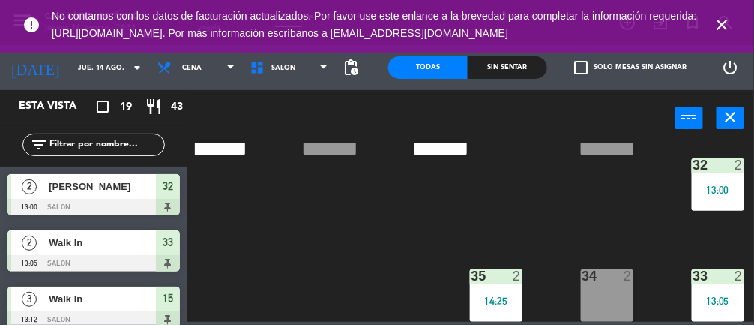
click at [619, 285] on div "34 2" at bounding box center [607, 295] width 52 height 52
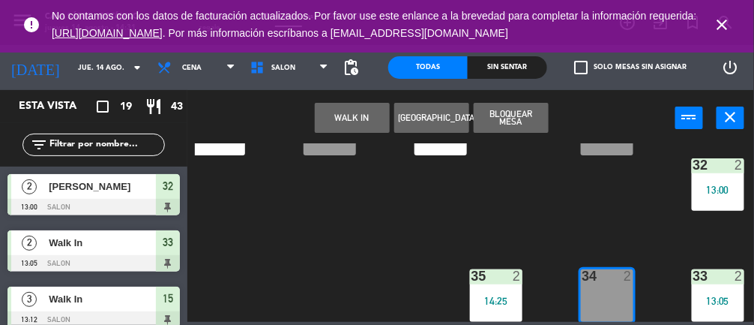
click at [352, 111] on button "WALK IN" at bounding box center [352, 118] width 75 height 30
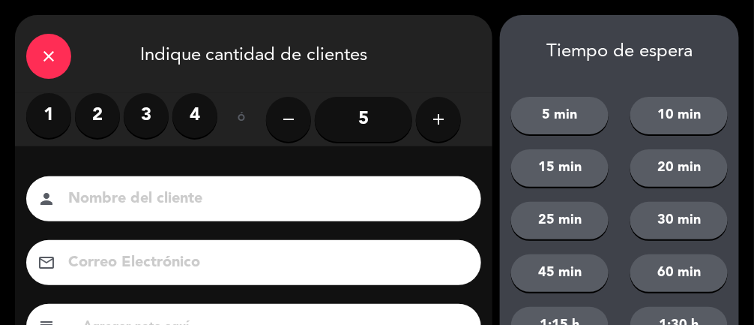
click at [89, 116] on label "2" at bounding box center [97, 115] width 45 height 45
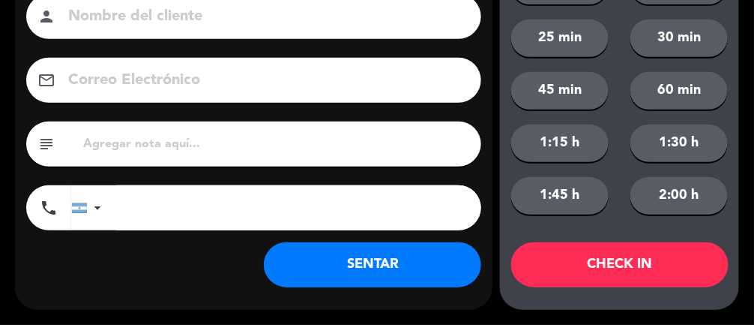
click at [381, 265] on button "SENTAR" at bounding box center [372, 264] width 217 height 45
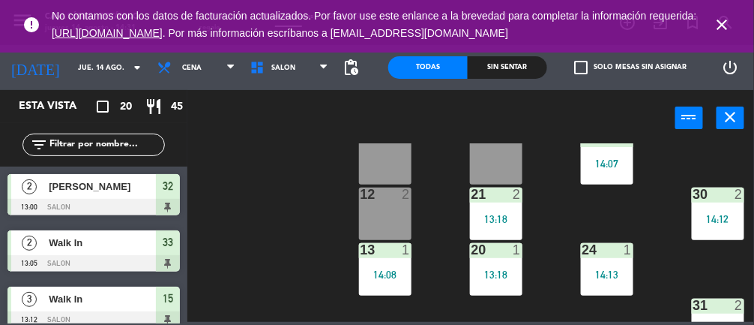
scroll to position [0, 61]
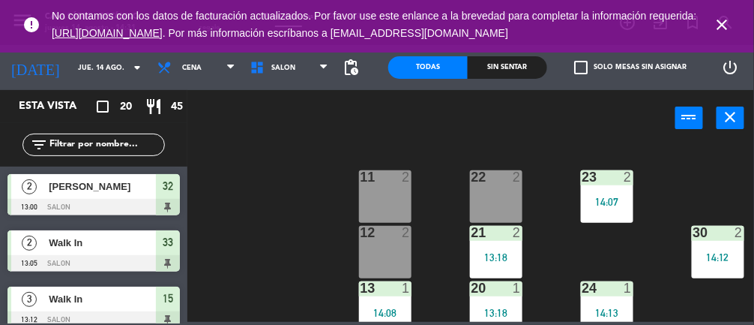
click at [387, 178] on div at bounding box center [385, 176] width 25 height 13
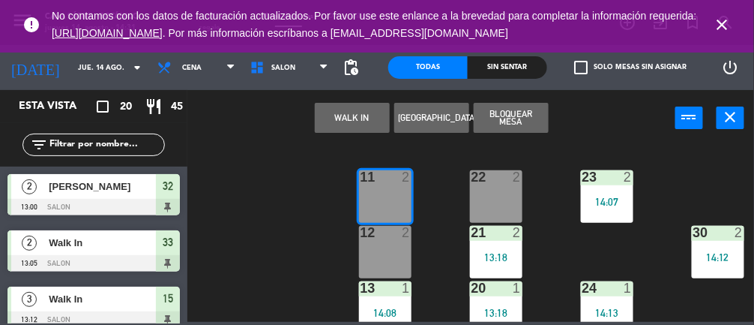
click at [330, 109] on button "WALK IN" at bounding box center [352, 118] width 75 height 30
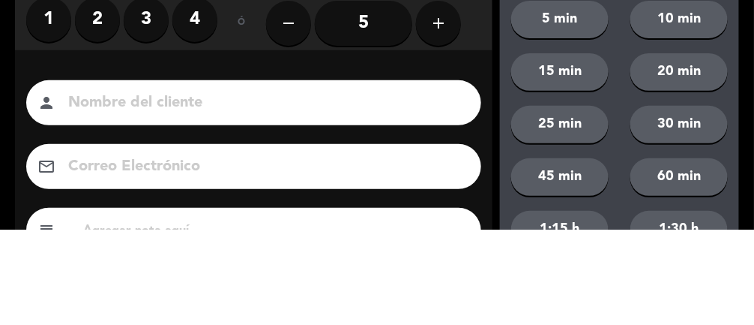
click at [88, 129] on label "2" at bounding box center [97, 115] width 45 height 45
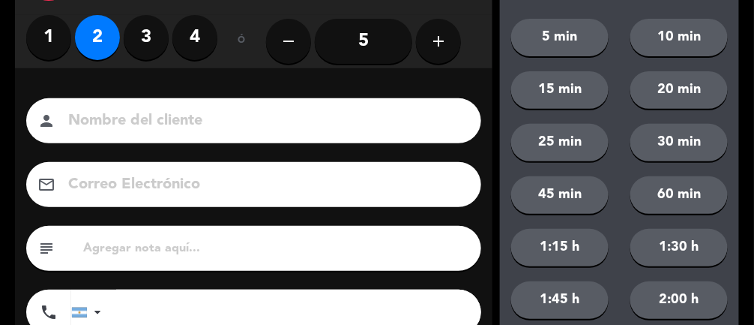
scroll to position [182, 0]
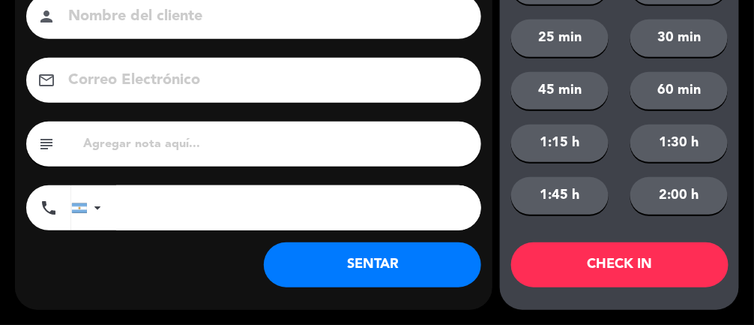
click at [391, 263] on button "SENTAR" at bounding box center [372, 264] width 217 height 45
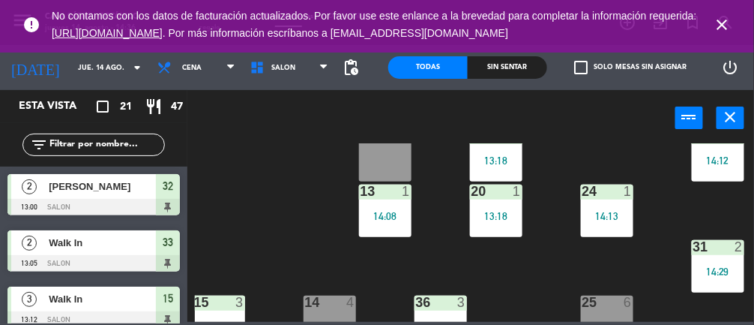
scroll to position [130, 61]
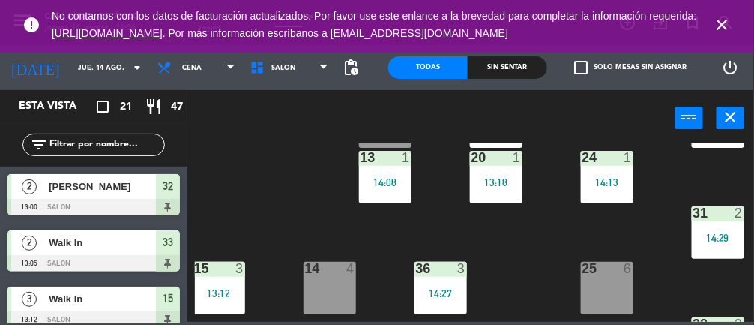
click at [716, 18] on icon "close" at bounding box center [723, 25] width 18 height 18
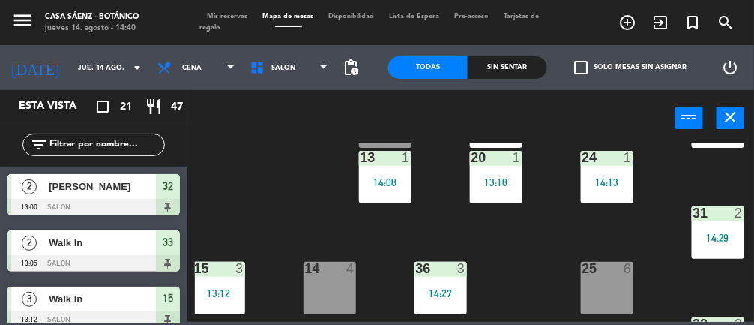
scroll to position [0, 61]
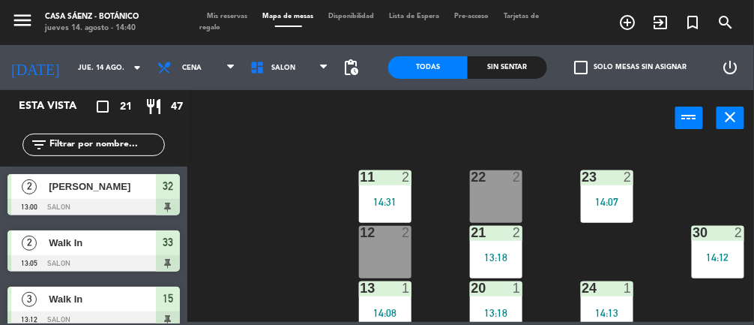
click at [387, 196] on div "14:31" at bounding box center [385, 201] width 52 height 10
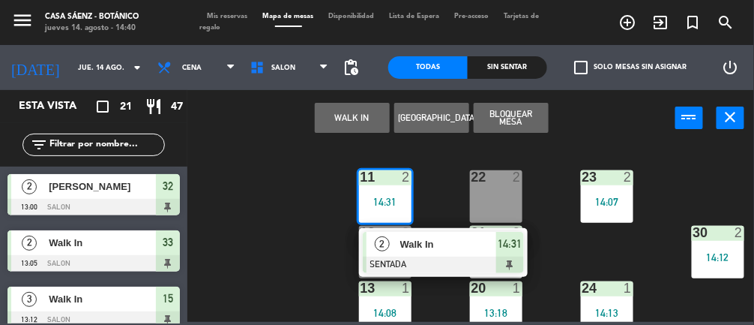
click at [507, 208] on div "22 2" at bounding box center [496, 196] width 52 height 52
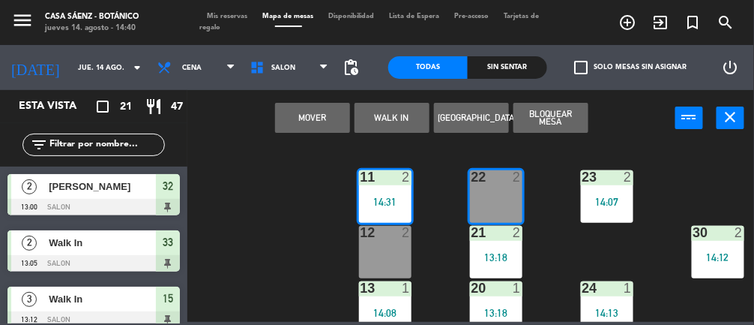
click at [307, 125] on button "Mover" at bounding box center [312, 118] width 75 height 30
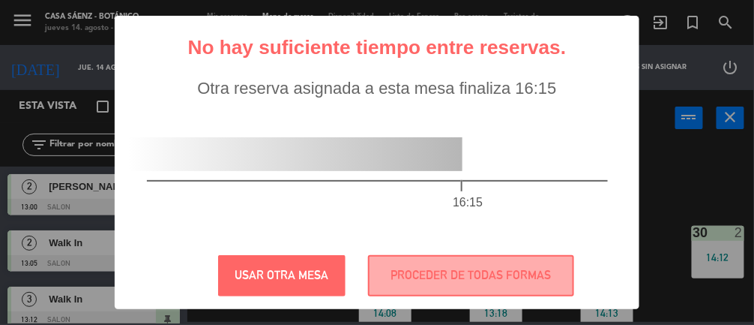
scroll to position [297, 61]
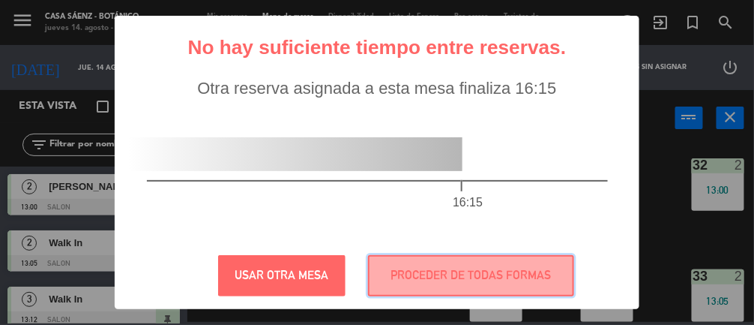
click at [430, 271] on button "PROCEDER DE TODAS FORMAS" at bounding box center [471, 275] width 206 height 41
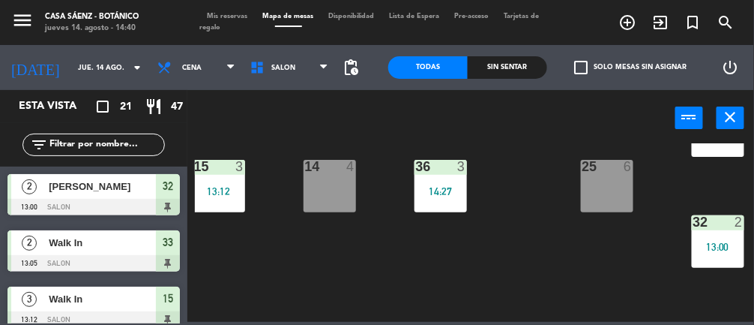
scroll to position [214, 61]
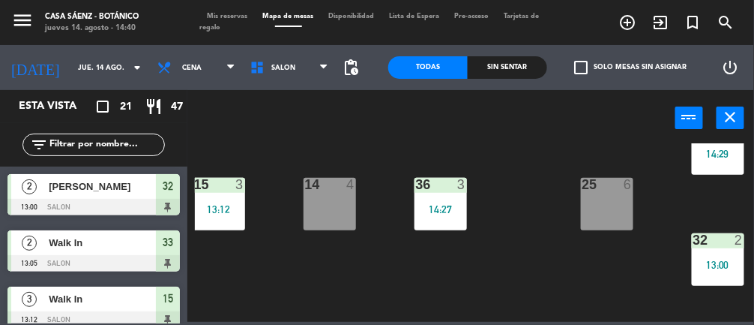
click at [324, 211] on div "14 4" at bounding box center [330, 204] width 52 height 52
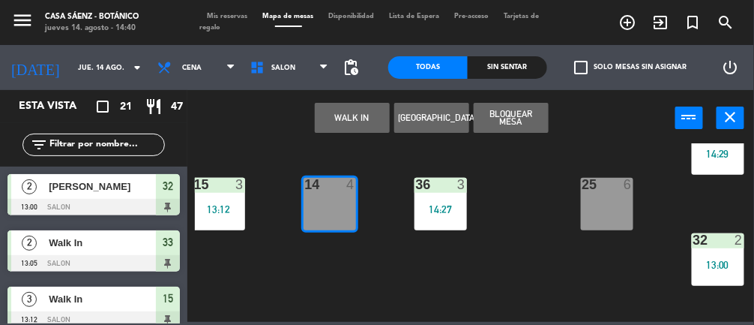
click at [352, 118] on button "WALK IN" at bounding box center [352, 118] width 75 height 30
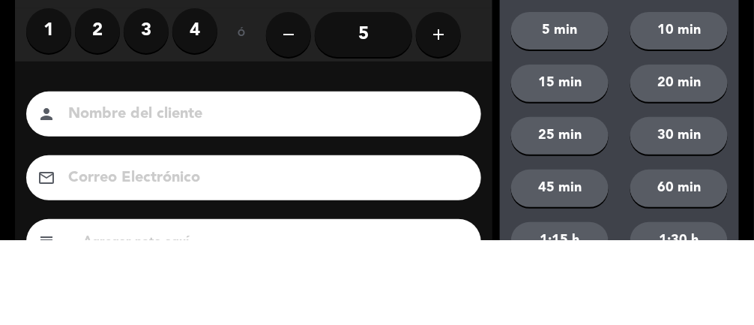
click at [136, 117] on label "3" at bounding box center [146, 115] width 45 height 45
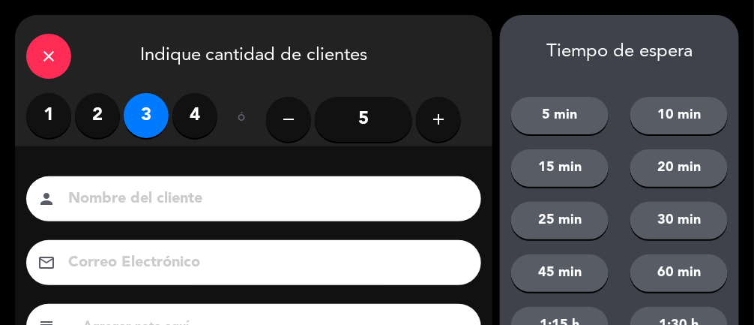
scroll to position [110, 0]
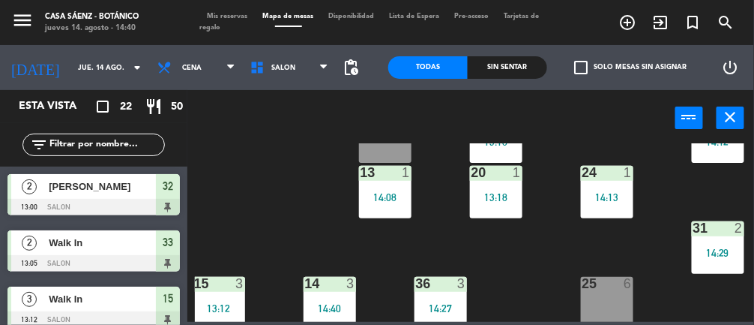
scroll to position [0, 61]
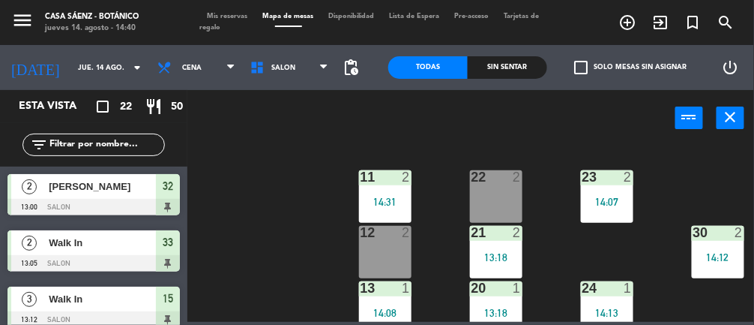
click at [387, 196] on div "14:31" at bounding box center [385, 201] width 52 height 10
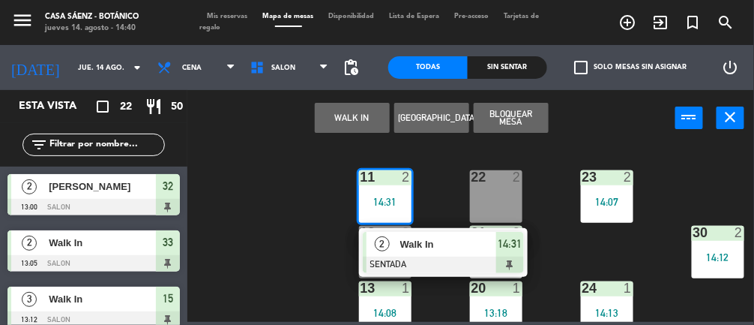
click at [502, 193] on div "22 2" at bounding box center [496, 196] width 52 height 52
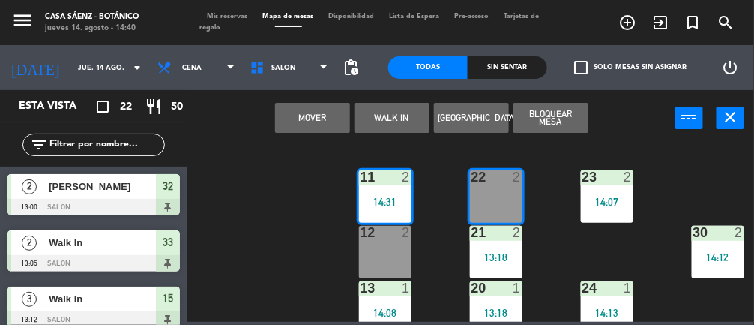
click at [307, 127] on button "Mover" at bounding box center [312, 118] width 75 height 30
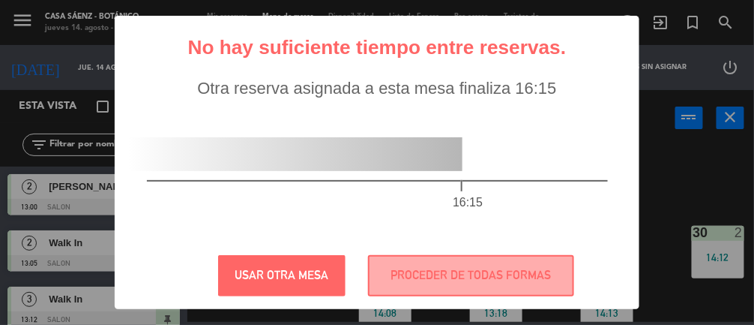
click at [489, 242] on div "16:15" at bounding box center [377, 177] width 521 height 130
click at [265, 296] on button "USAR OTRA MESA" at bounding box center [281, 275] width 127 height 41
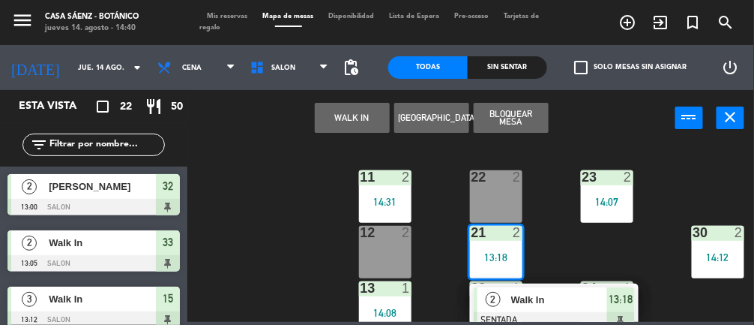
click at [498, 298] on span "2" at bounding box center [493, 299] width 15 height 15
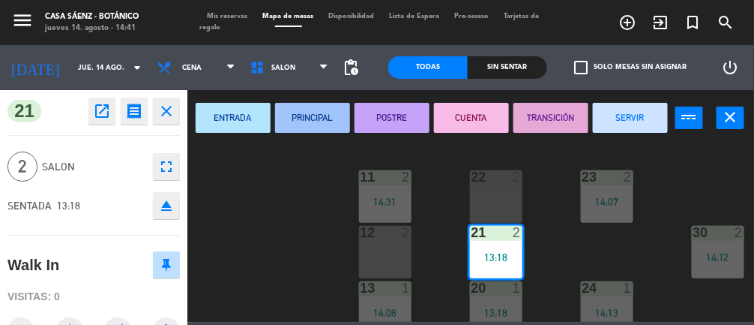
click at [636, 118] on button "SERVIR" at bounding box center [630, 118] width 75 height 30
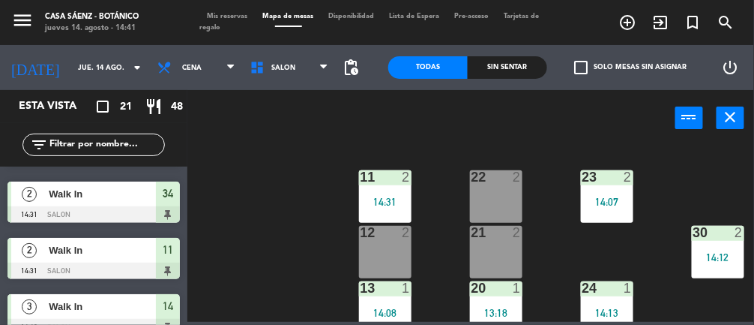
scroll to position [0, 0]
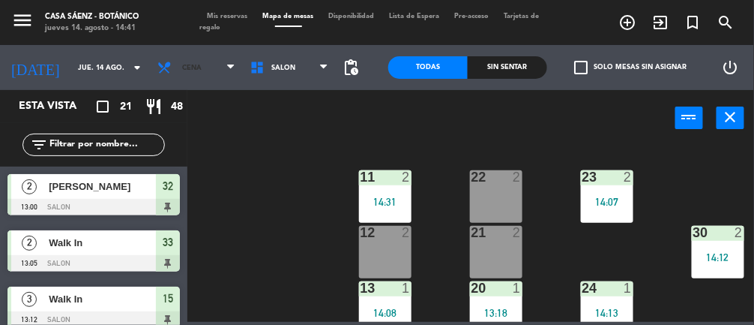
click at [192, 67] on span "Cena" at bounding box center [196, 67] width 93 height 33
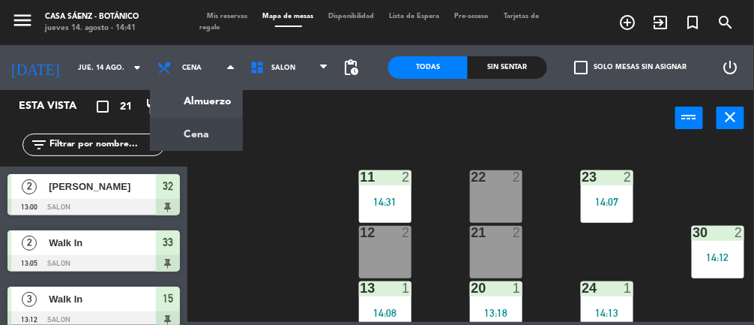
click at [178, 106] on ng-component "menu Casa [PERSON_NAME] - Botánico jueves 14. agosto - 14:41 Mis reservas Mapa …" at bounding box center [377, 161] width 754 height 322
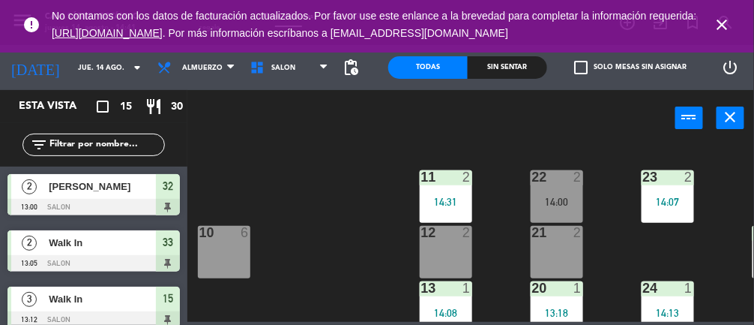
click at [568, 187] on div "22 2 14:00" at bounding box center [557, 196] width 52 height 52
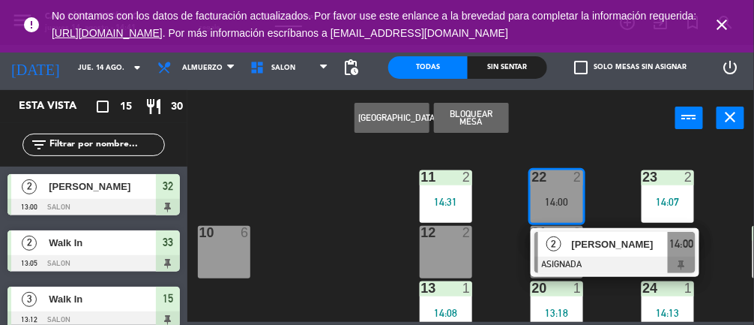
click at [454, 250] on div "12 2" at bounding box center [446, 252] width 52 height 52
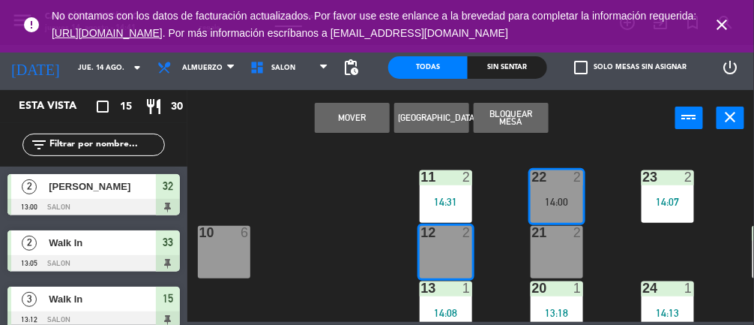
click at [363, 121] on button "Mover" at bounding box center [352, 118] width 75 height 30
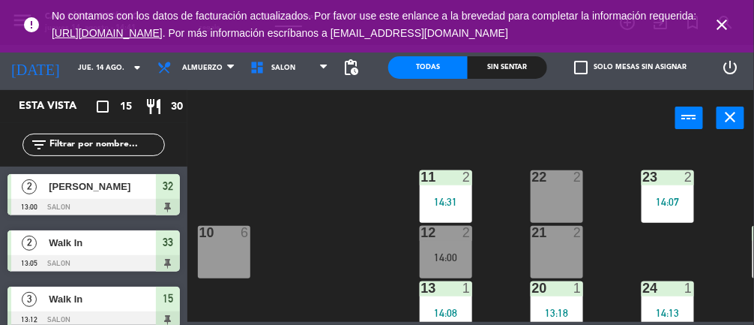
click at [440, 201] on div "14:31" at bounding box center [446, 201] width 52 height 10
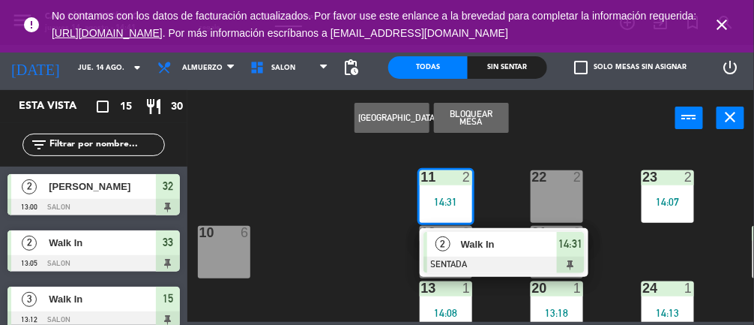
click at [581, 187] on div "22 2" at bounding box center [557, 196] width 52 height 52
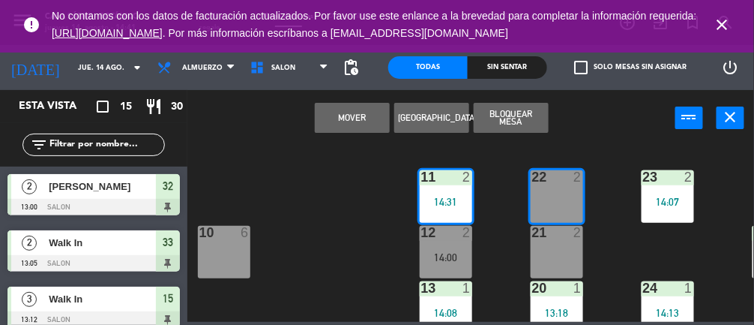
click at [350, 119] on button "Mover" at bounding box center [352, 118] width 75 height 30
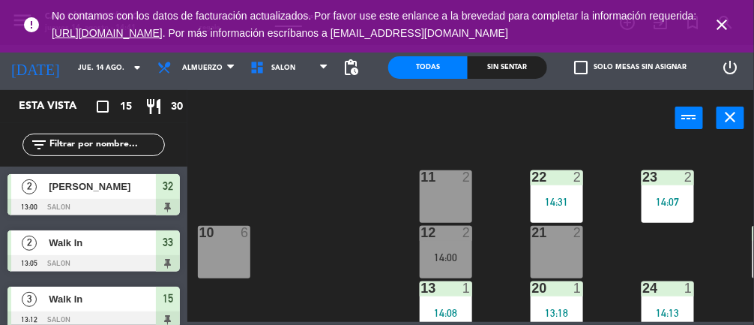
click at [729, 26] on icon "close" at bounding box center [723, 25] width 18 height 18
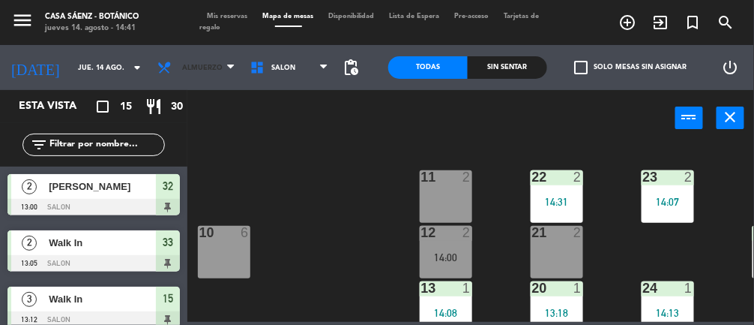
click at [213, 65] on span "Almuerzo" at bounding box center [196, 67] width 93 height 33
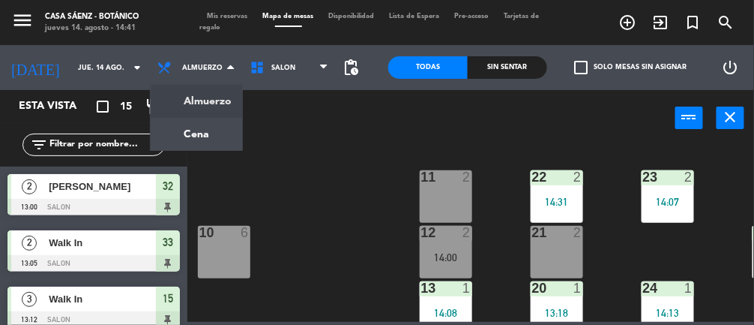
click at [228, 131] on ng-component "menu Casa [PERSON_NAME] - Botánico jueves 14. agosto - 14:41 Mis reservas Mapa …" at bounding box center [377, 161] width 754 height 322
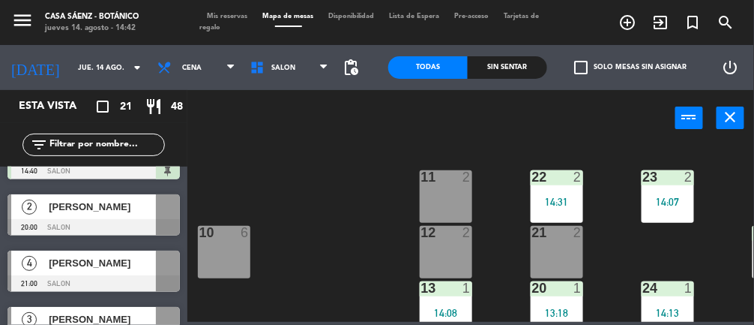
click at [148, 202] on span "[PERSON_NAME]" at bounding box center [102, 207] width 107 height 16
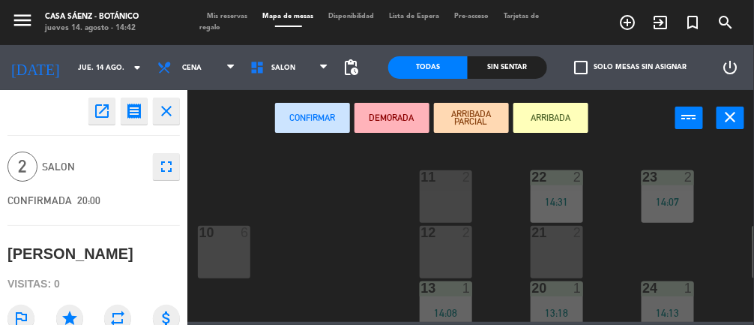
click at [561, 194] on div "22 2 14:31" at bounding box center [557, 196] width 52 height 52
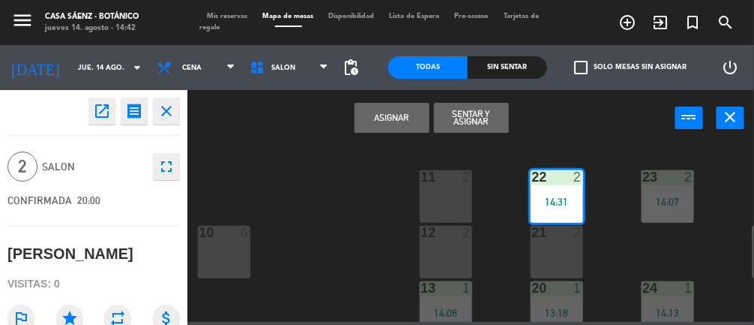
click at [381, 116] on button "Asignar" at bounding box center [392, 118] width 75 height 30
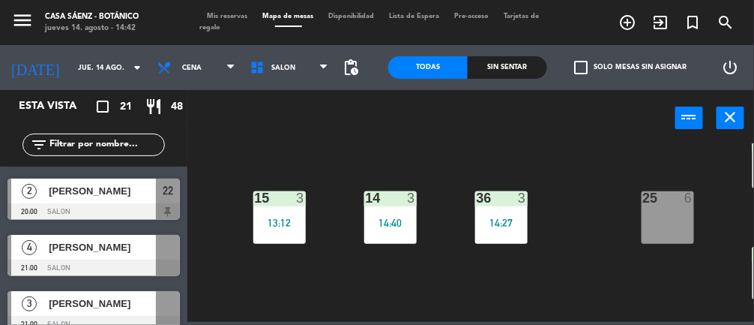
scroll to position [199, 0]
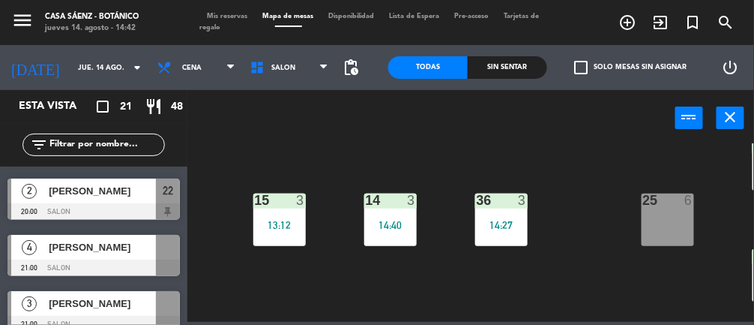
click at [144, 260] on div at bounding box center [93, 267] width 172 height 16
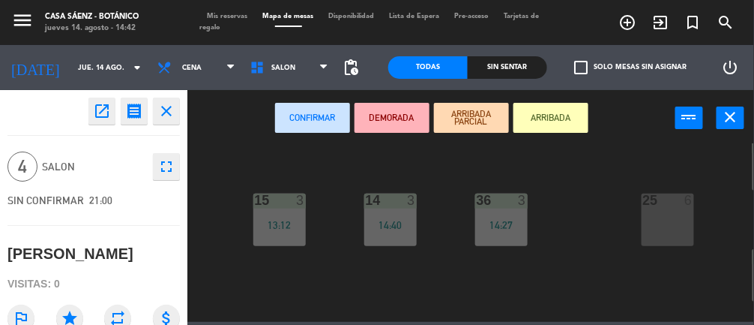
click at [499, 214] on div "36 3 14:27" at bounding box center [501, 219] width 52 height 52
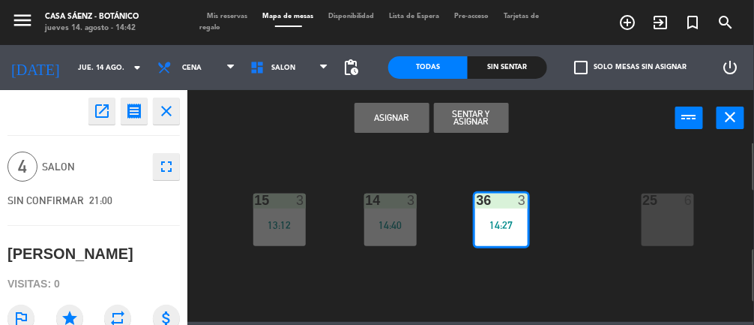
click at [373, 116] on button "Asignar" at bounding box center [392, 118] width 75 height 30
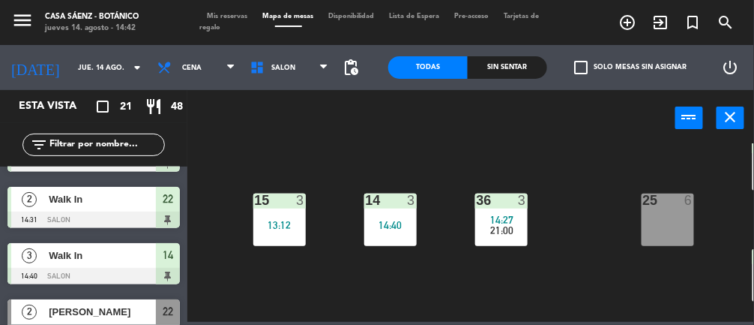
scroll to position [843, 0]
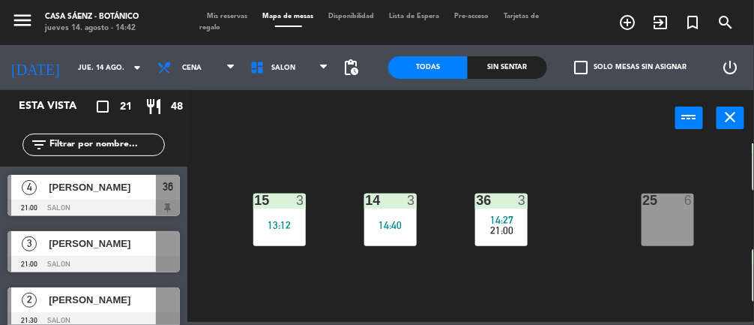
click at [58, 256] on div at bounding box center [93, 264] width 172 height 16
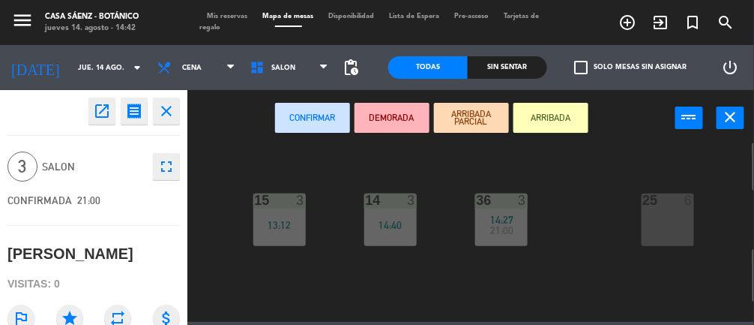
click at [382, 220] on div "14:40" at bounding box center [390, 225] width 52 height 10
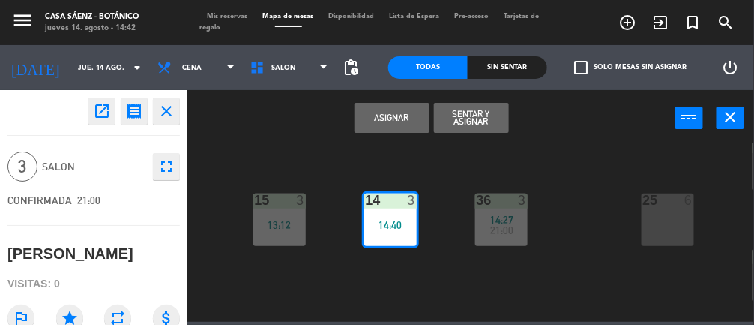
click at [380, 124] on button "Asignar" at bounding box center [392, 118] width 75 height 30
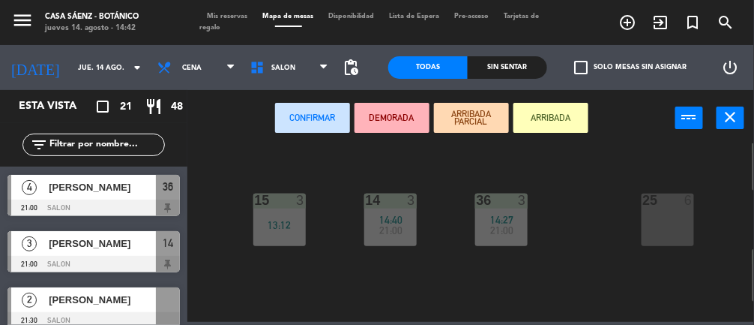
click at [281, 231] on div "15 3 13:12" at bounding box center [279, 219] width 52 height 52
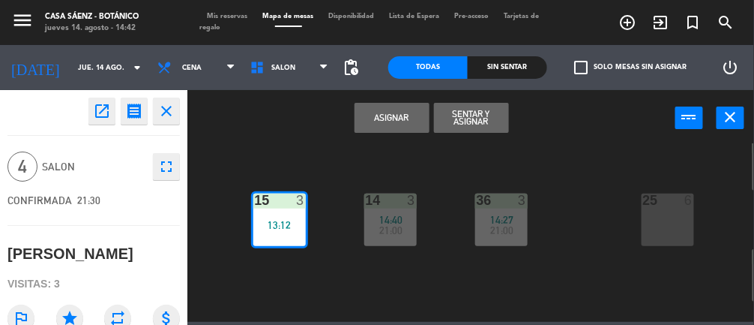
click at [379, 122] on button "Asignar" at bounding box center [392, 118] width 75 height 30
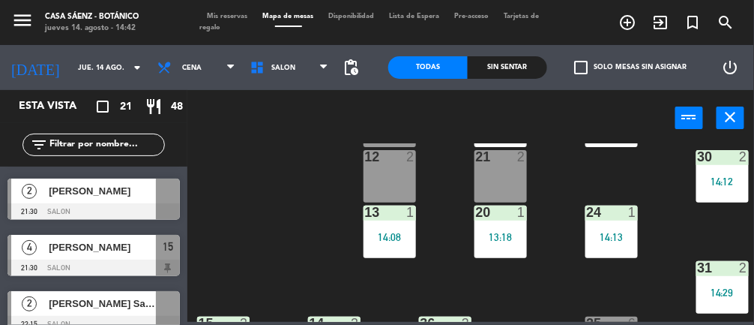
scroll to position [70, 56]
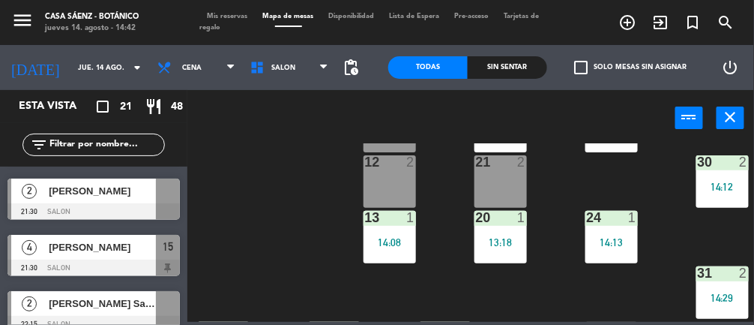
click at [503, 237] on div "13:18" at bounding box center [501, 242] width 52 height 10
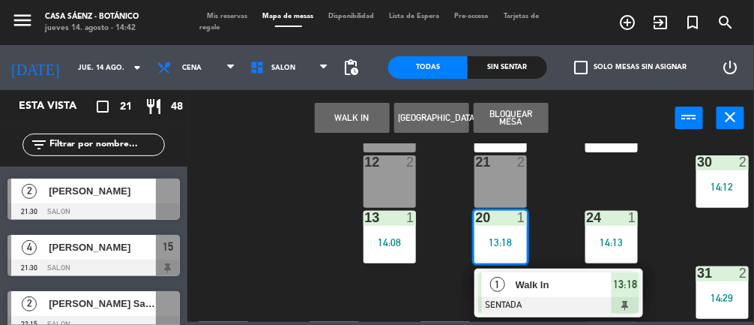
click at [495, 181] on div "21 2" at bounding box center [501, 181] width 52 height 52
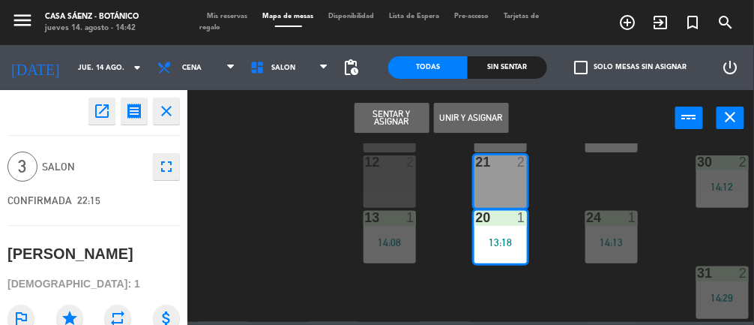
click at [488, 121] on button "Unir y asignar" at bounding box center [471, 118] width 75 height 30
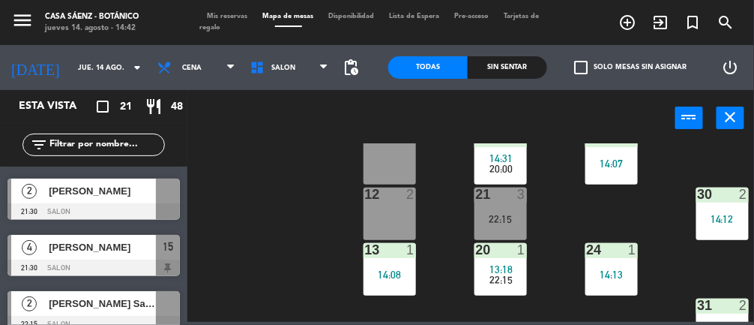
scroll to position [0, 56]
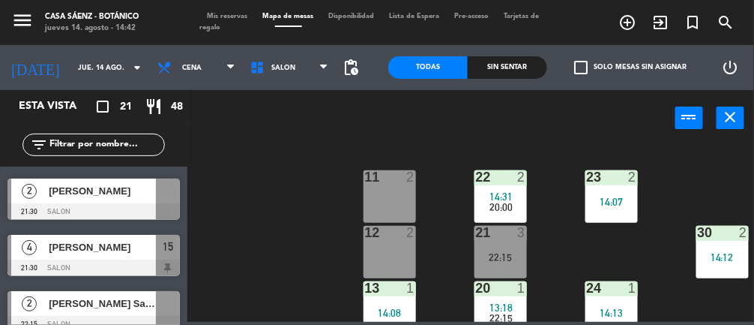
click at [151, 320] on div at bounding box center [93, 324] width 172 height 16
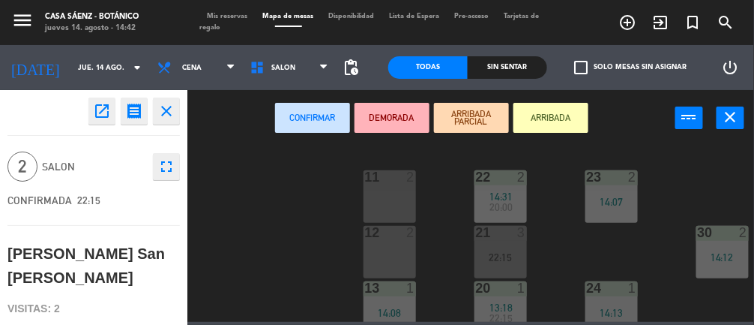
click at [616, 193] on div "23 2 14:07" at bounding box center [611, 196] width 52 height 52
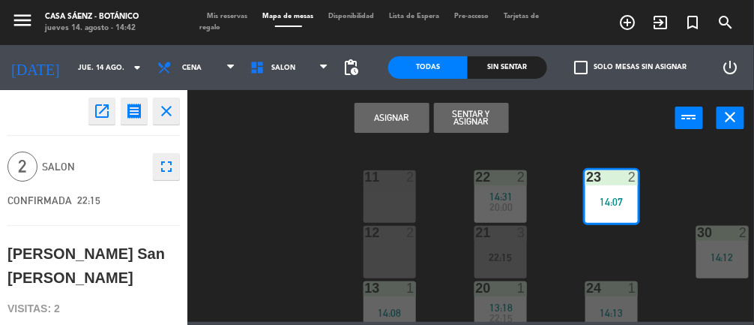
click at [385, 120] on button "Asignar" at bounding box center [392, 118] width 75 height 30
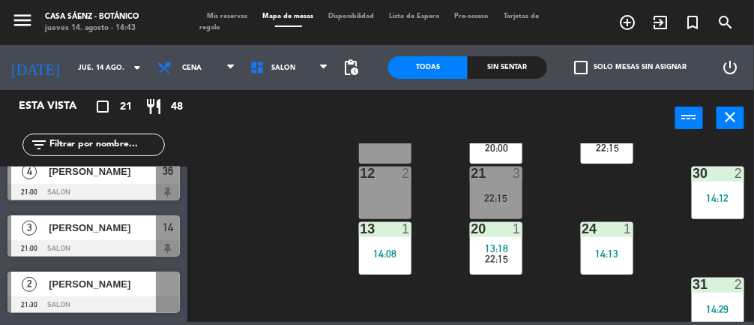
scroll to position [858, 0]
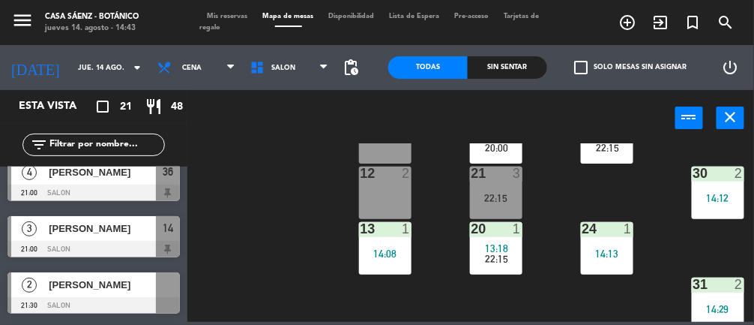
click at [52, 292] on div "[PERSON_NAME]" at bounding box center [101, 284] width 109 height 25
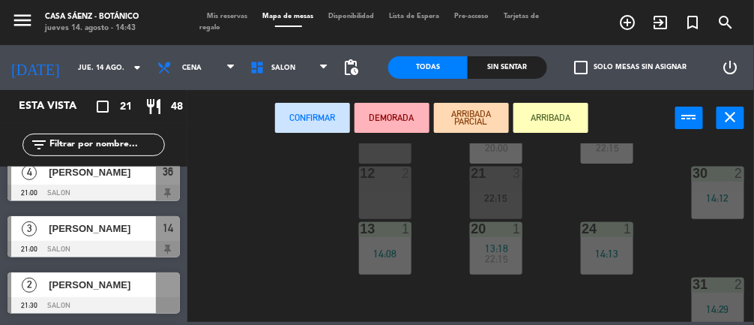
click at [600, 254] on div "14:13" at bounding box center [607, 253] width 52 height 10
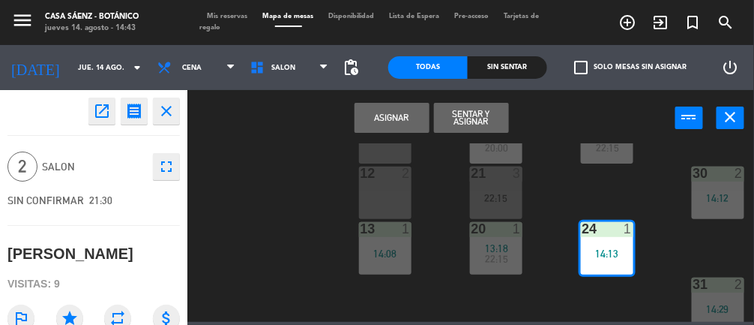
click at [385, 112] on button "Asignar" at bounding box center [392, 118] width 75 height 30
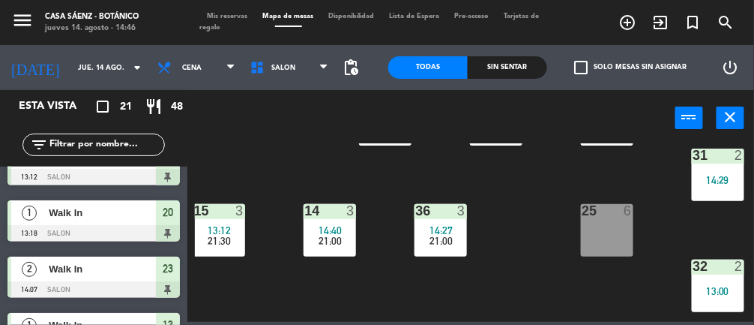
scroll to position [0, 61]
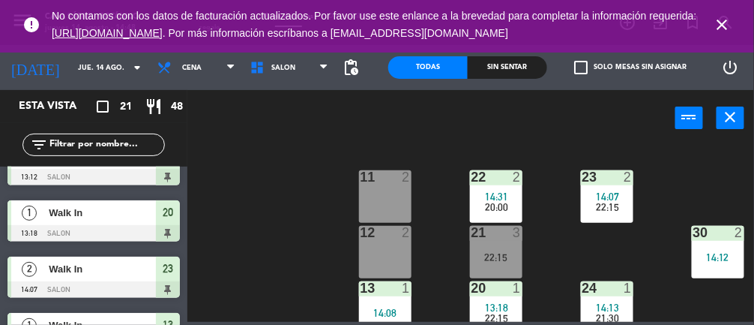
click at [724, 27] on icon "close" at bounding box center [723, 25] width 18 height 18
click at [726, 21] on icon "close" at bounding box center [723, 25] width 18 height 18
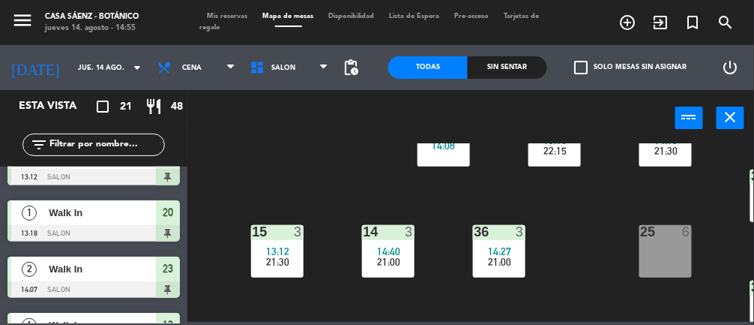
scroll to position [167, 0]
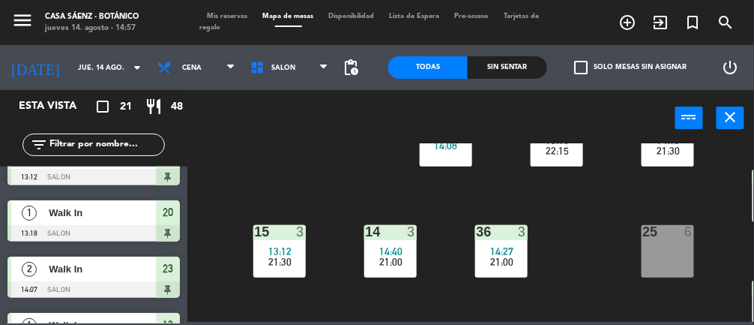
click at [265, 248] on div "13:12" at bounding box center [279, 251] width 52 height 10
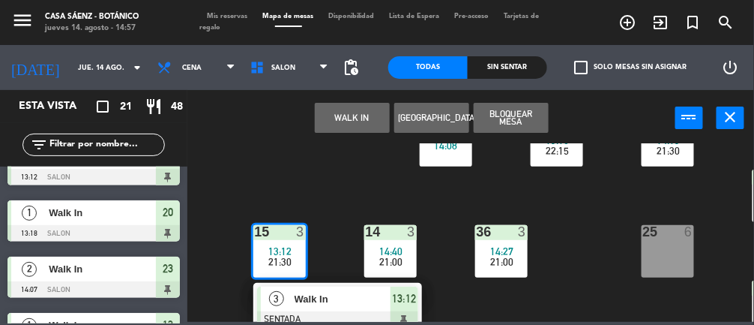
click at [332, 292] on span "Walk In" at bounding box center [343, 299] width 96 height 16
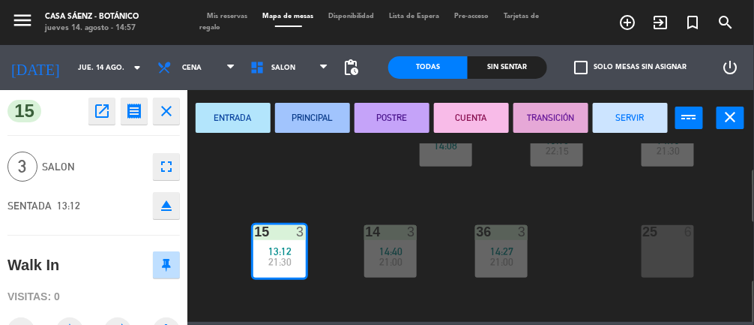
click at [620, 114] on button "SERVIR" at bounding box center [630, 118] width 75 height 30
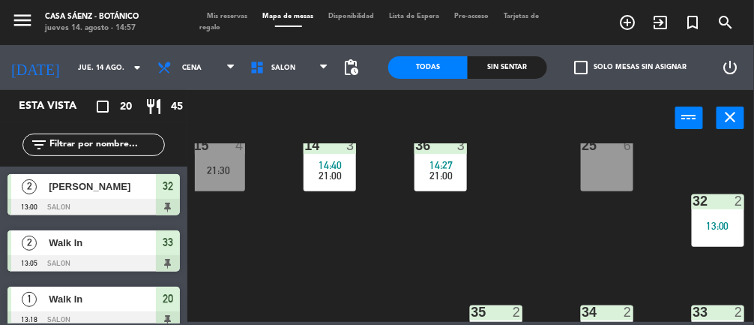
scroll to position [297, 61]
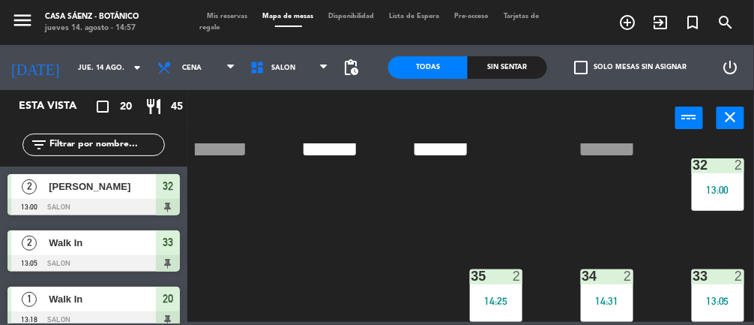
click at [711, 174] on div "32 2 13:00" at bounding box center [718, 184] width 52 height 52
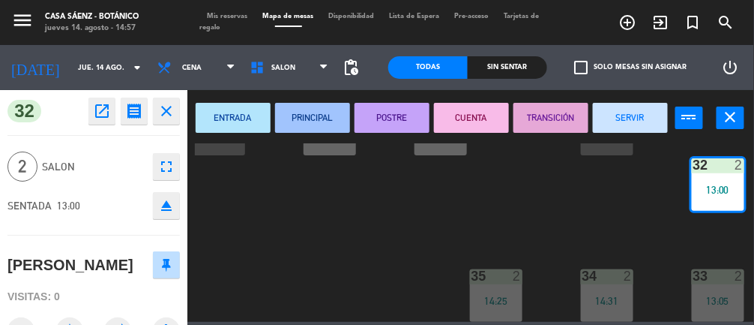
click at [644, 215] on div "11 2 22 2 14:31 20:00 23 2 14:07 22:15 10 6 12 2 21 3 22:15 30 2 14:12 13 1 14:…" at bounding box center [474, 232] width 559 height 178
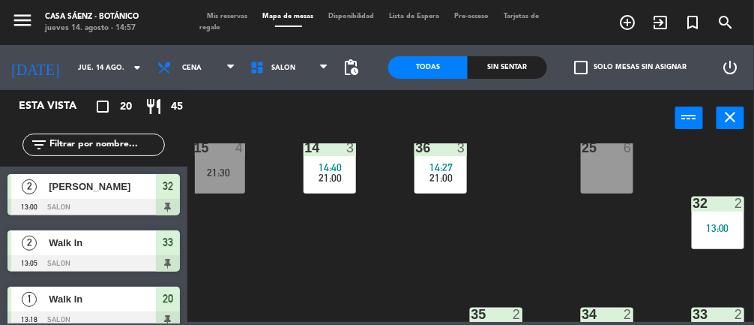
scroll to position [260, 61]
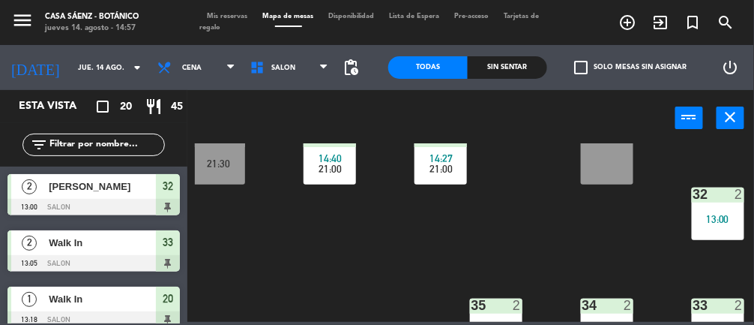
click at [718, 214] on div "13:00" at bounding box center [718, 219] width 52 height 10
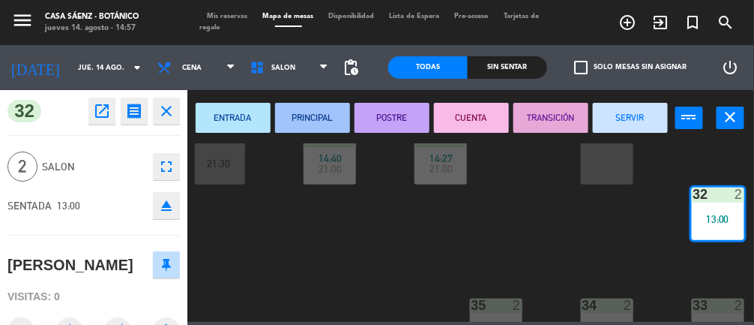
click at [632, 115] on button "SERVIR" at bounding box center [630, 118] width 75 height 30
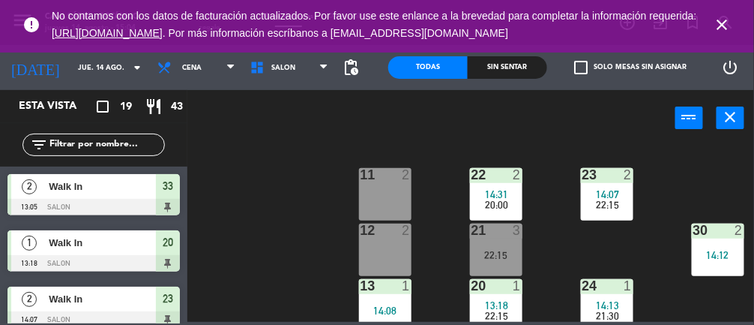
scroll to position [54, 61]
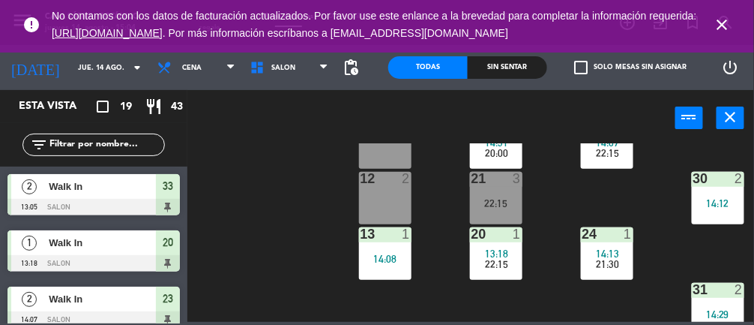
click at [384, 267] on div "13 1 14:08" at bounding box center [385, 253] width 52 height 52
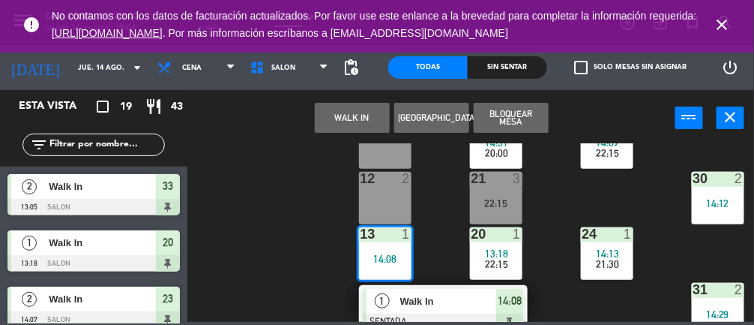
click at [440, 301] on span "Walk In" at bounding box center [448, 301] width 96 height 16
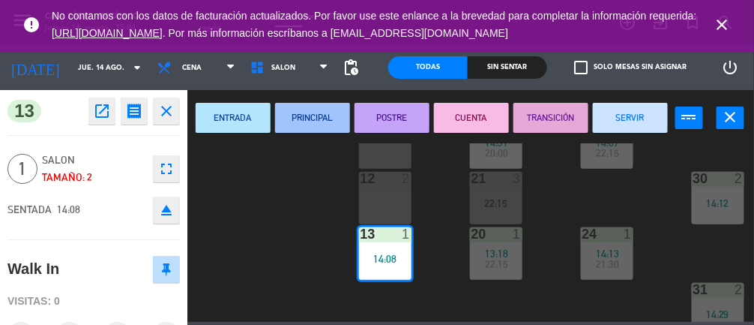
click at [636, 126] on button "SERVIR" at bounding box center [630, 118] width 75 height 30
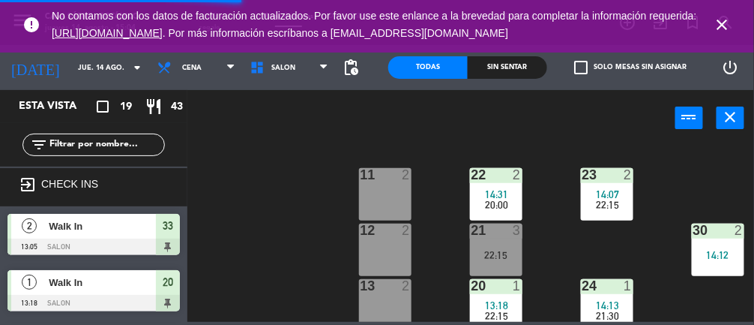
scroll to position [7, 61]
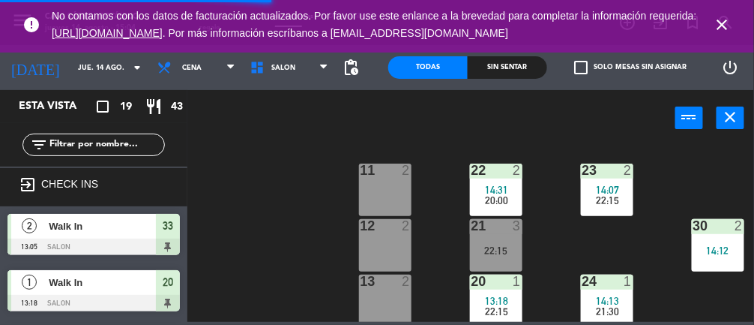
click at [388, 189] on div "11 2" at bounding box center [385, 189] width 52 height 52
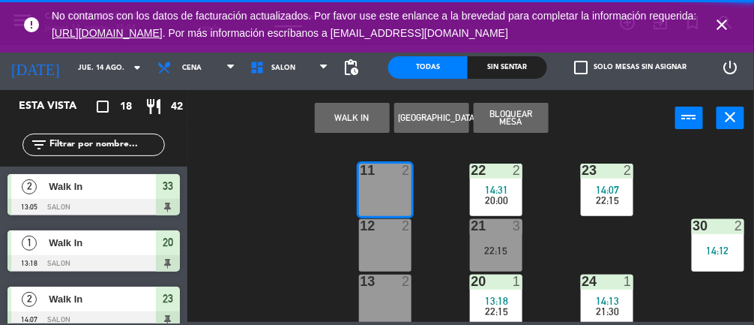
click at [352, 118] on button "WALK IN" at bounding box center [352, 118] width 75 height 30
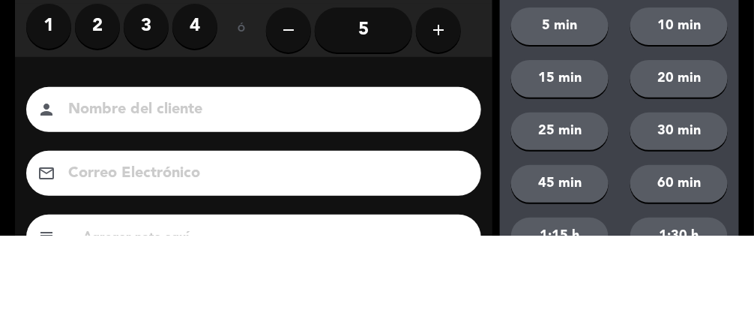
click at [98, 120] on label "2" at bounding box center [97, 115] width 45 height 45
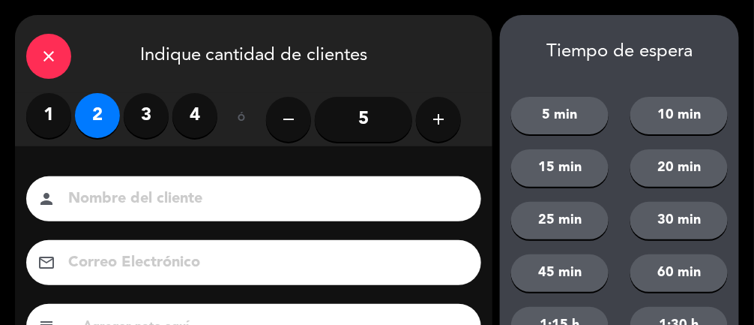
scroll to position [110, 0]
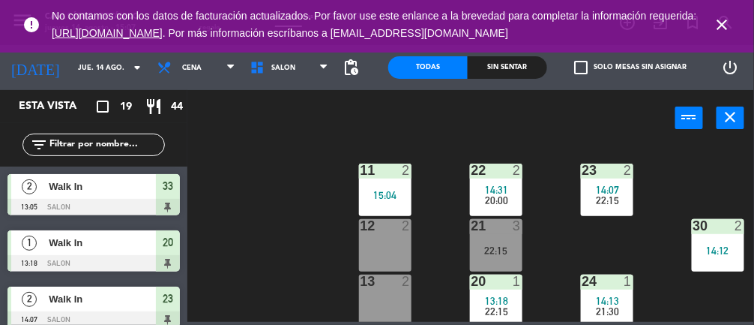
click at [732, 28] on icon "close" at bounding box center [723, 25] width 18 height 18
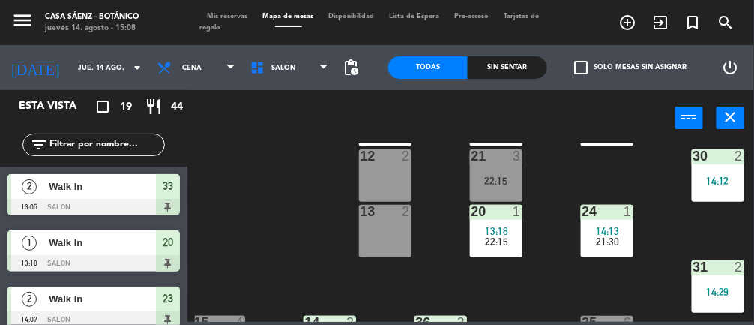
scroll to position [76, 61]
click at [606, 226] on span "14:13" at bounding box center [607, 231] width 23 height 12
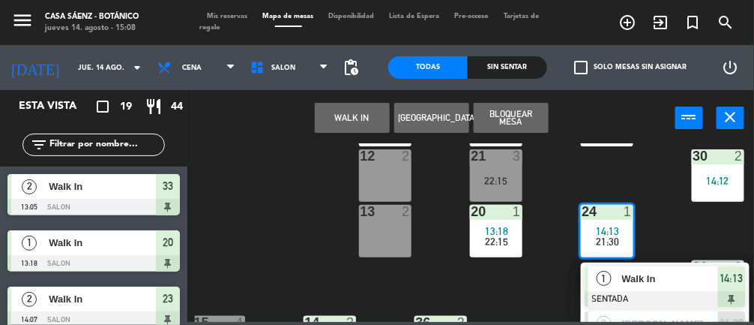
click at [644, 280] on span "Walk In" at bounding box center [670, 279] width 96 height 16
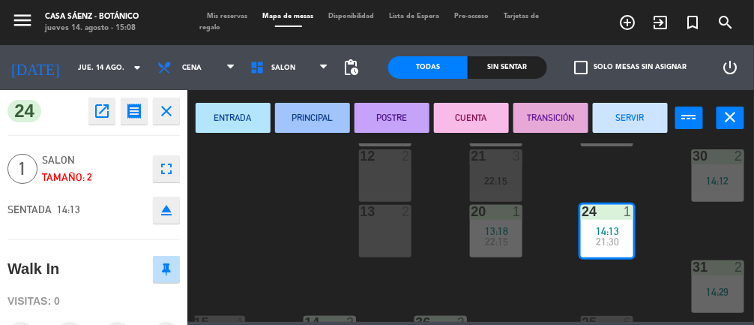
click at [644, 112] on button "SERVIR" at bounding box center [630, 118] width 75 height 30
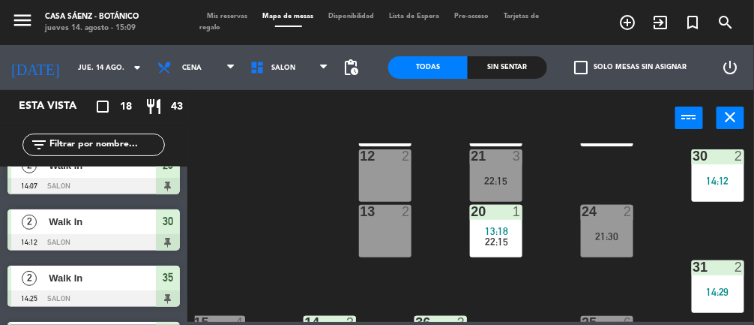
scroll to position [136, 0]
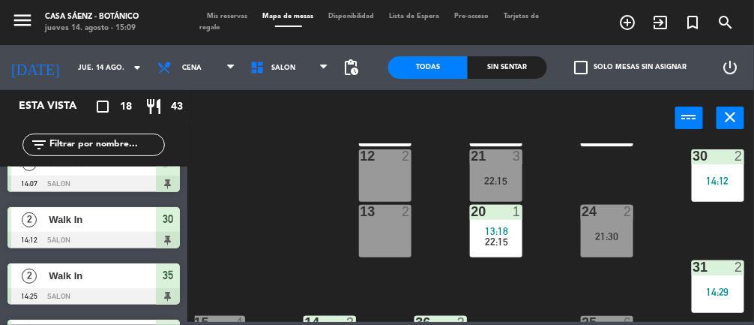
click at [47, 284] on div "Walk In" at bounding box center [101, 275] width 109 height 25
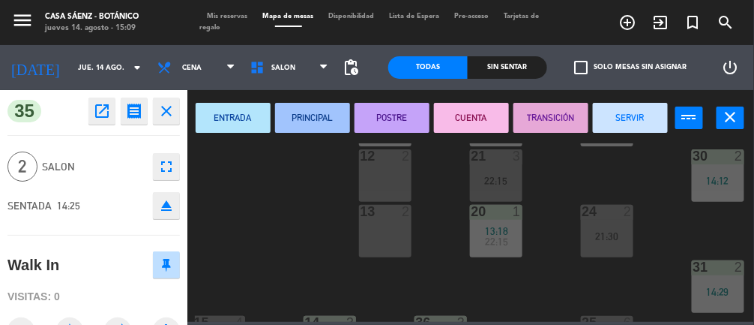
click at [636, 114] on button "SERVIR" at bounding box center [630, 118] width 75 height 30
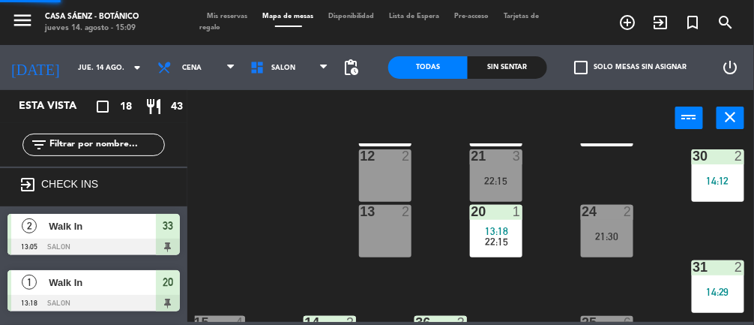
scroll to position [0, 0]
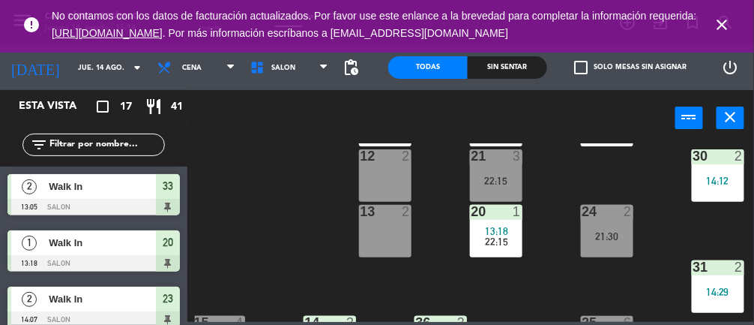
click at [274, 192] on div "11 2 15:04 22 2 14:31 20:00 23 2 14:07 22:15 10 6 12 2 21 3 22:15 30 2 14:12 13…" at bounding box center [474, 232] width 559 height 178
click at [742, 18] on span "close" at bounding box center [722, 24] width 40 height 40
click at [731, 28] on icon "close" at bounding box center [723, 25] width 18 height 18
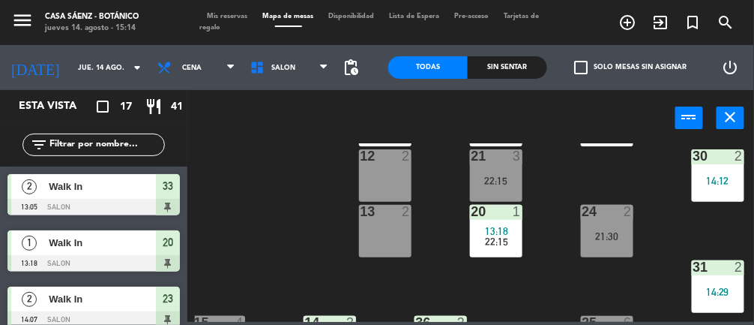
click at [236, 13] on span "Mis reservas" at bounding box center [227, 16] width 55 height 7
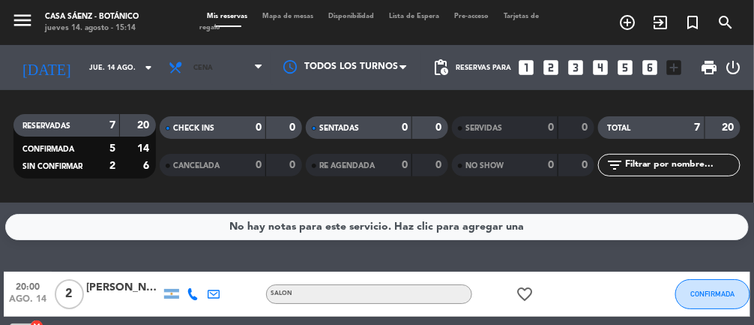
click at [208, 75] on span "Cena" at bounding box center [215, 67] width 109 height 33
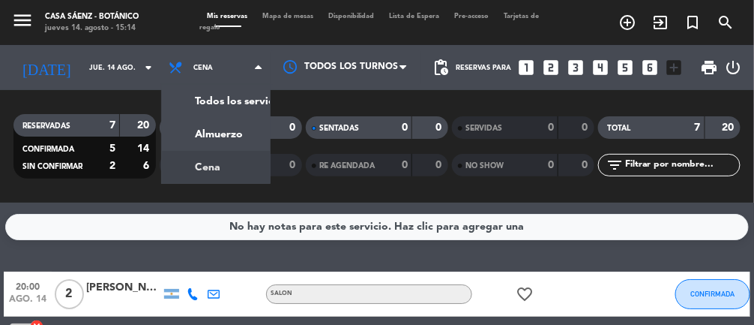
click at [193, 127] on div "menu Casa [PERSON_NAME] - Botánico jueves 14. agosto - 15:14 Mis reservas Mapa …" at bounding box center [377, 101] width 754 height 202
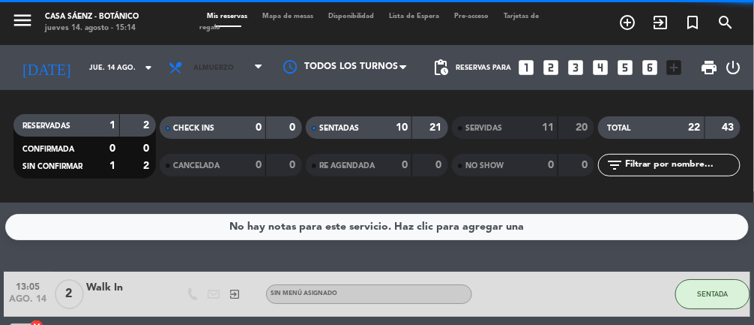
click at [206, 72] on span "Almuerzo" at bounding box center [215, 67] width 109 height 33
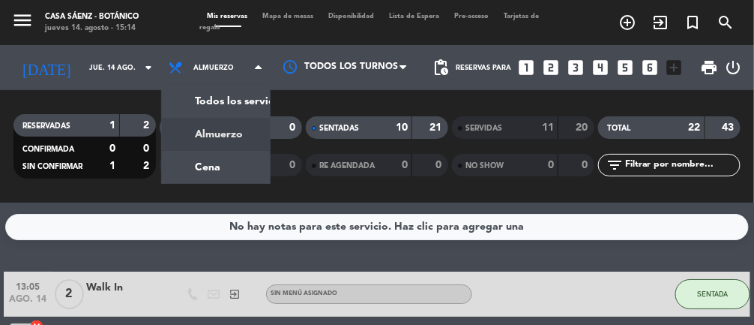
click at [204, 170] on div "menu Casa [PERSON_NAME] - Botánico jueves 14. agosto - 15:14 Mis reservas Mapa …" at bounding box center [377, 101] width 754 height 202
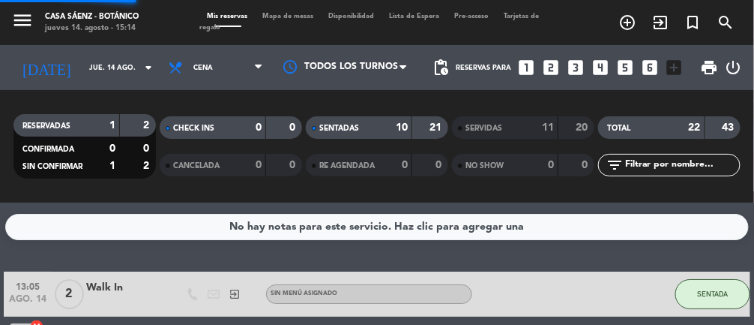
click at [295, 16] on span "Mapa de mesas" at bounding box center [289, 16] width 66 height 7
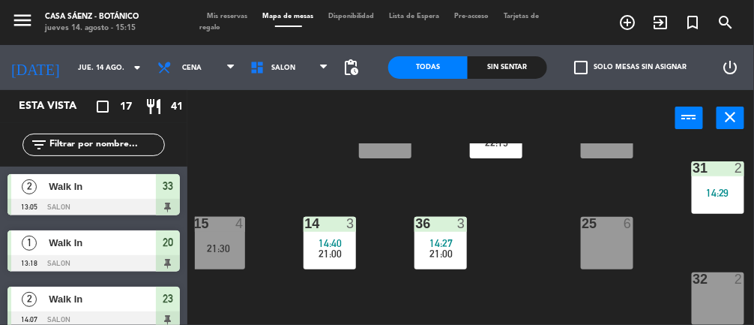
scroll to position [190, 61]
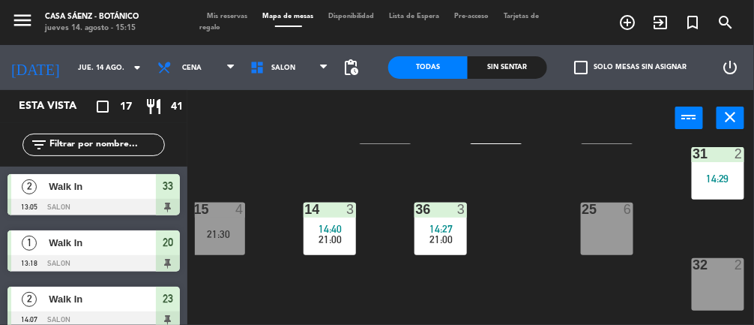
click at [717, 177] on div "14:29" at bounding box center [718, 178] width 52 height 10
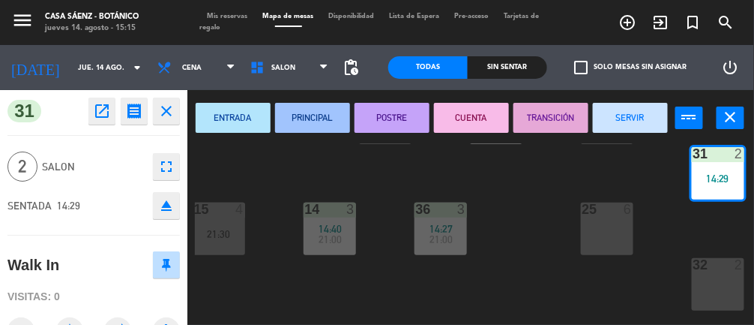
click at [633, 124] on button "SERVIR" at bounding box center [630, 118] width 75 height 30
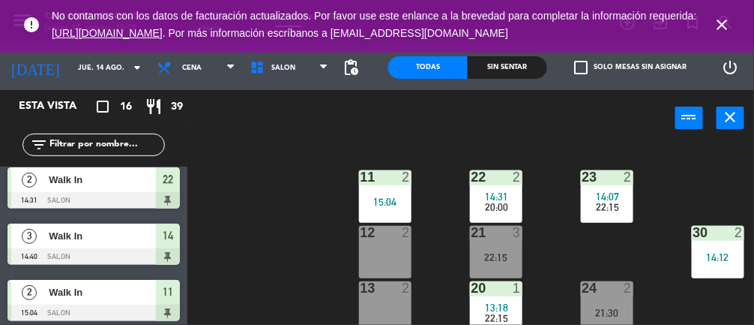
scroll to position [309, 0]
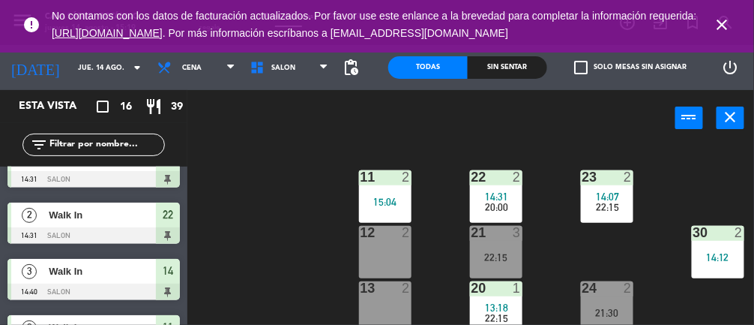
click at [726, 22] on icon "close" at bounding box center [723, 25] width 18 height 18
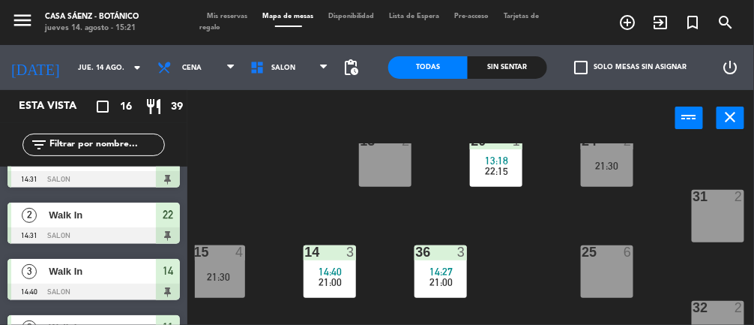
scroll to position [0, 61]
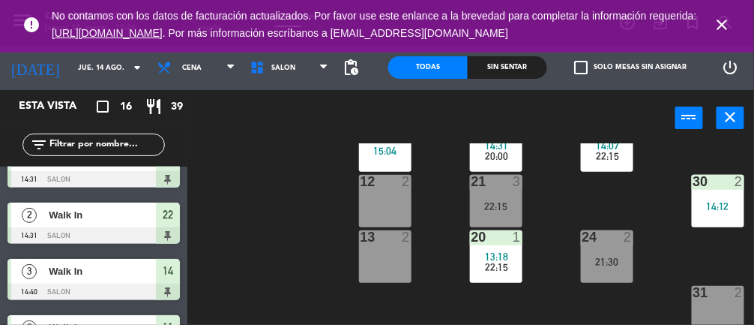
click at [609, 256] on div "21:30" at bounding box center [607, 261] width 52 height 10
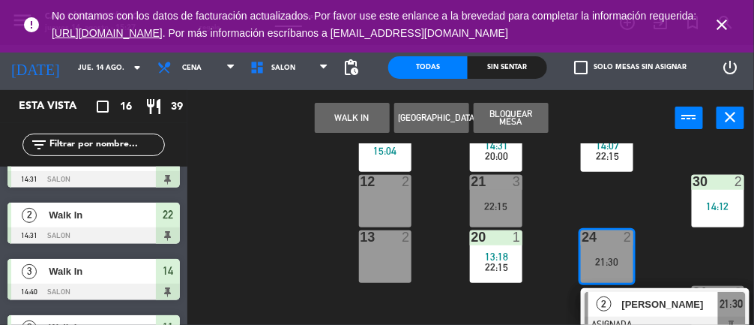
scroll to position [61, 61]
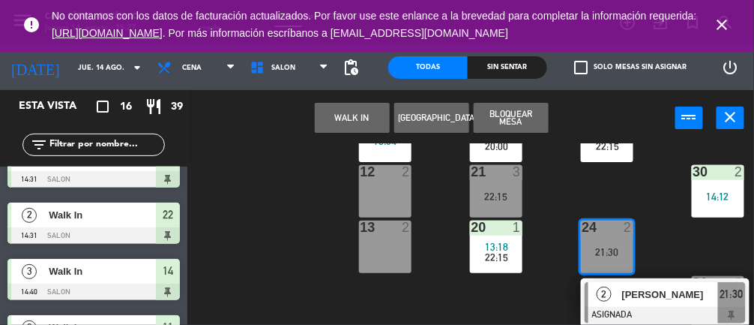
click at [340, 124] on button "WALK IN" at bounding box center [352, 118] width 75 height 30
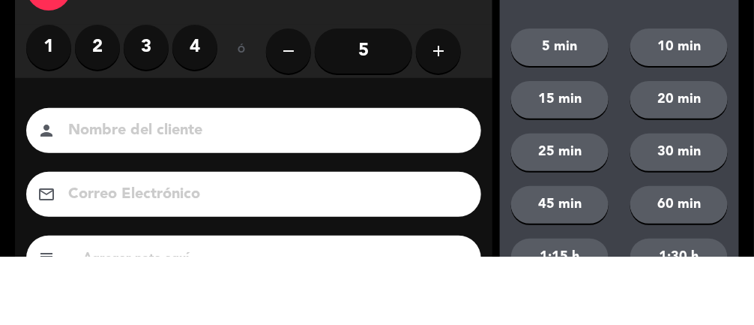
click at [34, 122] on label "1" at bounding box center [48, 115] width 45 height 45
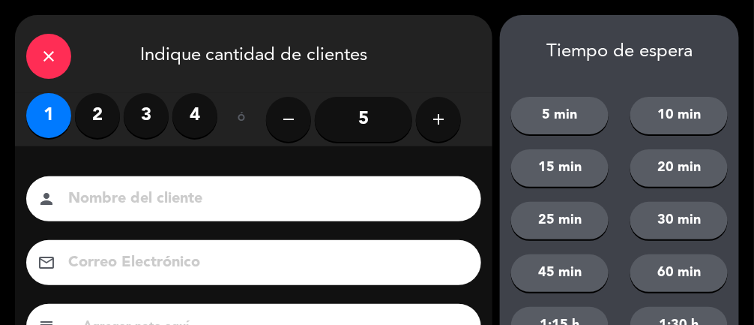
scroll to position [110, 0]
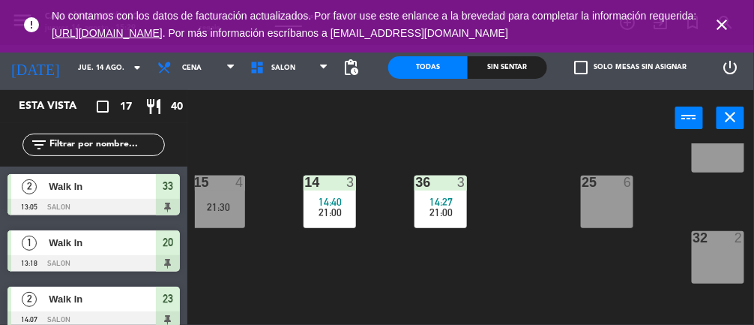
scroll to position [225, 61]
click at [148, 199] on div at bounding box center [93, 207] width 172 height 16
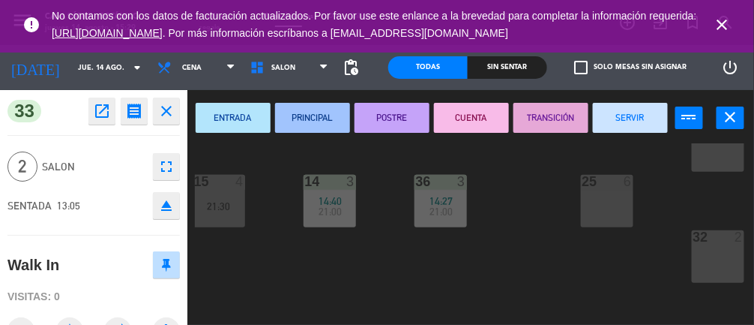
click at [636, 123] on button "SERVIR" at bounding box center [630, 118] width 75 height 30
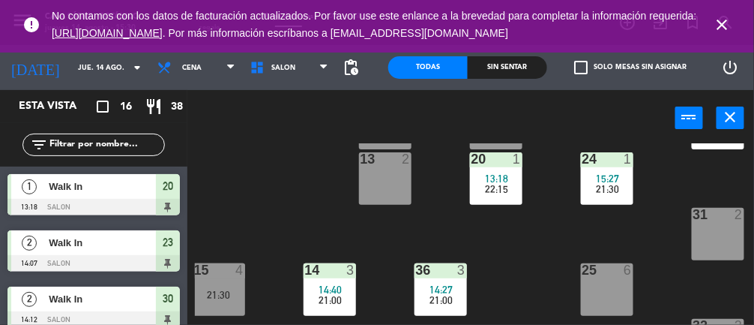
scroll to position [110, 61]
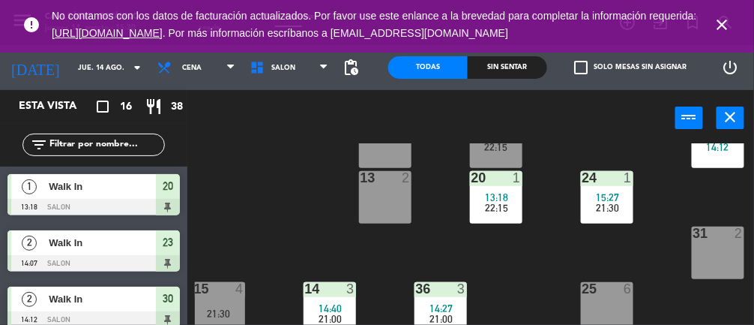
click at [490, 191] on span "13:18" at bounding box center [496, 197] width 23 height 12
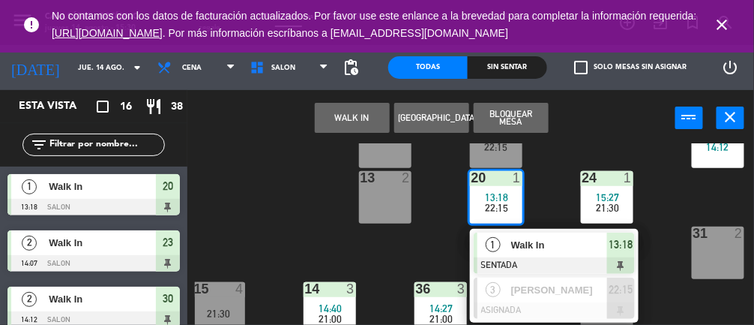
click at [535, 251] on span "Walk In" at bounding box center [559, 245] width 96 height 16
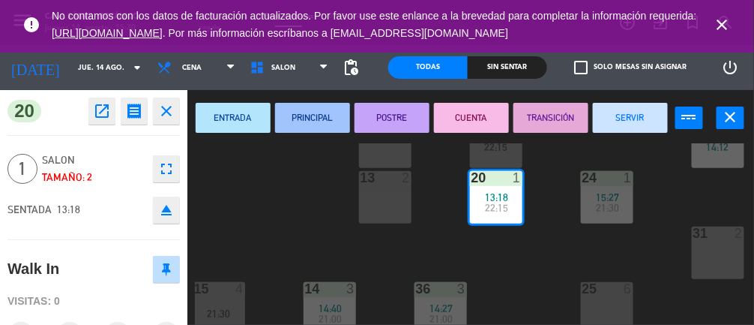
click at [636, 110] on button "SERVIR" at bounding box center [630, 118] width 75 height 30
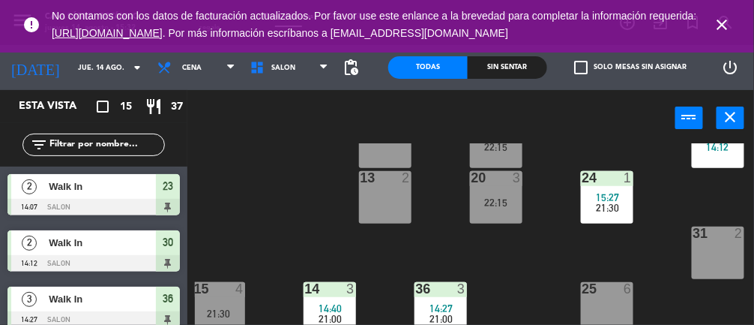
scroll to position [0, 61]
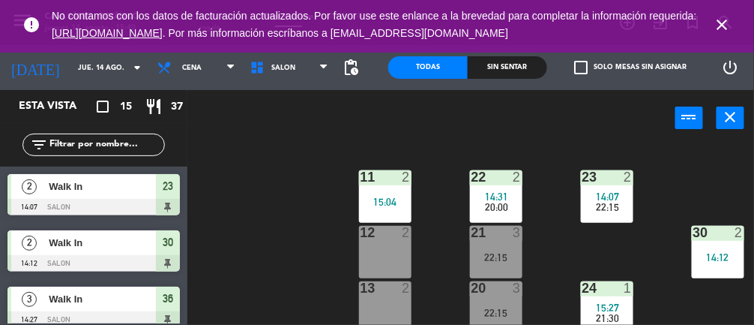
click at [719, 20] on icon "close" at bounding box center [723, 25] width 18 height 18
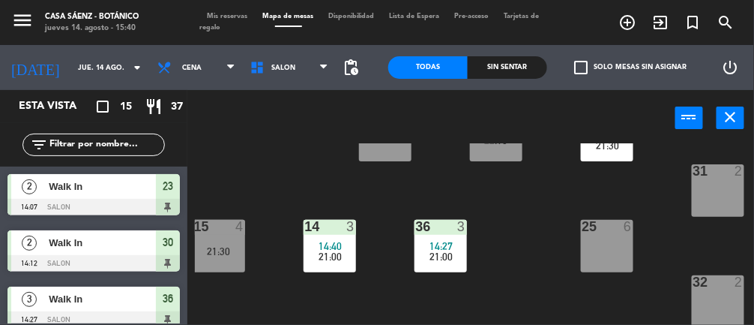
scroll to position [184, 61]
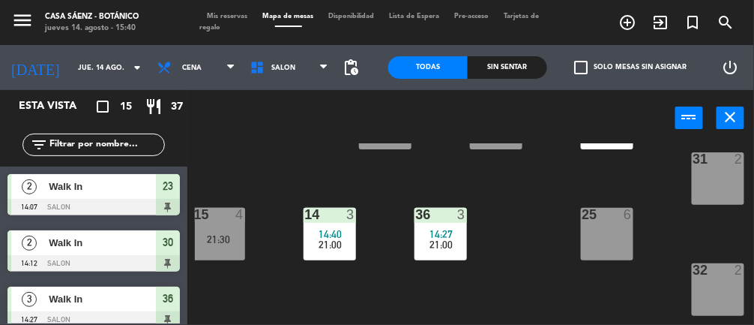
click at [325, 215] on div at bounding box center [329, 214] width 25 height 13
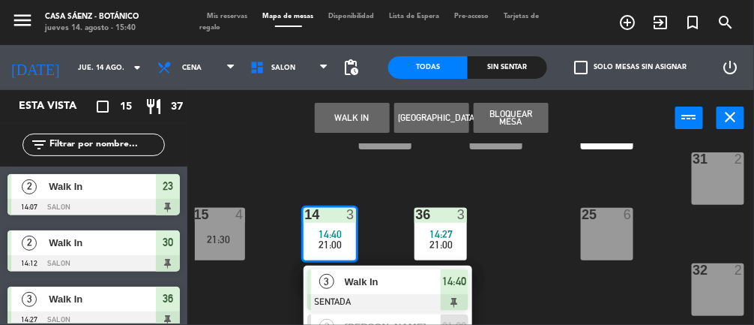
click at [374, 280] on span "Walk In" at bounding box center [393, 282] width 96 height 16
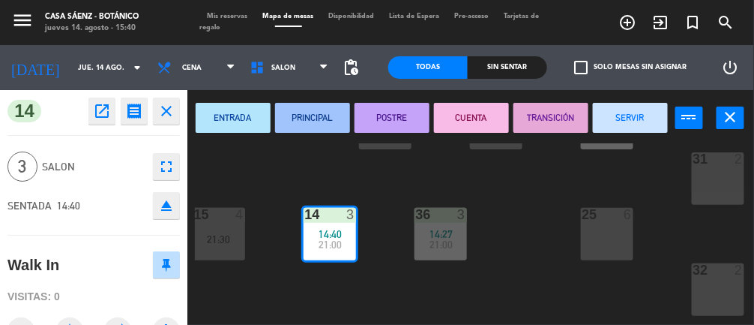
click at [626, 115] on button "SERVIR" at bounding box center [630, 118] width 75 height 30
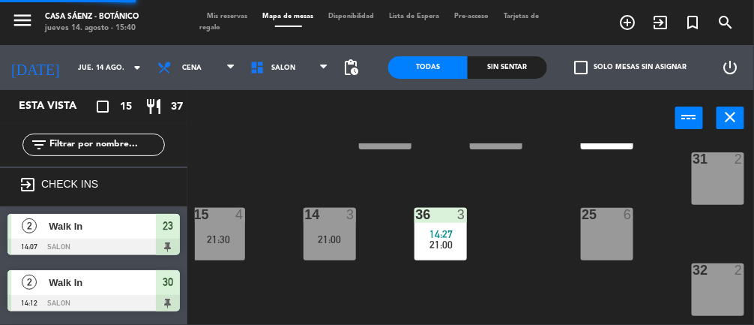
scroll to position [69, 0]
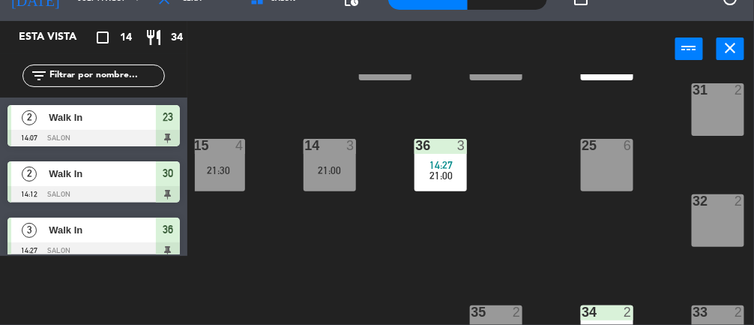
click at [446, 159] on span "14:27" at bounding box center [441, 165] width 23 height 12
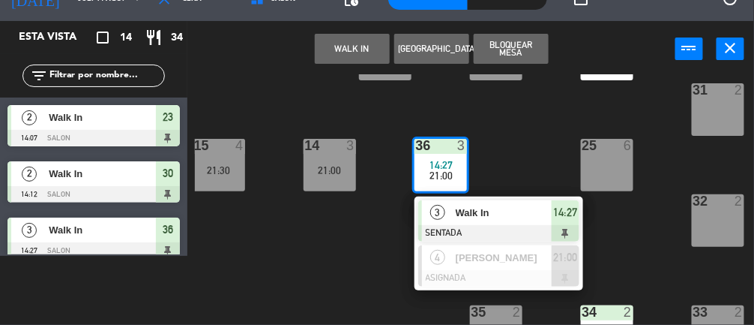
click at [471, 214] on span "Walk In" at bounding box center [504, 213] width 96 height 16
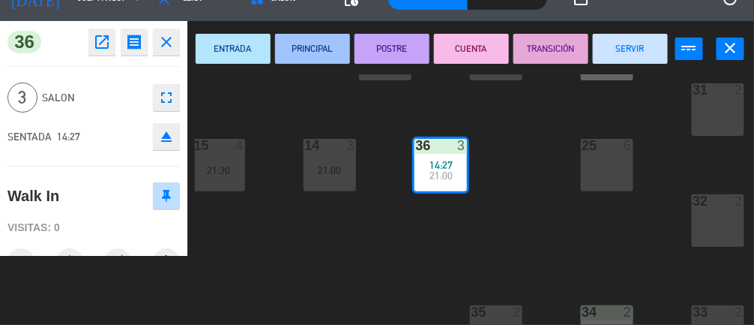
click at [634, 54] on button "SERVIR" at bounding box center [630, 49] width 75 height 30
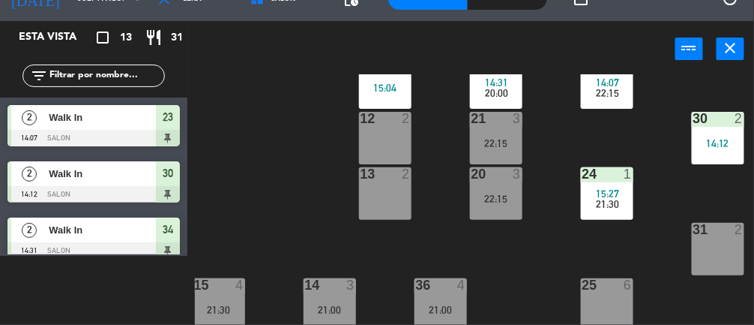
scroll to position [43, 61]
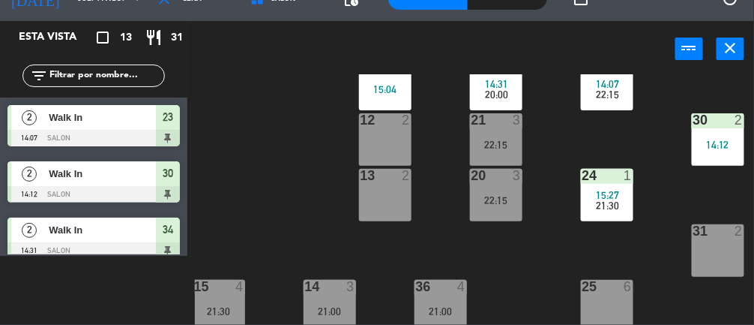
click at [385, 204] on div "13 2" at bounding box center [385, 195] width 52 height 52
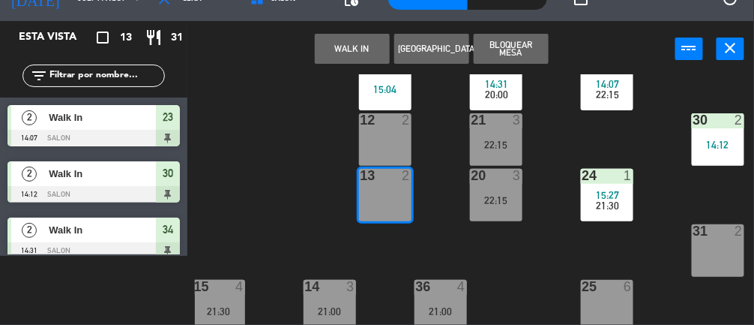
click at [337, 40] on button "WALK IN" at bounding box center [352, 49] width 75 height 30
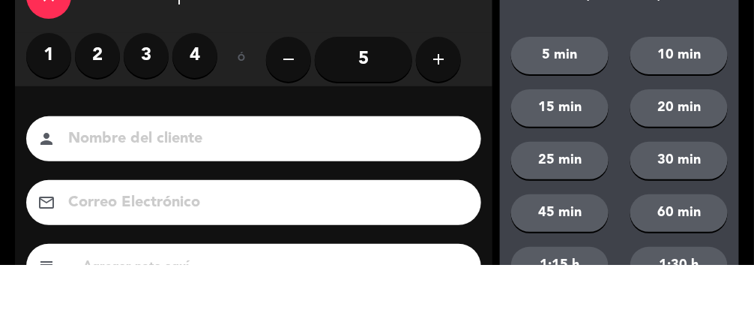
click at [94, 101] on label "2" at bounding box center [97, 115] width 45 height 45
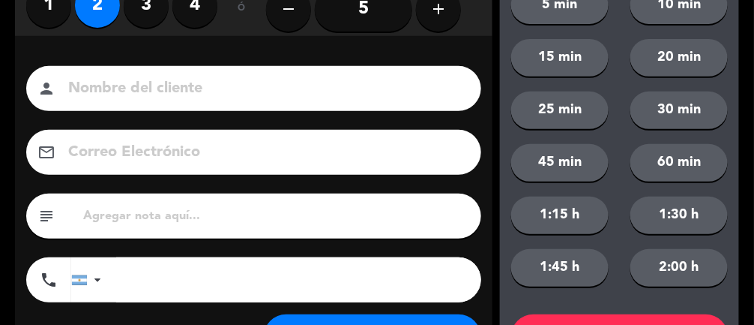
scroll to position [0, 0]
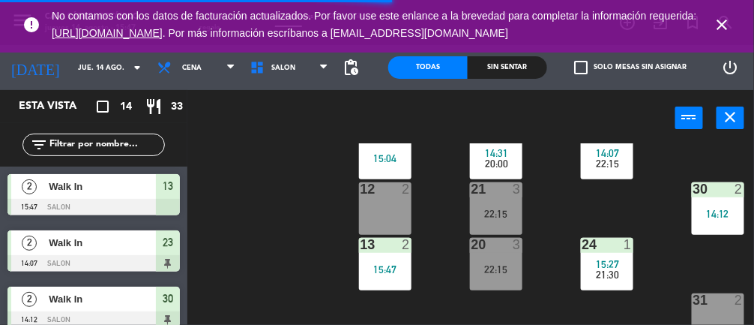
scroll to position [0, 61]
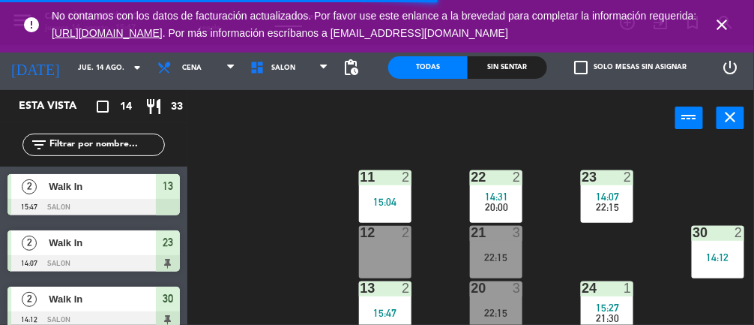
click at [448, 280] on div "11 2 15:04 22 2 14:31 20:00 23 2 14:07 22:15 10 6 12 2 21 3 22:15 30 2 14:12 13…" at bounding box center [474, 268] width 559 height 250
click at [381, 193] on div "11 2 15:04" at bounding box center [385, 196] width 52 height 52
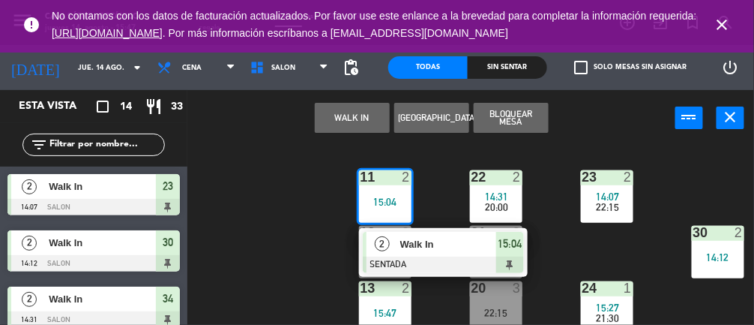
click at [421, 253] on div "Walk In" at bounding box center [447, 244] width 97 height 25
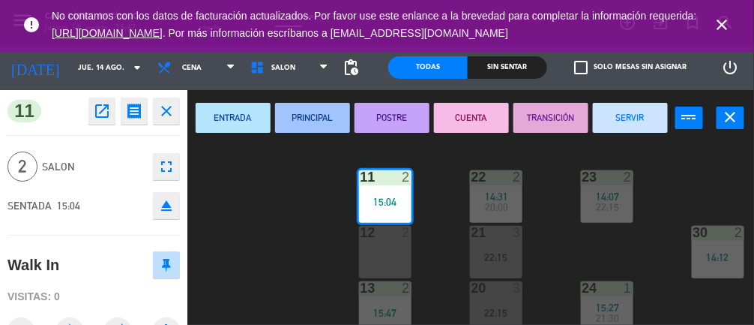
click at [624, 117] on button "SERVIR" at bounding box center [630, 118] width 75 height 30
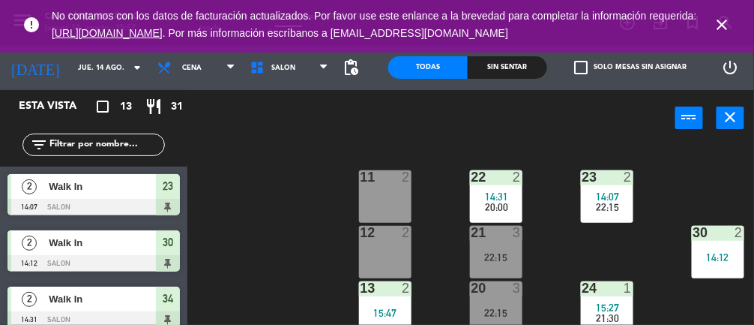
click at [624, 183] on div "2" at bounding box center [628, 176] width 9 height 13
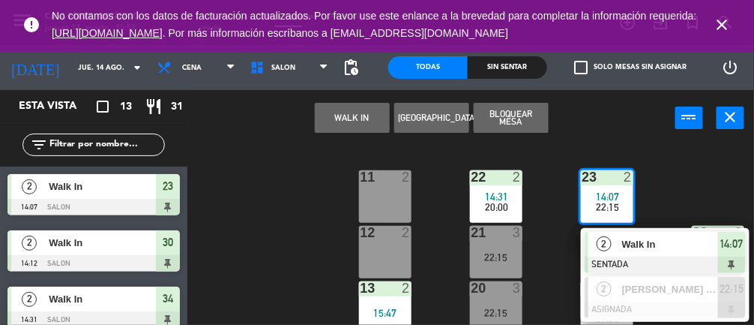
click at [652, 238] on span "Walk In" at bounding box center [670, 244] width 96 height 16
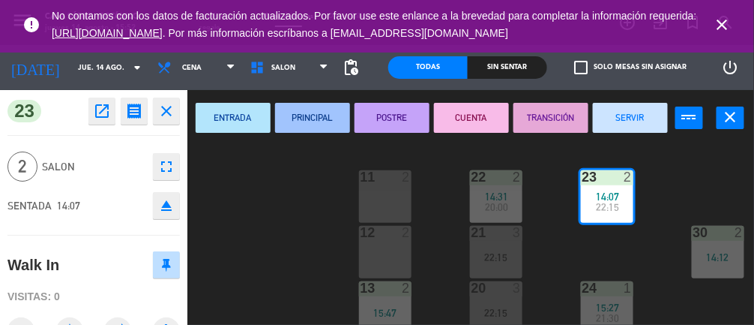
click at [645, 109] on button "SERVIR" at bounding box center [630, 118] width 75 height 30
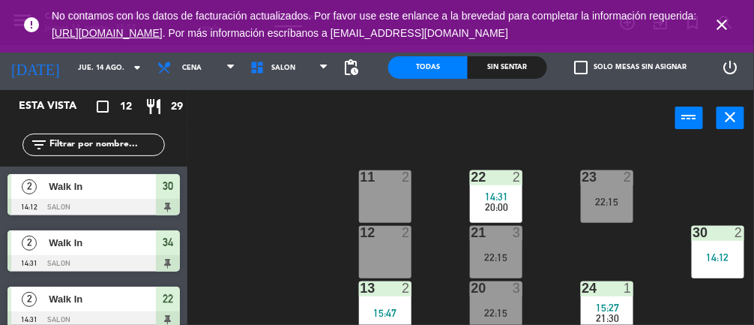
click at [713, 256] on div "14:12" at bounding box center [718, 257] width 52 height 10
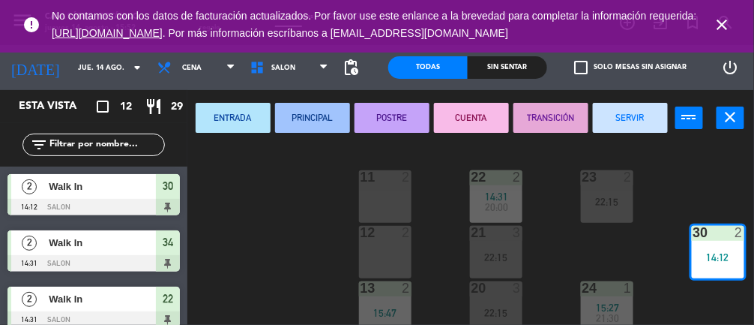
click at [649, 112] on button "SERVIR" at bounding box center [630, 118] width 75 height 30
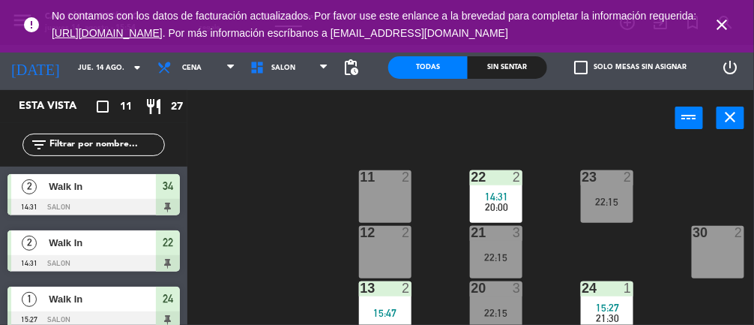
click at [611, 307] on span "15:27" at bounding box center [607, 307] width 23 height 12
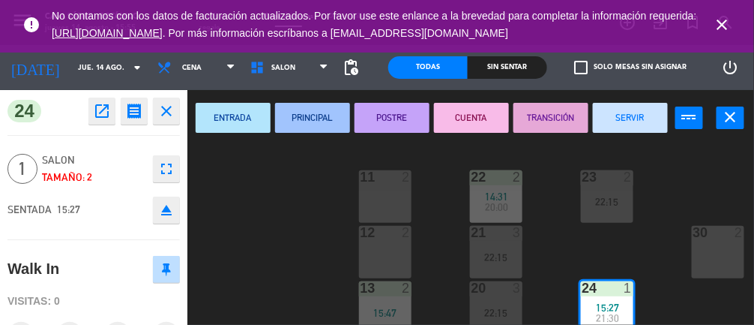
click at [632, 115] on button "SERVIR" at bounding box center [630, 118] width 75 height 30
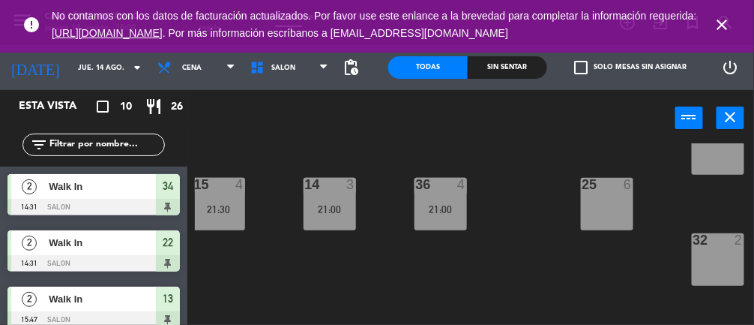
scroll to position [225, 61]
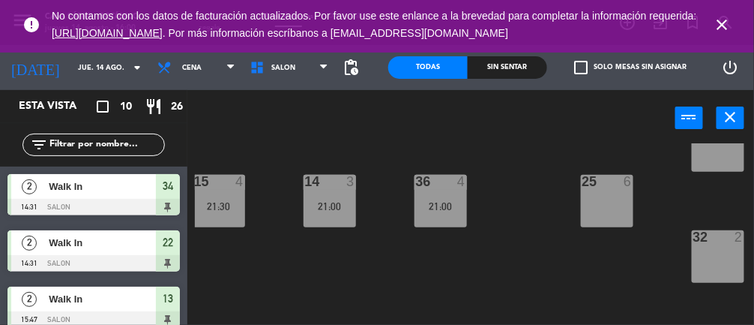
click at [127, 199] on div at bounding box center [93, 207] width 172 height 16
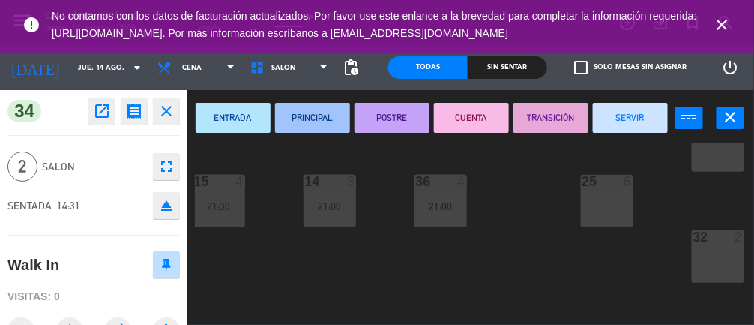
click at [630, 112] on button "SERVIR" at bounding box center [630, 118] width 75 height 30
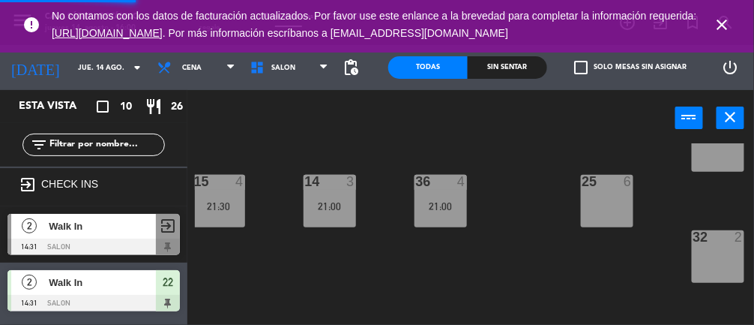
click at [714, 22] on icon "close" at bounding box center [723, 25] width 18 height 18
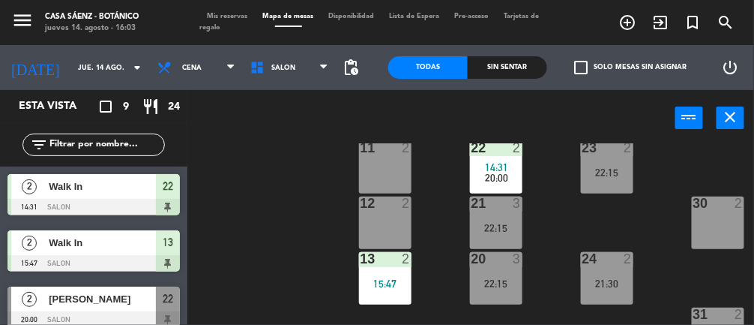
scroll to position [0, 61]
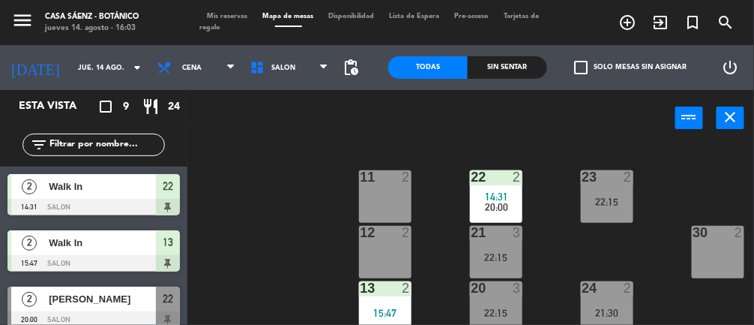
click at [485, 191] on span "14:31" at bounding box center [496, 196] width 23 height 12
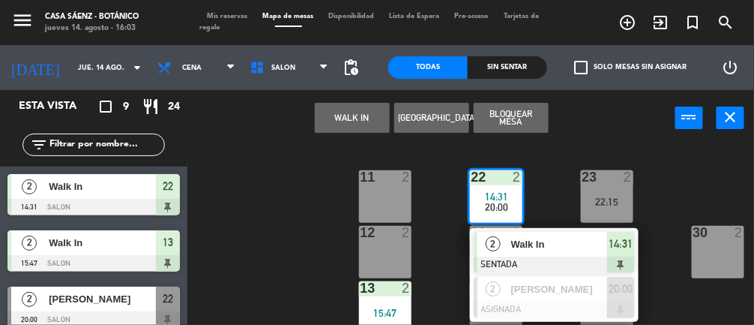
click at [526, 251] on span "Walk In" at bounding box center [559, 244] width 96 height 16
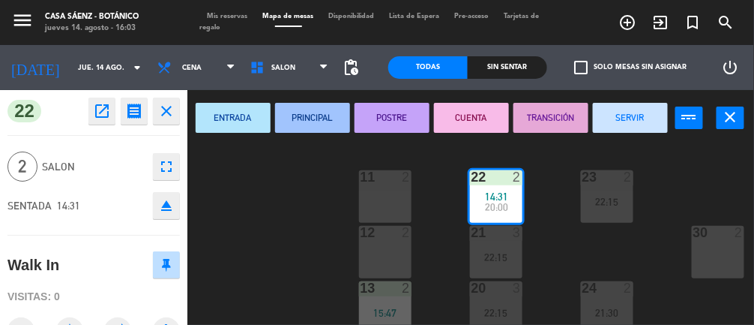
click at [616, 106] on button "SERVIR" at bounding box center [630, 118] width 75 height 30
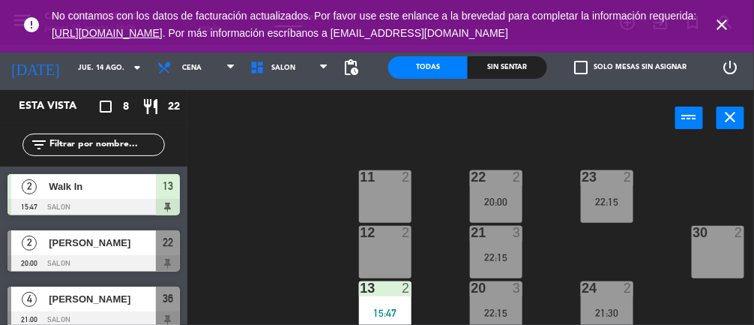
click at [729, 25] on icon "close" at bounding box center [723, 25] width 18 height 18
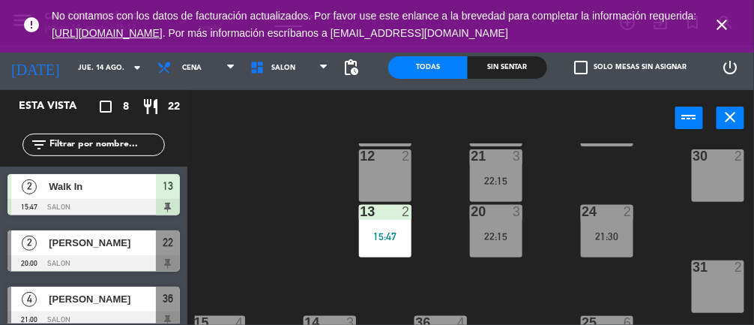
scroll to position [82, 61]
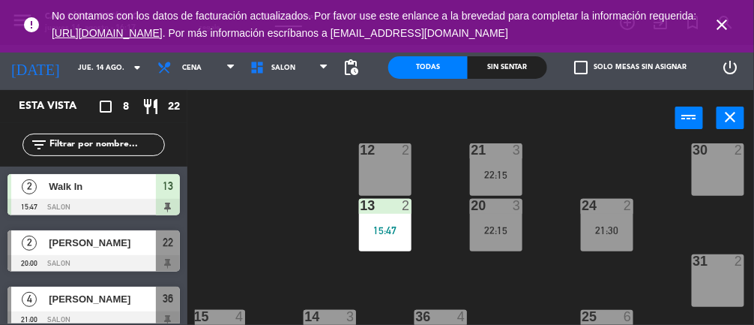
click at [397, 205] on div "2" at bounding box center [409, 205] width 25 height 13
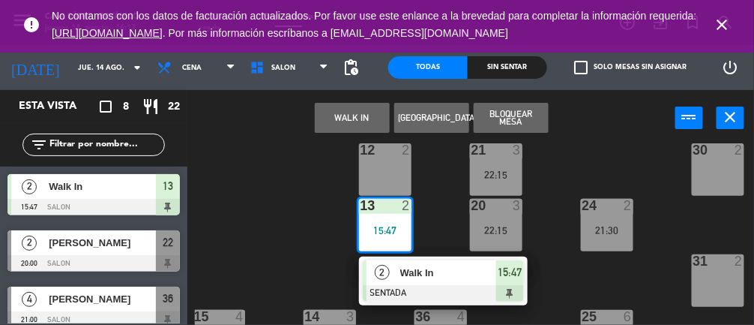
click at [447, 280] on div "Walk In" at bounding box center [447, 272] width 97 height 25
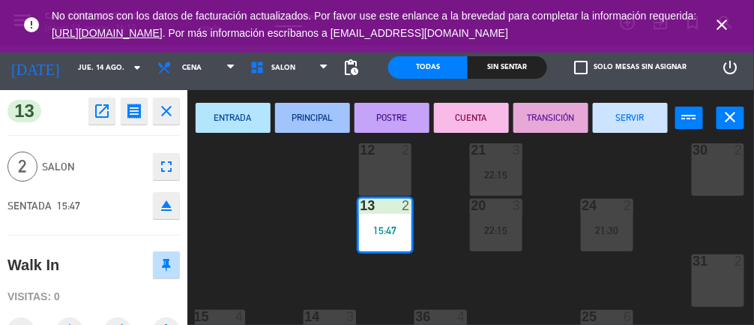
click at [643, 121] on button "SERVIR" at bounding box center [630, 118] width 75 height 30
